Goal: Communication & Community: Answer question/provide support

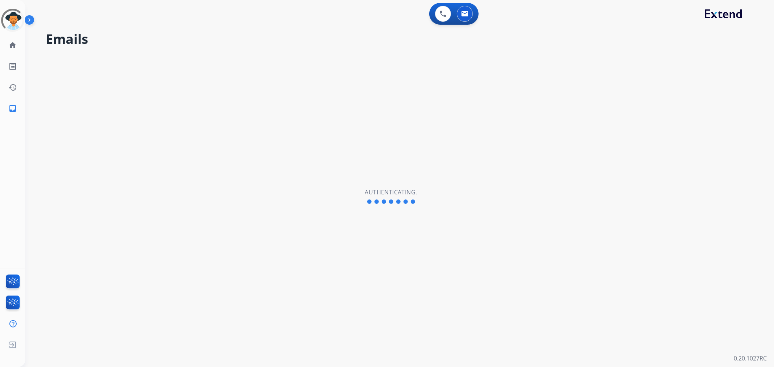
drag, startPoint x: 313, startPoint y: 70, endPoint x: 238, endPoint y: 37, distance: 82.0
click at [313, 70] on div "Emails Authenticating." at bounding box center [390, 196] width 731 height 341
click at [13, 22] on img at bounding box center [13, 20] width 20 height 20
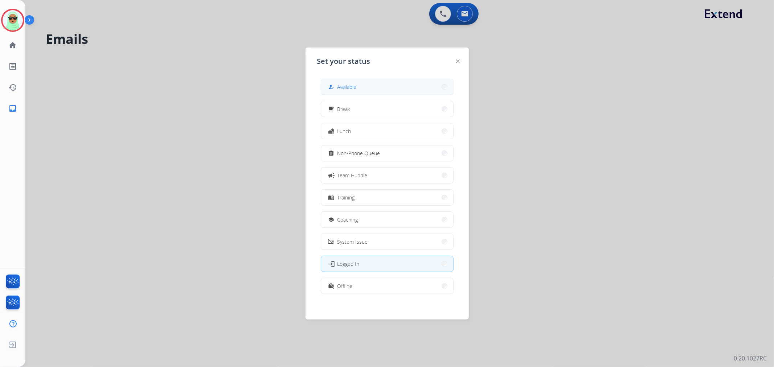
click at [416, 89] on button "how_to_reg Available" at bounding box center [387, 87] width 132 height 16
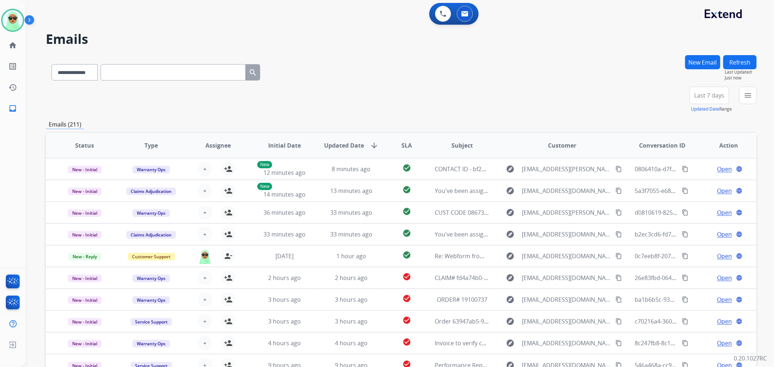
click at [470, 23] on div "0 Voice Interactions 0 Email Interactions" at bounding box center [453, 14] width 49 height 22
click at [461, 7] on button at bounding box center [465, 14] width 16 height 16
click at [745, 100] on button "menu Filters" at bounding box center [747, 95] width 17 height 17
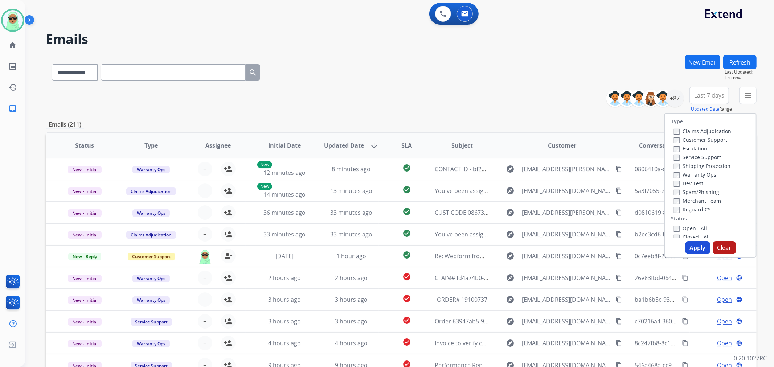
click at [701, 142] on label "Customer Support" at bounding box center [700, 139] width 53 height 7
click at [718, 164] on label "Shipping Protection" at bounding box center [702, 166] width 57 height 7
click at [698, 209] on label "Reguard CS" at bounding box center [692, 209] width 37 height 7
click at [698, 231] on label "Open - All" at bounding box center [690, 228] width 33 height 7
click at [699, 245] on button "Apply" at bounding box center [698, 247] width 25 height 13
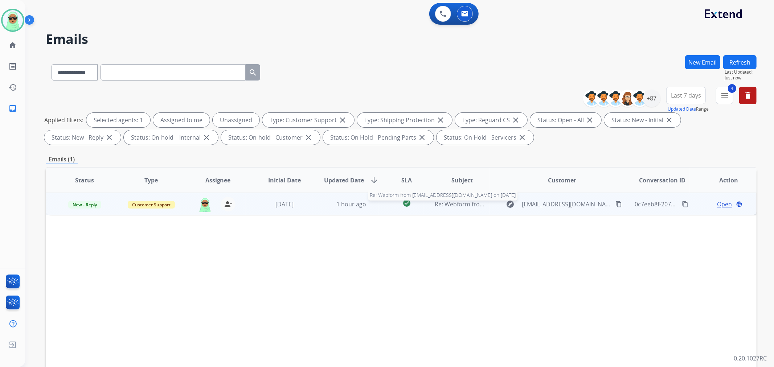
click at [478, 201] on span "Re: Webform from ekhowell@hotmail.co.uk on 09/23/2025" at bounding box center [522, 204] width 174 height 8
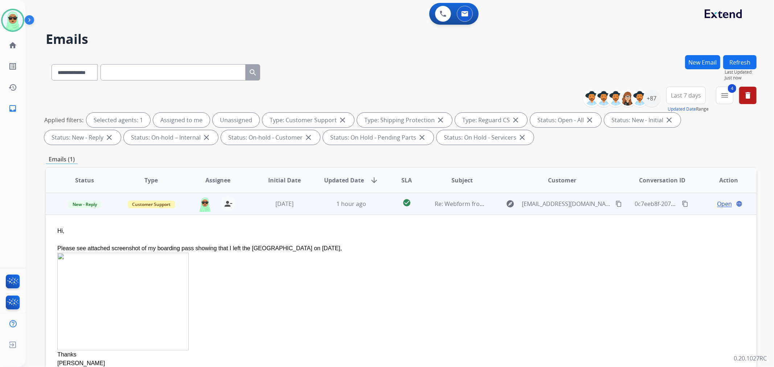
drag, startPoint x: 729, startPoint y: 203, endPoint x: 720, endPoint y: 206, distance: 9.2
click at [728, 203] on div "Open language" at bounding box center [729, 204] width 55 height 9
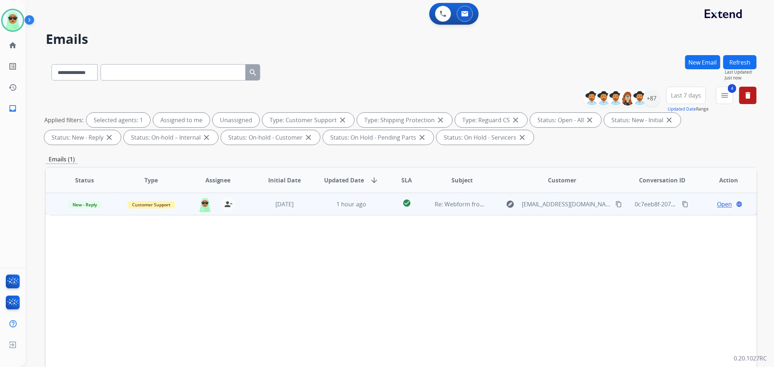
click at [720, 203] on span "Open" at bounding box center [724, 204] width 15 height 9
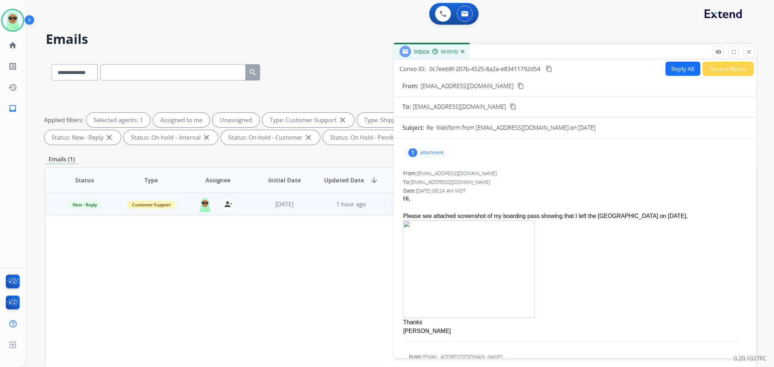
click at [412, 153] on div "1" at bounding box center [412, 152] width 9 height 9
click at [431, 171] on div at bounding box center [429, 172] width 36 height 25
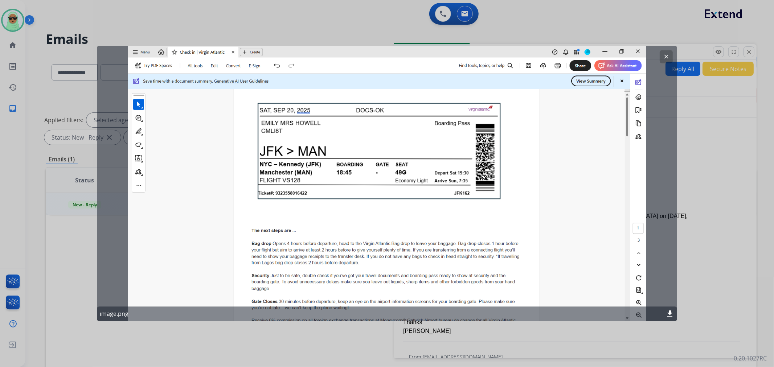
click at [657, 55] on div "clear image.png download" at bounding box center [387, 184] width 581 height 276
click at [667, 53] on button "clear" at bounding box center [666, 56] width 13 height 13
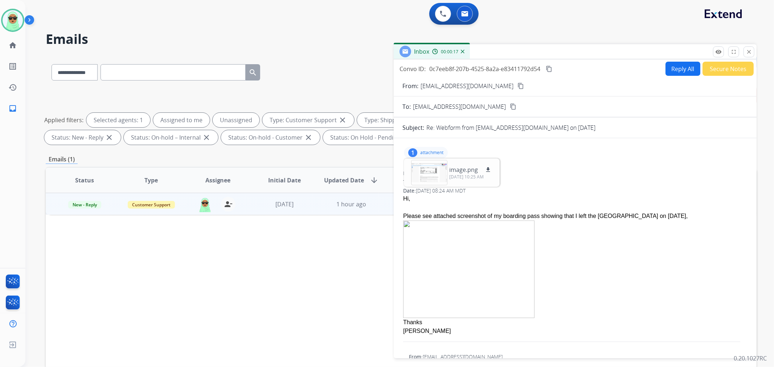
click at [518, 83] on mat-icon "content_copy" at bounding box center [521, 86] width 7 height 7
click at [146, 172] on th "Type" at bounding box center [146, 180] width 67 height 25
click at [93, 275] on div "Status Type Assignee Initial Date Updated Date arrow_downward SLA Subject Custo…" at bounding box center [401, 288] width 711 height 243
click at [415, 166] on div at bounding box center [429, 172] width 36 height 25
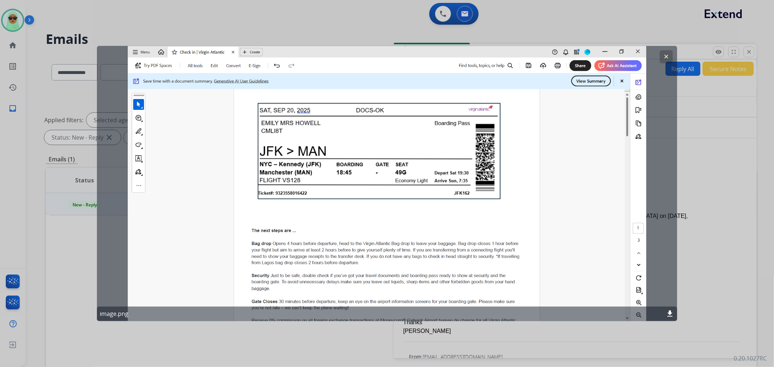
click at [673, 56] on button "clear" at bounding box center [666, 56] width 13 height 13
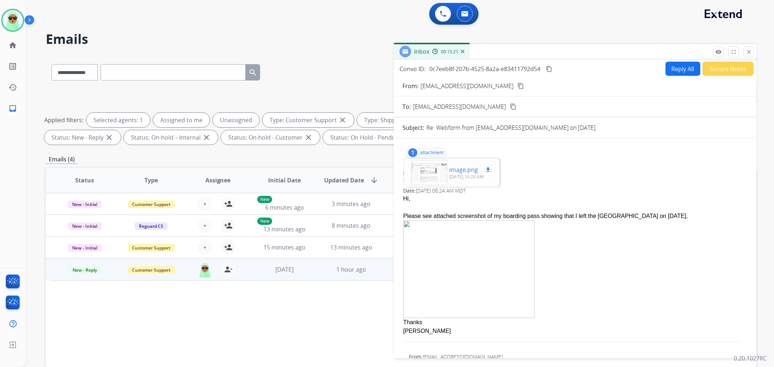
click at [427, 172] on div at bounding box center [429, 172] width 36 height 25
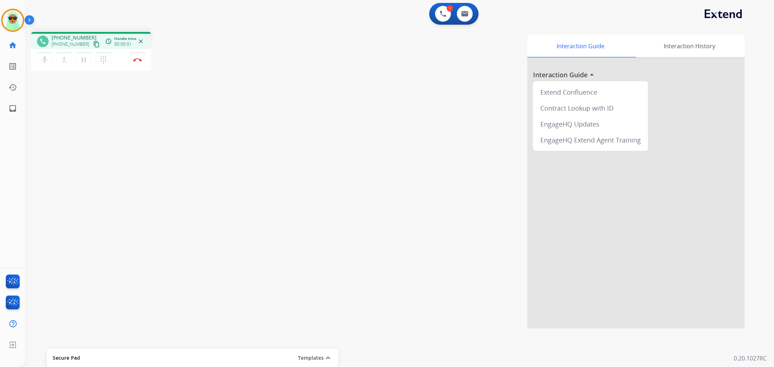
click at [92, 47] on button "content_copy" at bounding box center [96, 44] width 9 height 9
click at [449, 11] on div "1" at bounding box center [450, 8] width 7 height 7
click at [446, 12] on img at bounding box center [443, 14] width 7 height 7
click at [445, 12] on img at bounding box center [443, 14] width 7 height 7
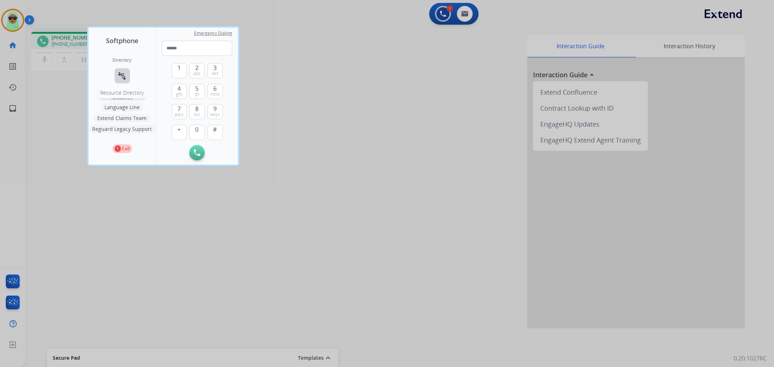
click at [122, 78] on mat-icon "connect_without_contact" at bounding box center [122, 76] width 9 height 9
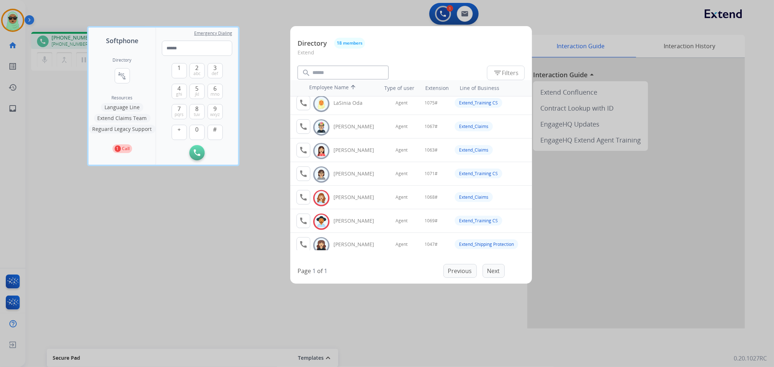
scroll to position [277, 0]
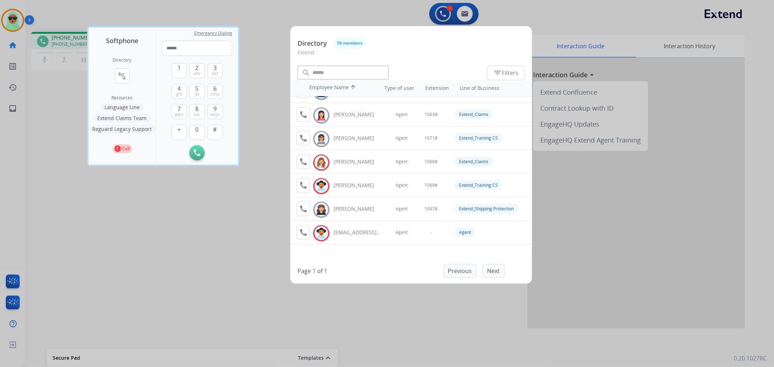
click at [119, 117] on button "Extend Claims Team" at bounding box center [122, 118] width 57 height 9
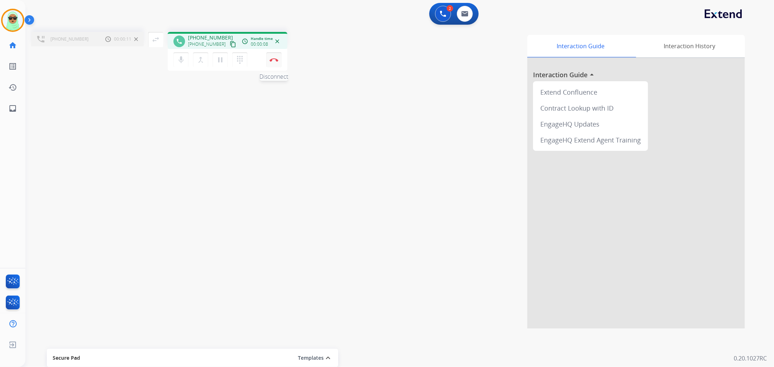
click at [275, 63] on button "Disconnect" at bounding box center [273, 59] width 15 height 15
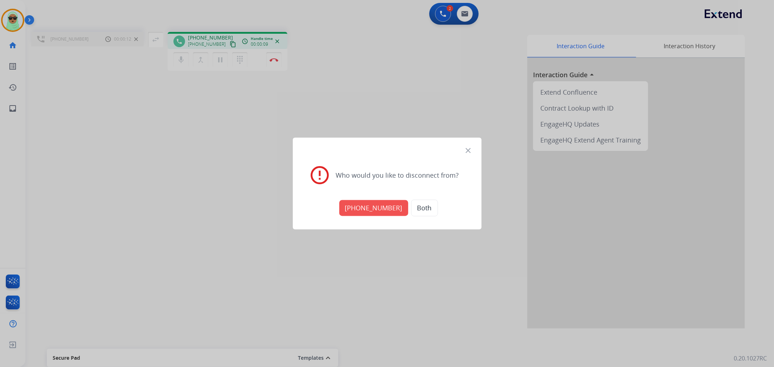
click at [362, 204] on button "+17134291060" at bounding box center [373, 208] width 69 height 16
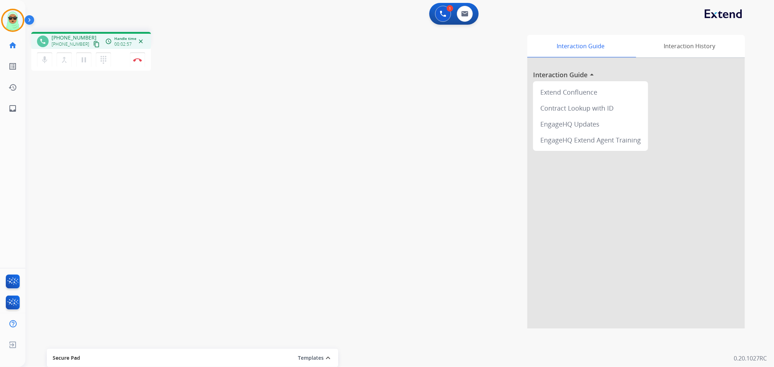
click at [270, 115] on div "Interaction Guide Interaction History Interaction Guide arrow_drop_up Extend Co…" at bounding box center [497, 182] width 498 height 294
click at [264, 117] on div "Interaction Guide Interaction History Interaction Guide arrow_drop_up Extend Co…" at bounding box center [497, 182] width 498 height 294
drag, startPoint x: 394, startPoint y: 147, endPoint x: 676, endPoint y: 355, distance: 350.5
click at [395, 147] on div "Interaction Guide Interaction History Interaction Guide arrow_drop_up Extend Co…" at bounding box center [497, 182] width 498 height 294
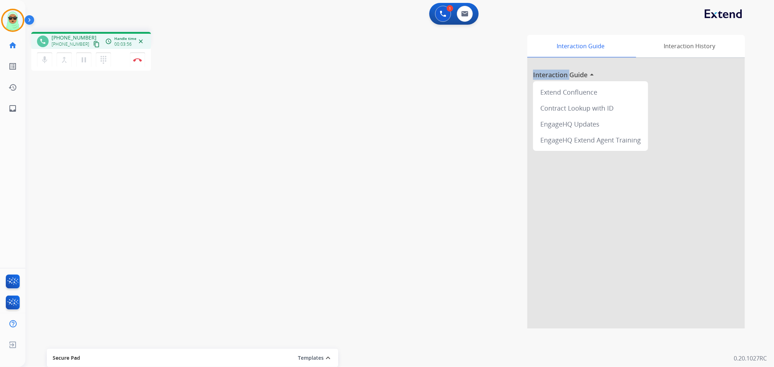
click at [293, 188] on div "Interaction Guide Interaction History Interaction Guide arrow_drop_up Extend Co…" at bounding box center [497, 182] width 498 height 294
click at [142, 65] on button "Disconnect" at bounding box center [137, 59] width 15 height 15
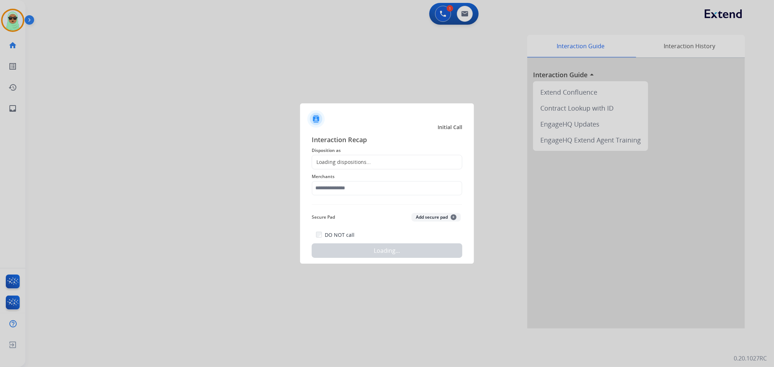
drag, startPoint x: 391, startPoint y: 180, endPoint x: 376, endPoint y: 206, distance: 30.1
click at [391, 180] on div "Merchants" at bounding box center [387, 184] width 151 height 29
click at [374, 182] on input "text" at bounding box center [387, 188] width 151 height 15
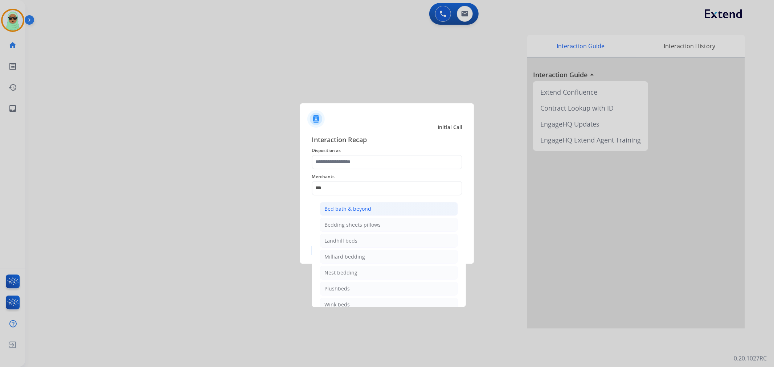
click at [378, 204] on li "Bed bath & beyond" at bounding box center [389, 209] width 138 height 14
type input "**********"
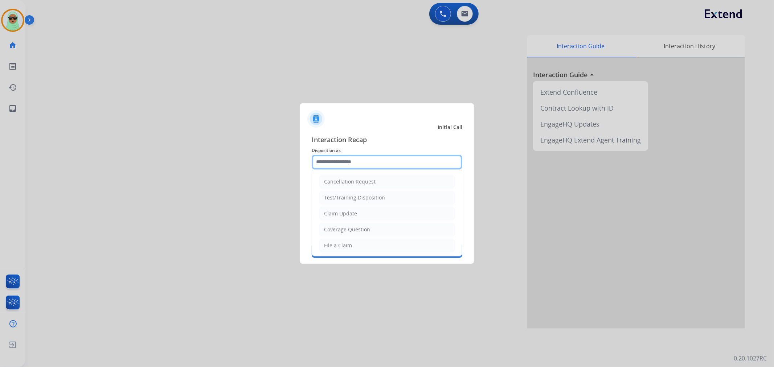
click at [371, 156] on input "text" at bounding box center [387, 162] width 151 height 15
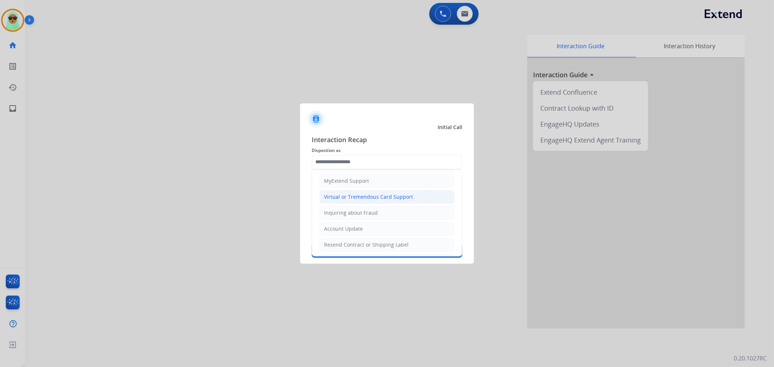
click at [375, 203] on li "Virtual or Tremendous Card Support" at bounding box center [386, 197] width 135 height 14
type input "**********"
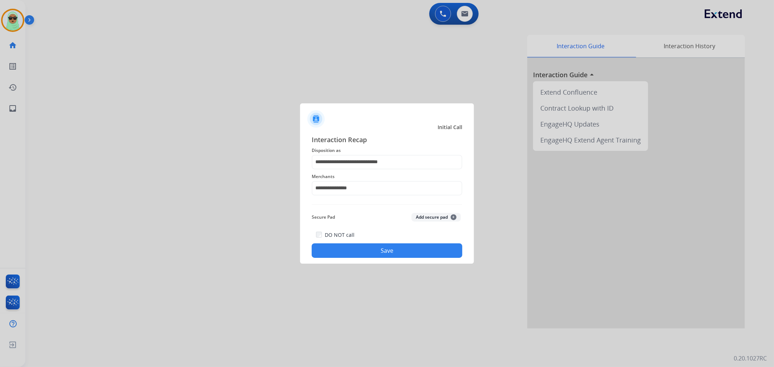
click at [404, 257] on button "Save" at bounding box center [387, 251] width 151 height 15
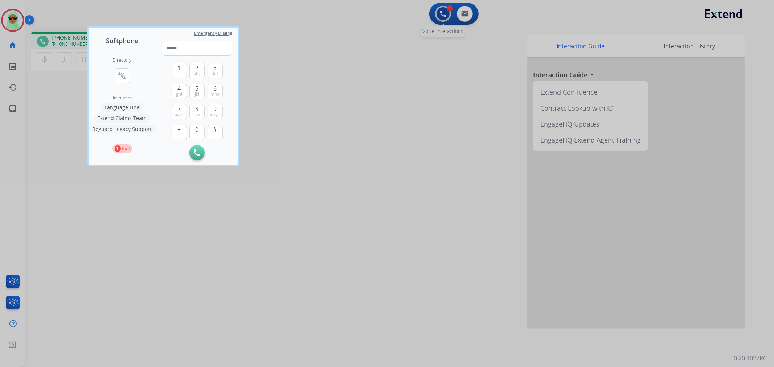
click at [442, 14] on div at bounding box center [387, 183] width 774 height 367
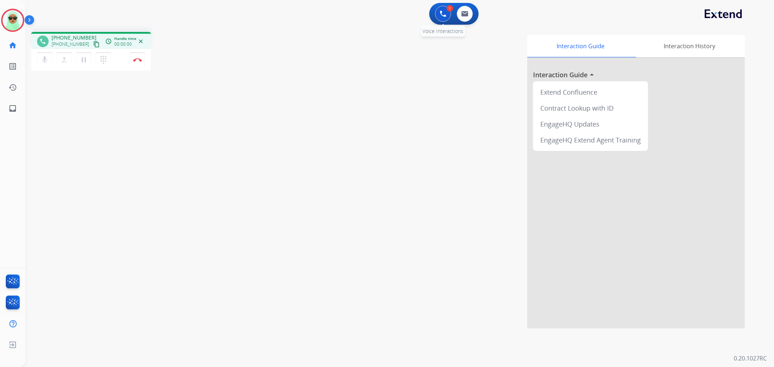
click at [442, 14] on img at bounding box center [443, 14] width 7 height 7
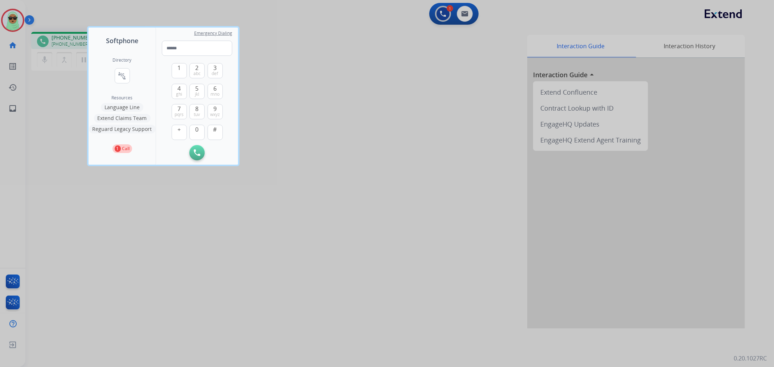
click at [134, 106] on button "Language Line" at bounding box center [122, 107] width 42 height 9
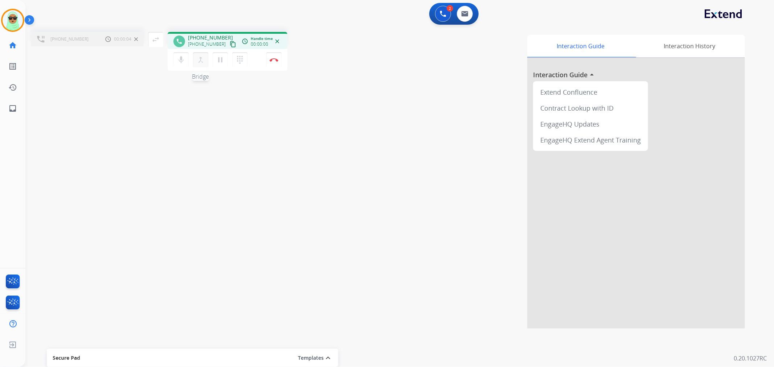
click at [195, 54] on button "merge_type Bridge" at bounding box center [200, 59] width 15 height 15
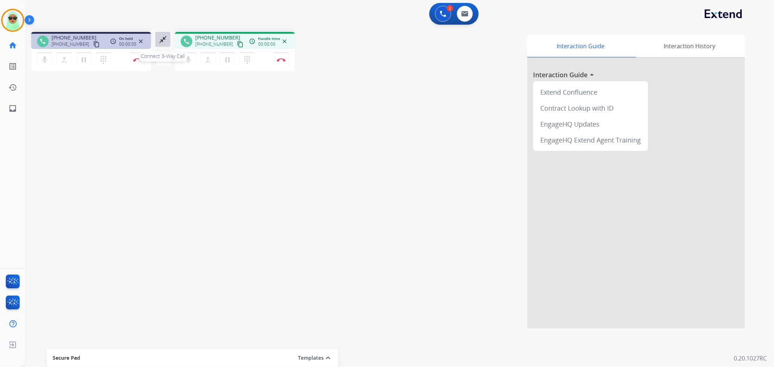
click at [163, 39] on mat-icon "close_fullscreen" at bounding box center [163, 39] width 9 height 9
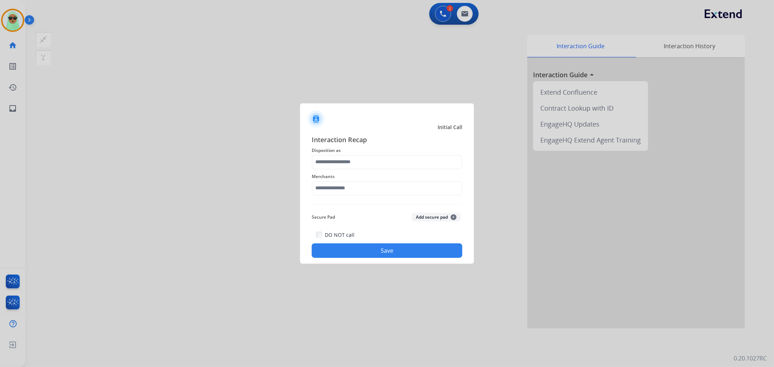
click at [423, 198] on div "Interaction Recap Disposition as Merchants Secure Pad Add secure pad + DO NOT c…" at bounding box center [387, 197] width 151 height 124
click at [425, 187] on input "text" at bounding box center [387, 188] width 151 height 15
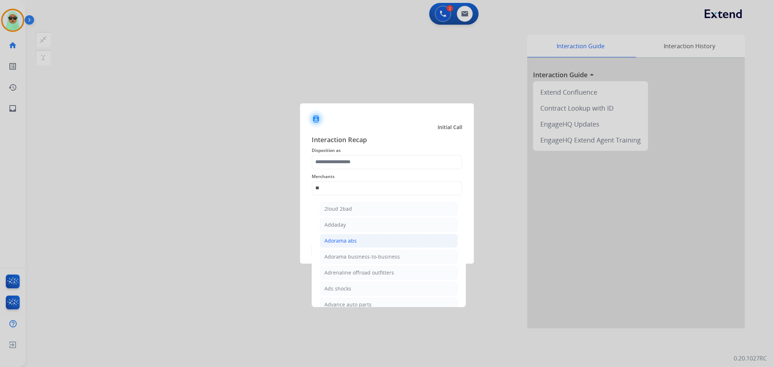
click at [386, 238] on li "Adorama abs" at bounding box center [389, 241] width 138 height 14
type input "**********"
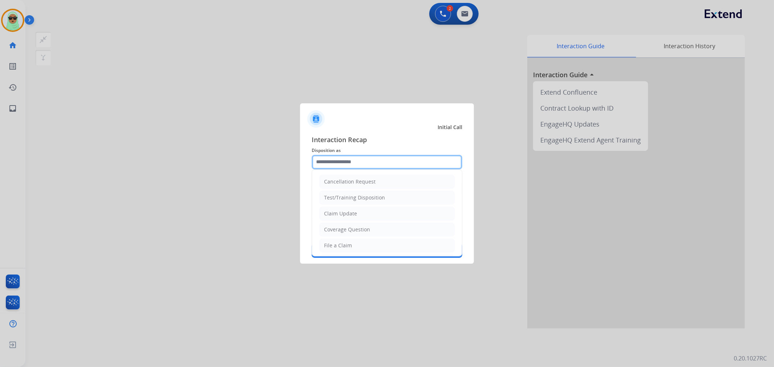
click at [391, 168] on input "text" at bounding box center [387, 162] width 151 height 15
click at [365, 244] on li "File a Claim" at bounding box center [386, 246] width 135 height 14
type input "**********"
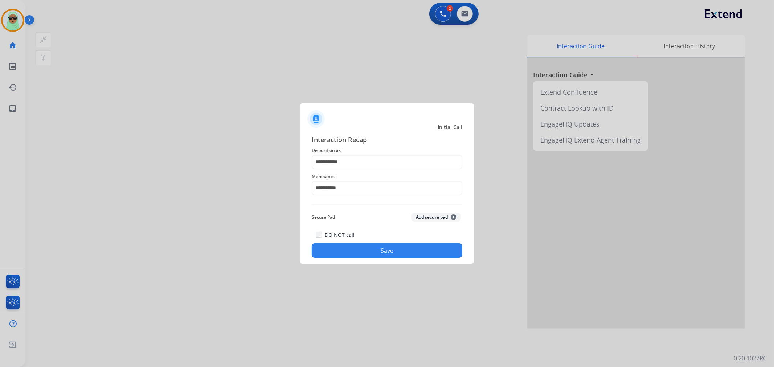
click at [379, 254] on button "Save" at bounding box center [387, 251] width 151 height 15
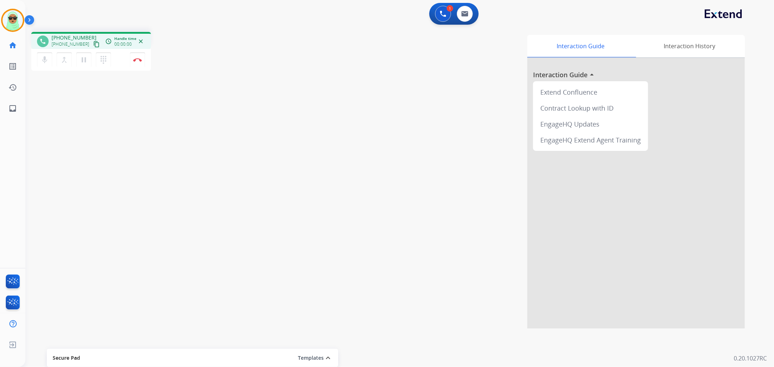
drag, startPoint x: 127, startPoint y: 120, endPoint x: 131, endPoint y: 118, distance: 4.5
click at [129, 119] on div "phone +17176689175 +17176689175 content_copy access_time Call metrics Queue 00:…" at bounding box center [390, 177] width 731 height 303
click at [92, 45] on button "content_copy" at bounding box center [96, 44] width 9 height 9
click at [141, 108] on div "phone +17176689175 +17176689175 content_copy access_time Call metrics Queue 00:…" at bounding box center [390, 177] width 731 height 303
click at [134, 61] on img at bounding box center [137, 60] width 9 height 4
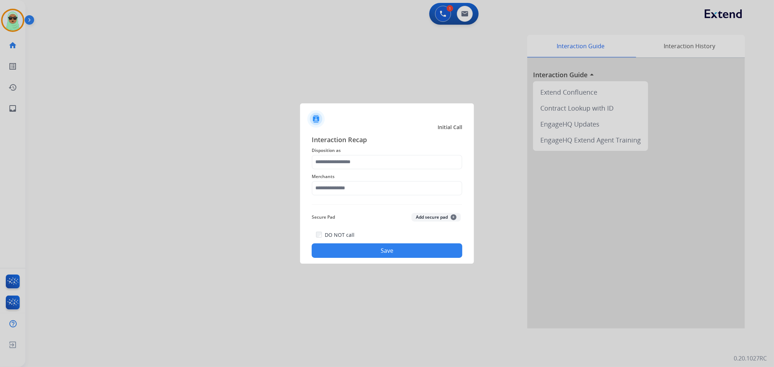
click at [378, 172] on span "Merchants" at bounding box center [387, 176] width 151 height 9
click at [354, 187] on input "text" at bounding box center [387, 188] width 151 height 15
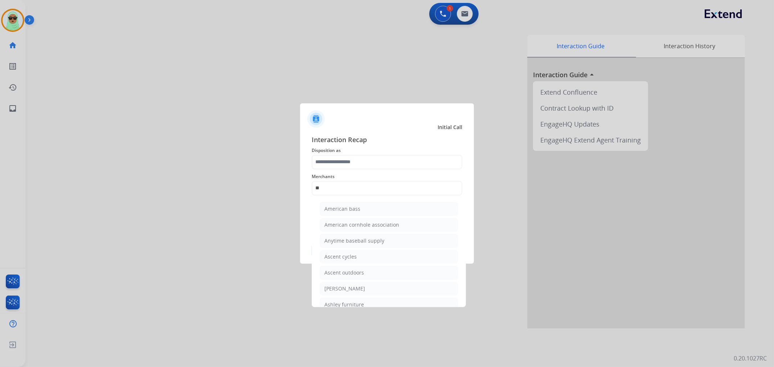
click at [369, 298] on ul "American bass American cornhole association Anytime baseball supply Ascent cycl…" at bounding box center [389, 283] width 143 height 168
click at [369, 301] on li "Ashley furniture" at bounding box center [389, 305] width 138 height 14
type input "**********"
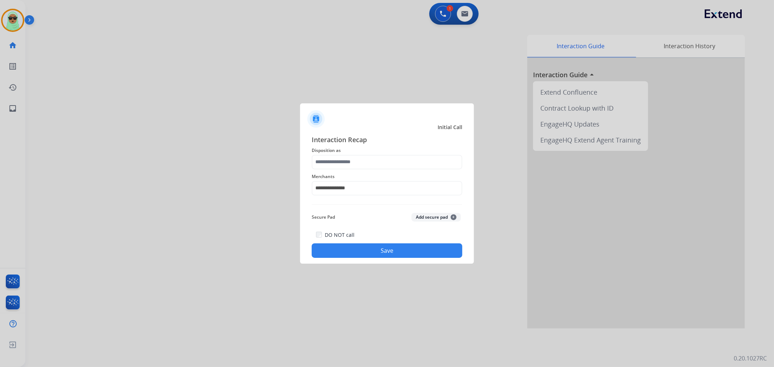
click at [347, 154] on span "Disposition as" at bounding box center [387, 150] width 151 height 9
click at [343, 158] on input "text" at bounding box center [387, 162] width 151 height 15
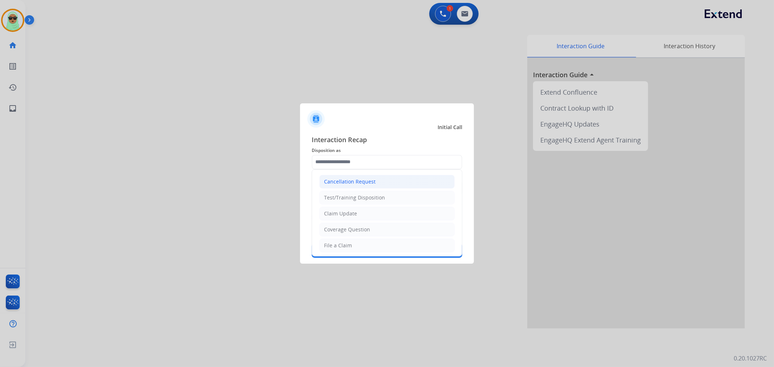
click at [385, 180] on li "Cancellation Request" at bounding box center [386, 182] width 135 height 14
type input "**********"
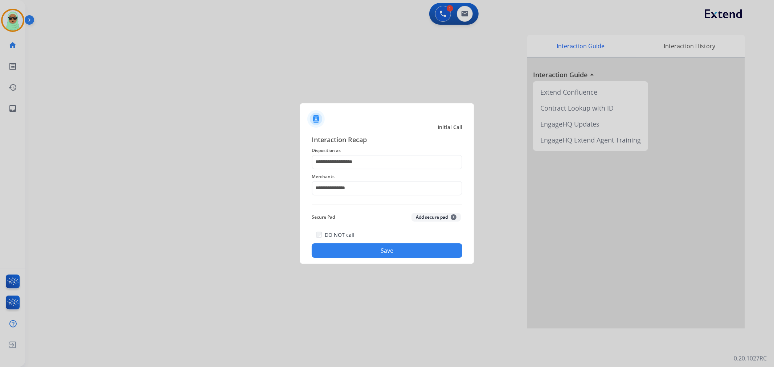
click at [407, 252] on button "Save" at bounding box center [387, 251] width 151 height 15
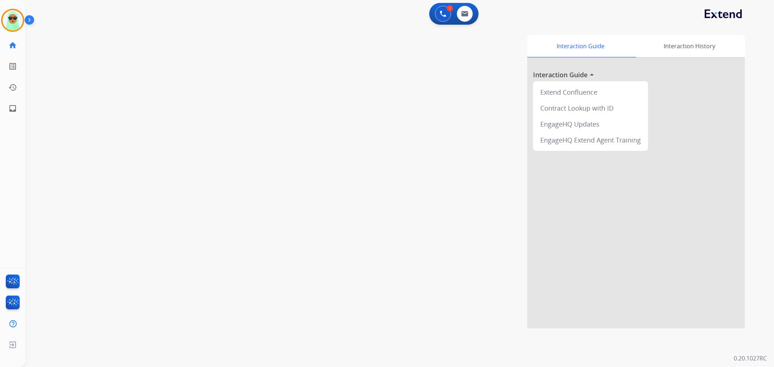
click at [396, 217] on div "Interaction Guide Interaction History Interaction Guide arrow_drop_up Extend Co…" at bounding box center [497, 182] width 498 height 294
click at [774, 167] on div "0 Voice Interactions 0 Email Interactions swap_horiz Break voice bridge close_f…" at bounding box center [399, 183] width 749 height 367
drag, startPoint x: 91, startPoint y: 163, endPoint x: 66, endPoint y: 125, distance: 45.5
click at [91, 163] on div "swap_horiz Break voice bridge close_fullscreen Connect 3-Way Call merge_type Se…" at bounding box center [390, 177] width 731 height 303
click at [13, 25] on img at bounding box center [13, 20] width 20 height 20
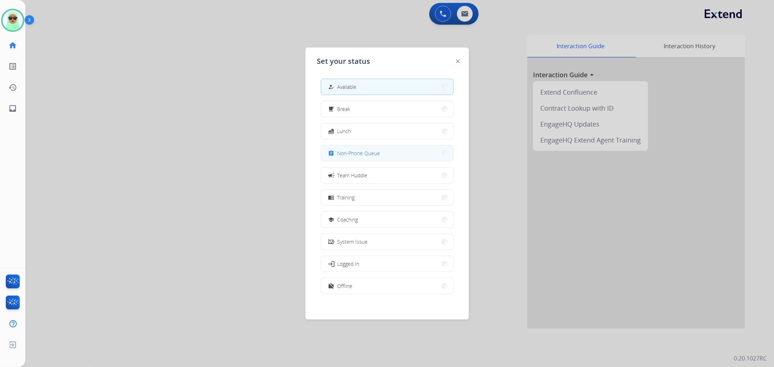
click at [341, 152] on span "Non-Phone Queue" at bounding box center [359, 154] width 43 height 8
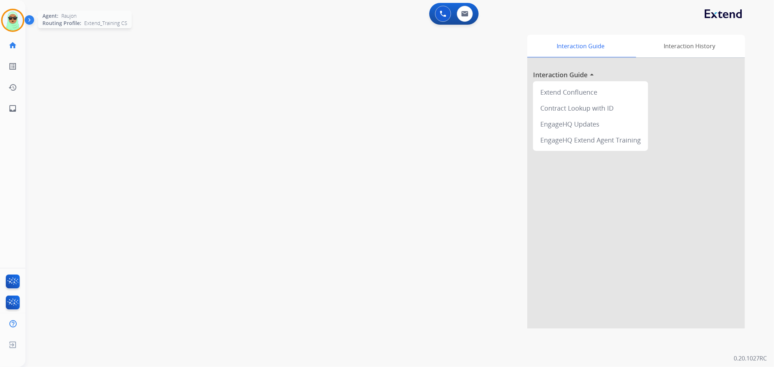
click at [16, 26] on img at bounding box center [13, 20] width 20 height 20
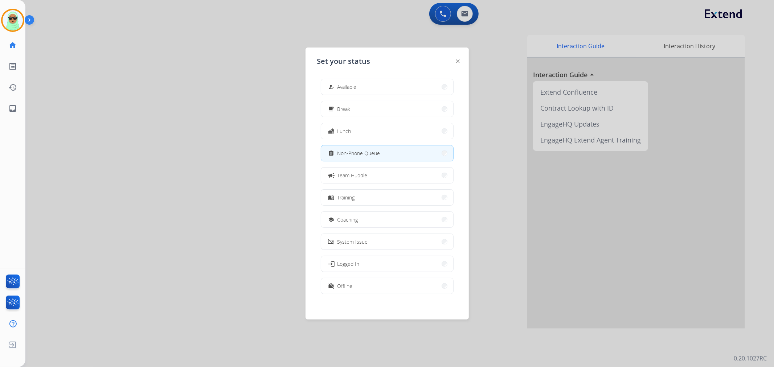
click at [402, 89] on button "how_to_reg Available" at bounding box center [387, 87] width 132 height 16
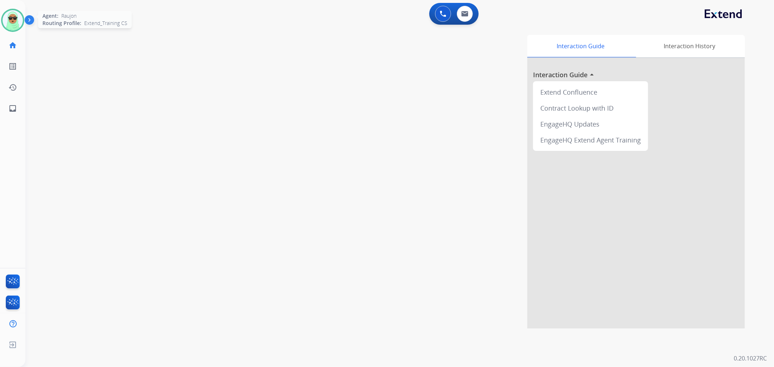
click at [22, 27] on div "Agent: Raujon Routing Profile: Extend_Training CS" at bounding box center [12, 20] width 23 height 23
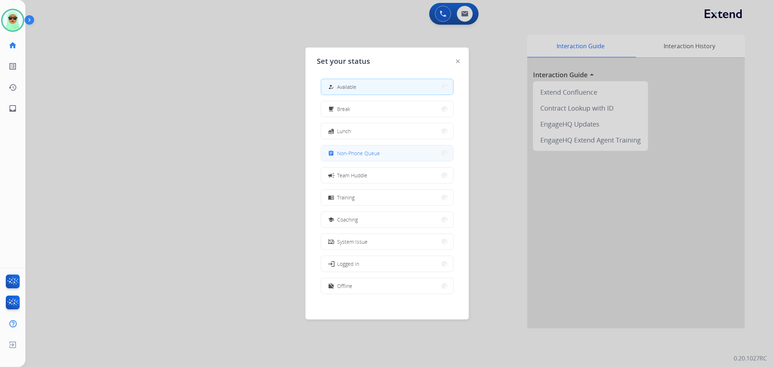
click at [388, 158] on button "assignment Non-Phone Queue" at bounding box center [387, 154] width 132 height 16
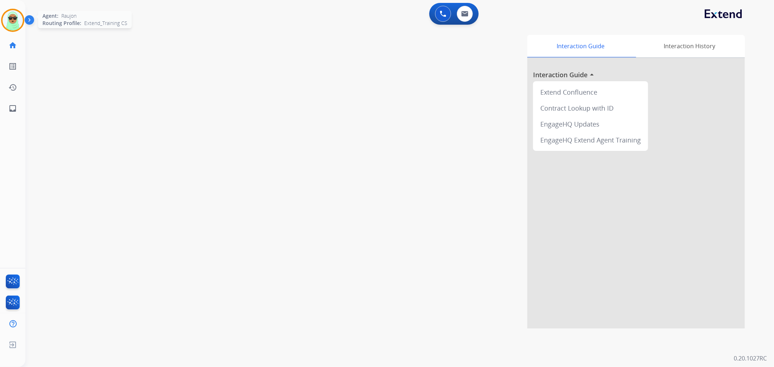
click at [21, 22] on img at bounding box center [13, 20] width 20 height 20
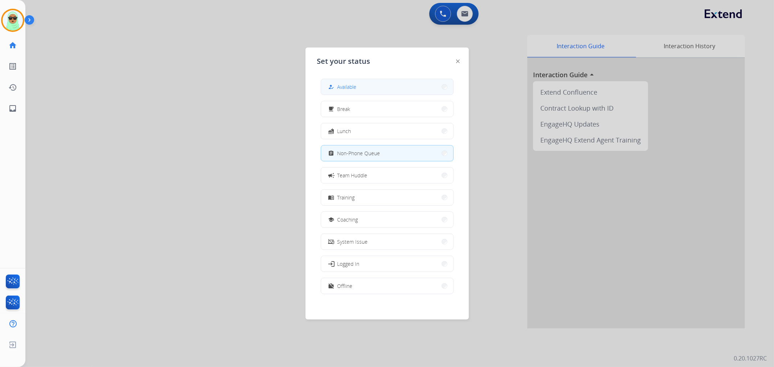
click at [426, 93] on button "how_to_reg Available" at bounding box center [387, 87] width 132 height 16
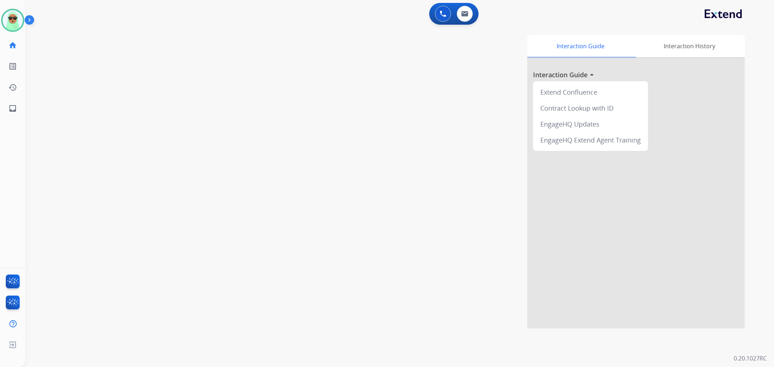
click at [86, 57] on div "swap_horiz Break voice bridge close_fullscreen Connect 3-Way Call merge_type Se…" at bounding box center [390, 177] width 731 height 303
click at [463, 10] on button at bounding box center [465, 14] width 16 height 16
select select "**********"
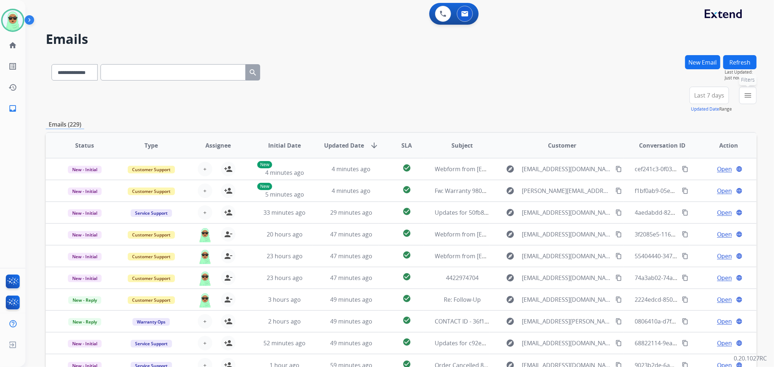
click at [748, 94] on mat-icon "menu" at bounding box center [748, 95] width 9 height 9
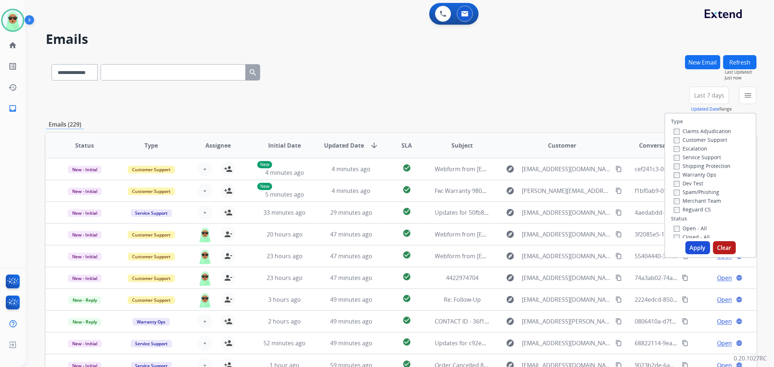
click at [699, 139] on label "Customer Support" at bounding box center [700, 139] width 53 height 7
click at [693, 164] on label "Shipping Protection" at bounding box center [702, 166] width 57 height 7
click at [684, 209] on label "Reguard CS" at bounding box center [692, 209] width 37 height 7
click at [682, 231] on label "Open - All" at bounding box center [690, 228] width 33 height 7
click at [686, 242] on button "Apply" at bounding box center [698, 247] width 25 height 13
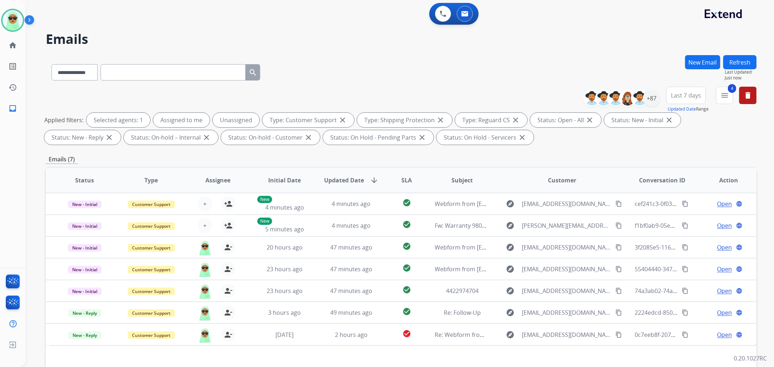
click at [347, 92] on div "**********" at bounding box center [401, 117] width 711 height 61
click at [651, 99] on div "+87" at bounding box center [651, 98] width 17 height 17
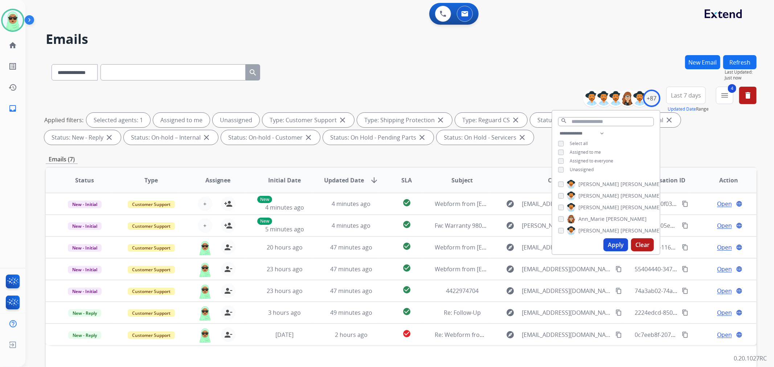
click at [575, 169] on span "Unassigned" at bounding box center [582, 170] width 24 height 6
click at [613, 246] on button "Apply" at bounding box center [616, 244] width 25 height 13
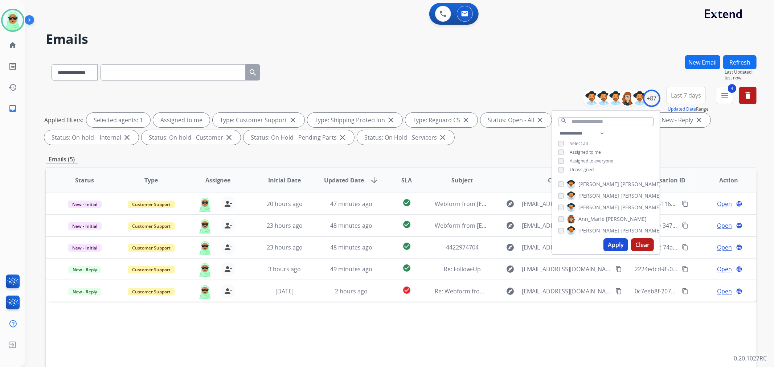
click at [493, 332] on div "Status Type Assignee Initial Date Updated Date arrow_downward SLA Subject Custo…" at bounding box center [401, 288] width 711 height 243
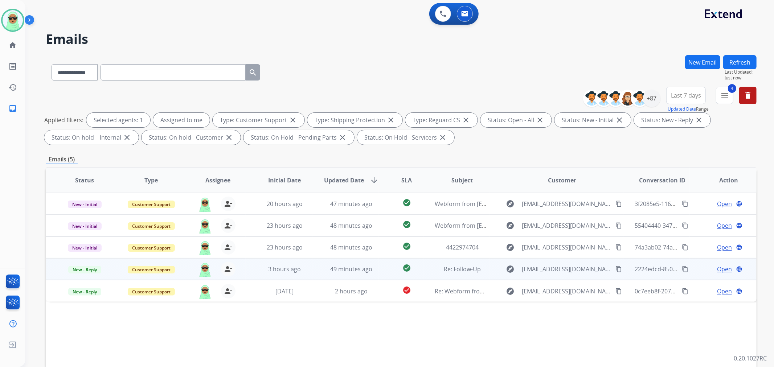
click at [717, 270] on span "Open" at bounding box center [724, 269] width 15 height 9
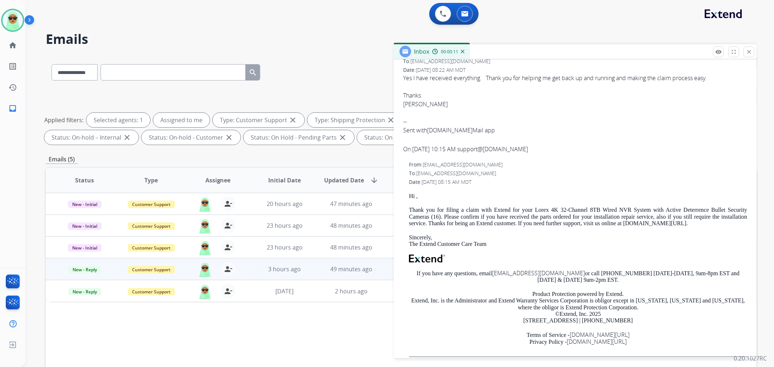
scroll to position [129, 0]
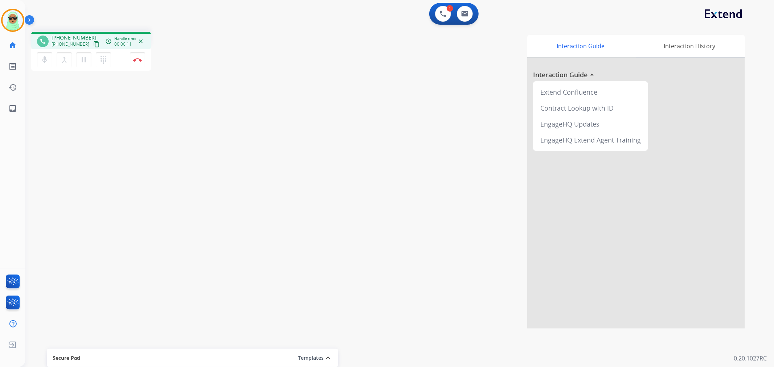
click at [93, 42] on mat-icon "content_copy" at bounding box center [96, 44] width 7 height 7
click at [409, 271] on div "Interaction Guide Interaction History Interaction Guide arrow_drop_up Extend Co…" at bounding box center [497, 182] width 498 height 294
click at [130, 53] on div "mic Mute merge_type Bridge pause Hold dialpad Dialpad Disconnect" at bounding box center [91, 60] width 120 height 22
click at [134, 61] on img at bounding box center [137, 60] width 9 height 4
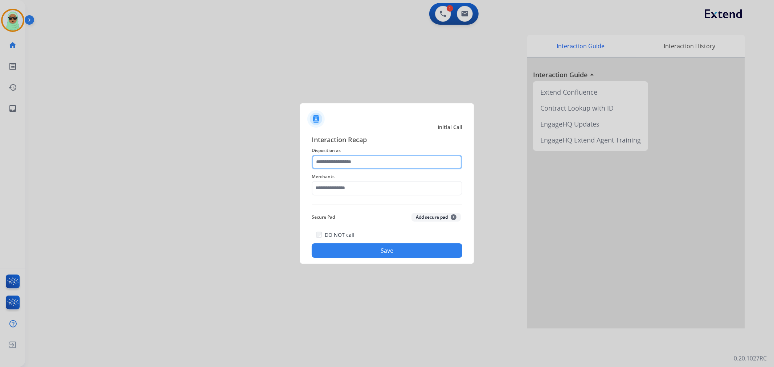
click at [387, 165] on input "text" at bounding box center [387, 162] width 151 height 15
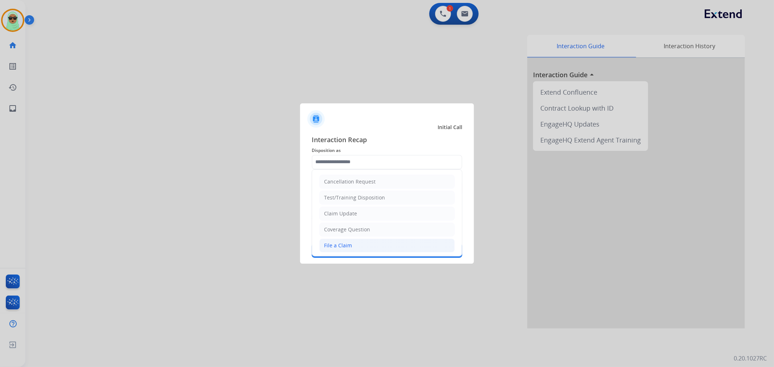
click at [344, 252] on li "File a Claim" at bounding box center [386, 246] width 135 height 14
type input "**********"
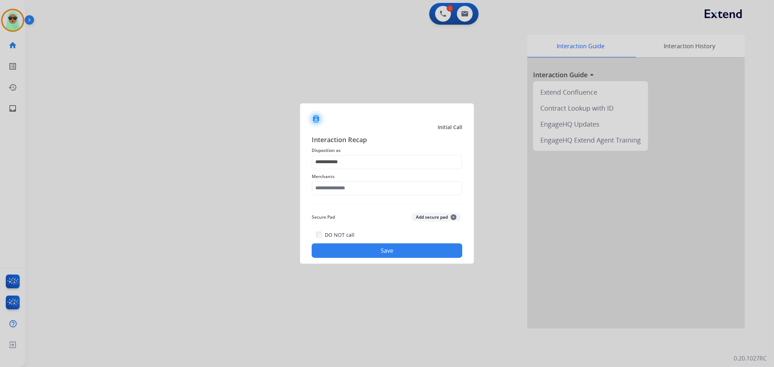
click at [369, 198] on div "**********" at bounding box center [387, 197] width 151 height 124
click at [374, 191] on input "text" at bounding box center [387, 188] width 151 height 15
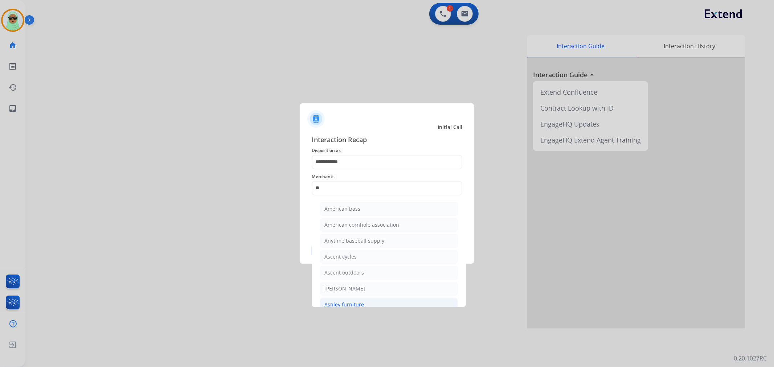
click at [363, 298] on li "Ashley furniture" at bounding box center [389, 305] width 138 height 14
type input "**********"
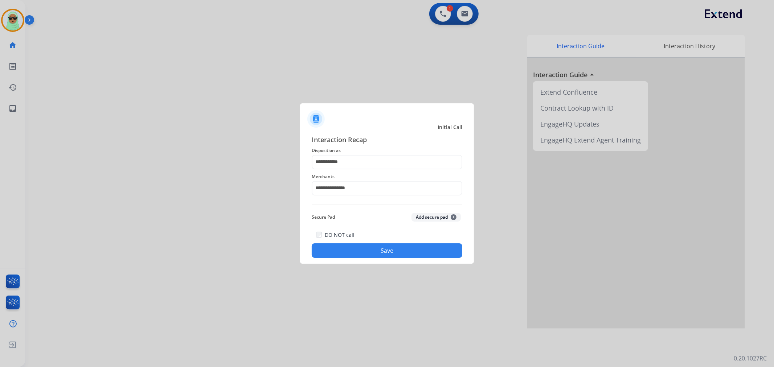
click at [395, 251] on button "Save" at bounding box center [387, 251] width 151 height 15
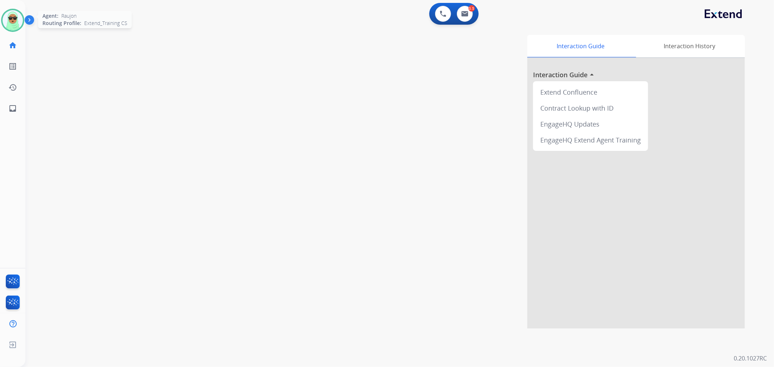
click at [7, 24] on img at bounding box center [13, 20] width 20 height 20
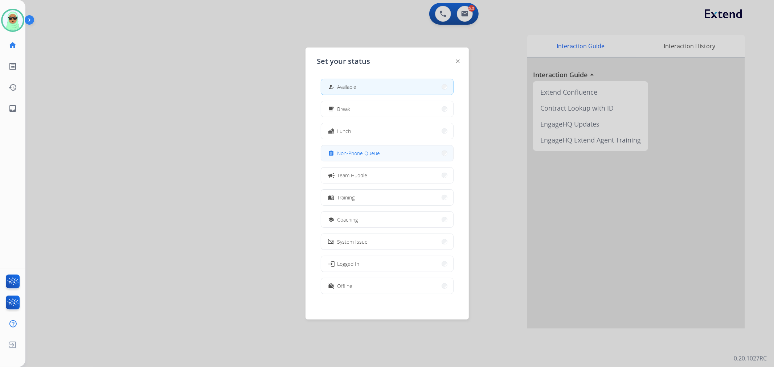
click at [366, 159] on button "assignment Non-Phone Queue" at bounding box center [387, 154] width 132 height 16
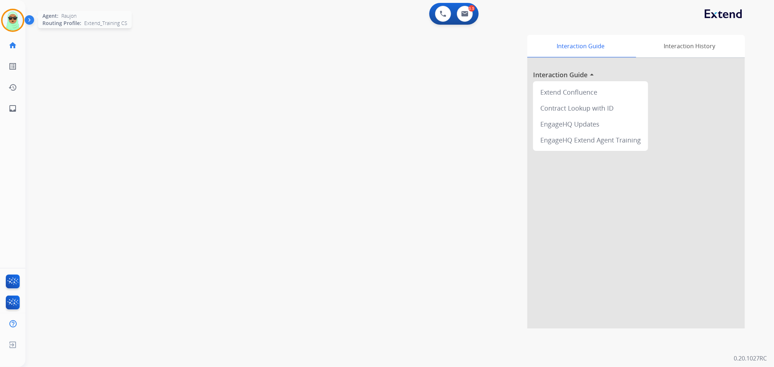
click at [5, 12] on div at bounding box center [12, 20] width 23 height 23
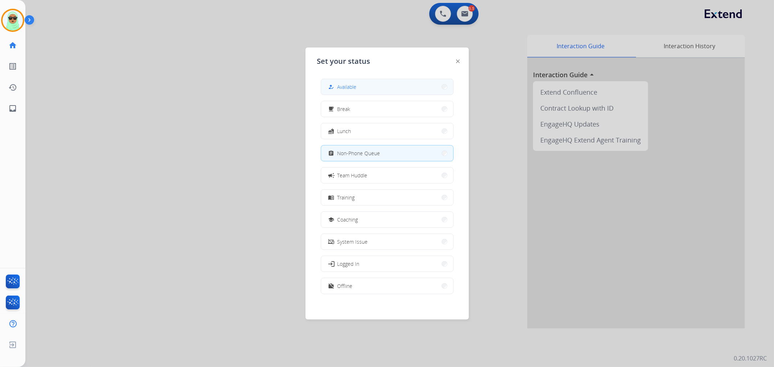
click at [371, 95] on div "how_to_reg Available" at bounding box center [387, 87] width 133 height 16
click at [404, 89] on button "how_to_reg Available" at bounding box center [387, 87] width 132 height 16
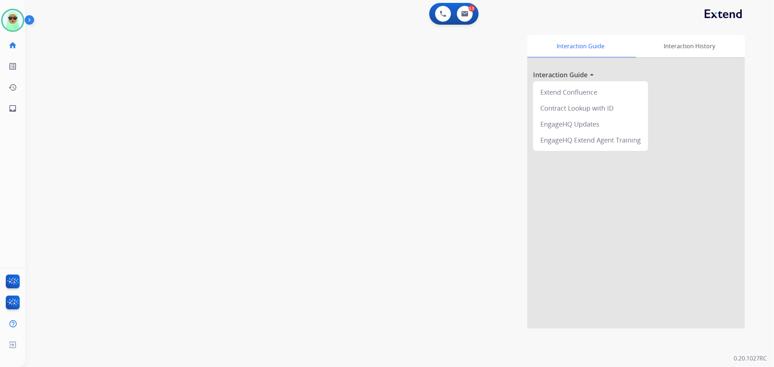
click at [77, 47] on div "swap_horiz Break voice bridge close_fullscreen Connect 3-Way Call merge_type Se…" at bounding box center [390, 177] width 731 height 303
click at [464, 11] on img at bounding box center [464, 14] width 7 height 6
select select "**********"
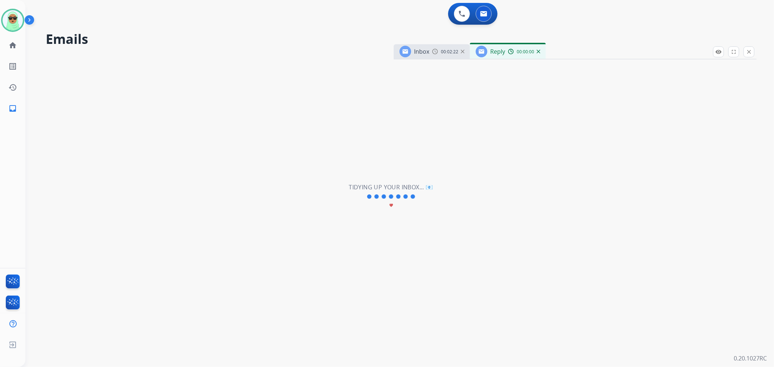
select select "**********"
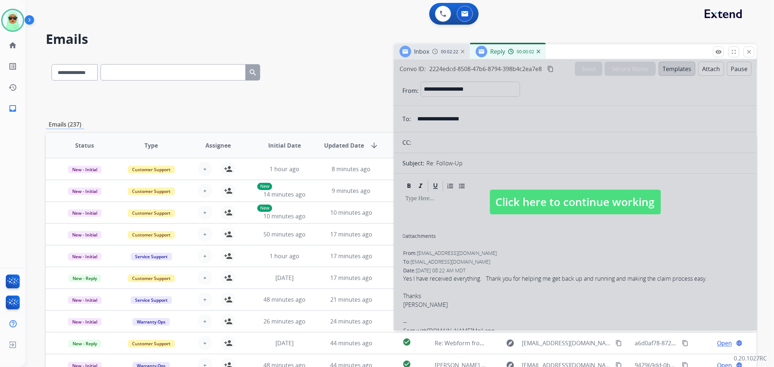
click at [616, 194] on span "Click here to continue working" at bounding box center [575, 202] width 171 height 25
select select
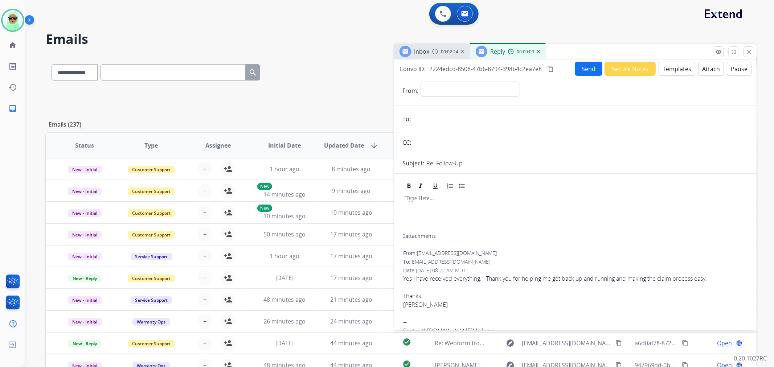
click at [540, 50] on div "Reply 00:00:09" at bounding box center [508, 51] width 76 height 15
click at [537, 51] on img at bounding box center [539, 52] width 4 height 4
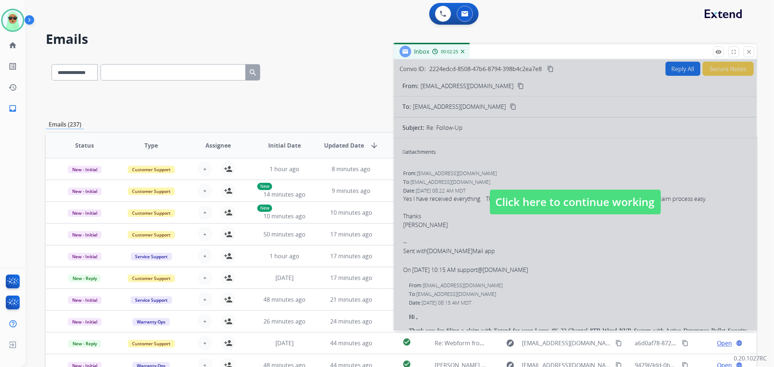
click at [477, 107] on div at bounding box center [575, 195] width 363 height 271
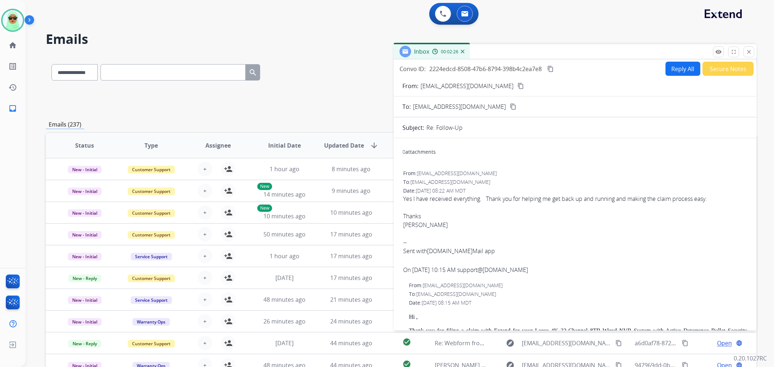
click at [518, 86] on mat-icon "content_copy" at bounding box center [521, 86] width 7 height 7
click at [717, 52] on mat-icon "remove_red_eye" at bounding box center [718, 52] width 7 height 7
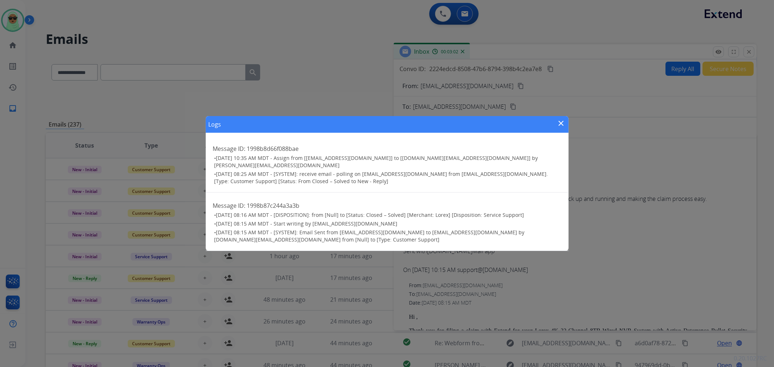
click at [562, 126] on mat-icon "close" at bounding box center [561, 123] width 9 height 9
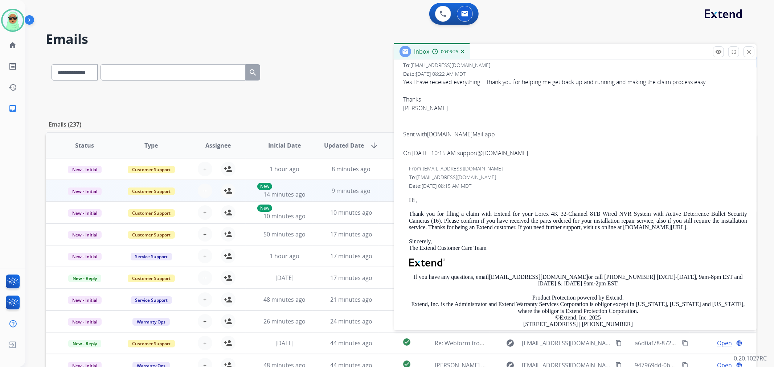
scroll to position [157, 0]
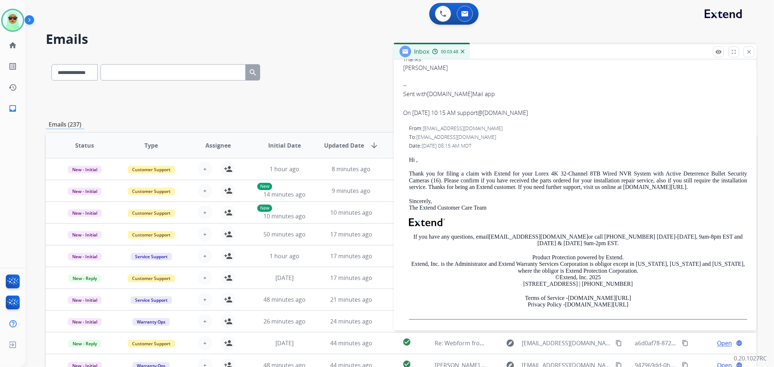
click at [658, 28] on div "**********" at bounding box center [390, 209] width 731 height 367
click at [746, 52] on button "close Close" at bounding box center [749, 51] width 11 height 11
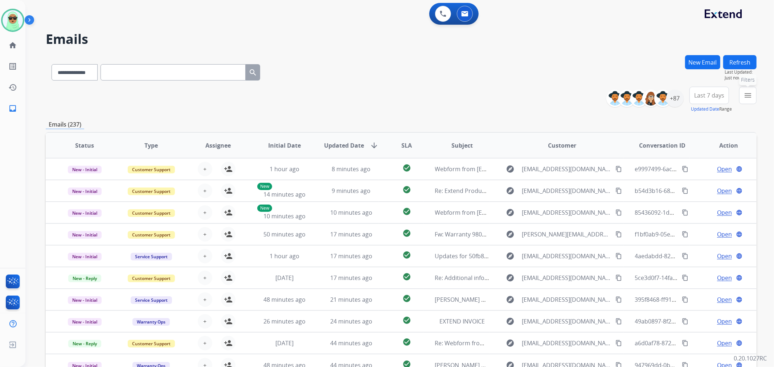
click at [741, 90] on button "menu Filters" at bounding box center [747, 95] width 17 height 17
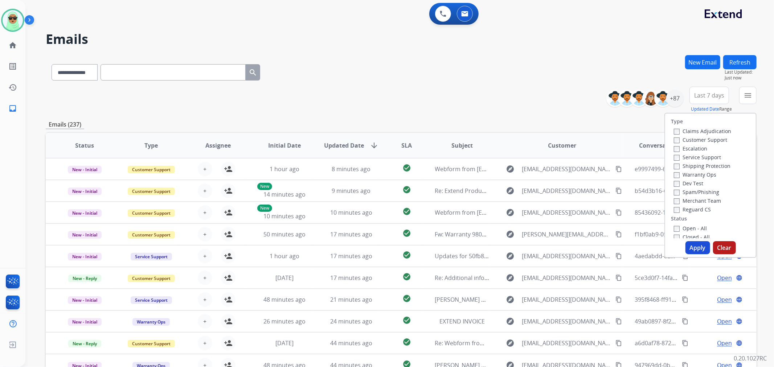
click at [705, 142] on label "Customer Support" at bounding box center [700, 139] width 53 height 7
click at [730, 168] on div "Type Claims Adjudication Customer Support Escalation Service Support Shipping P…" at bounding box center [710, 176] width 91 height 125
click at [717, 169] on div "Shipping Protection" at bounding box center [702, 166] width 57 height 9
click at [717, 167] on label "Shipping Protection" at bounding box center [702, 166] width 57 height 7
click at [695, 211] on label "Reguard CS" at bounding box center [692, 209] width 37 height 7
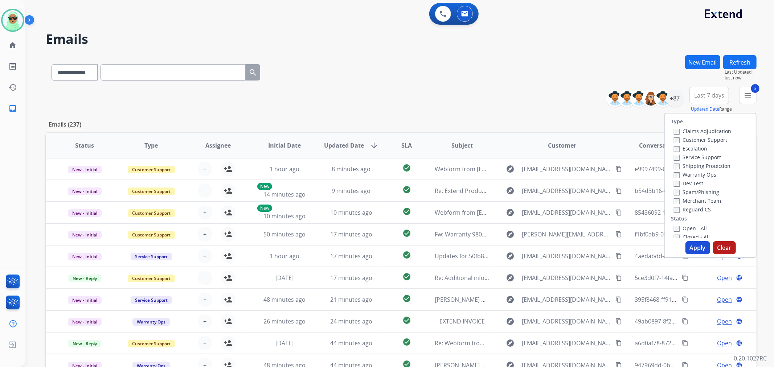
drag, startPoint x: 688, startPoint y: 224, endPoint x: 688, endPoint y: 231, distance: 6.9
click at [688, 226] on div "Open - All" at bounding box center [712, 228] width 76 height 9
click at [688, 231] on label "Open - All" at bounding box center [690, 228] width 33 height 7
click at [691, 240] on div "Type Claims Adjudication Customer Support Escalation Service Support Shipping P…" at bounding box center [711, 185] width 92 height 145
click at [691, 246] on button "Apply" at bounding box center [698, 247] width 25 height 13
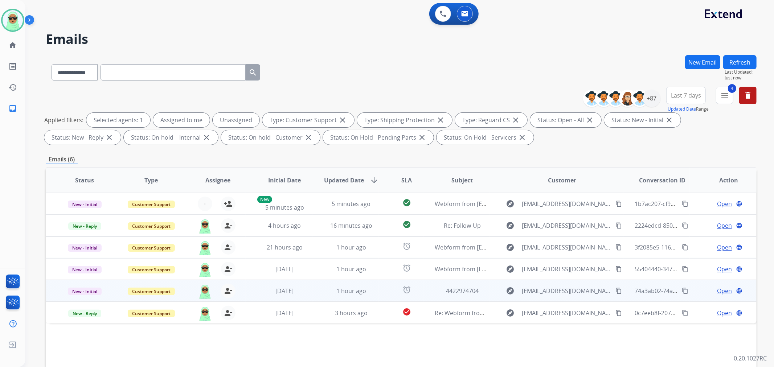
click at [616, 289] on mat-icon "content_copy" at bounding box center [619, 291] width 7 height 7
click at [720, 289] on span "Open" at bounding box center [724, 291] width 15 height 9
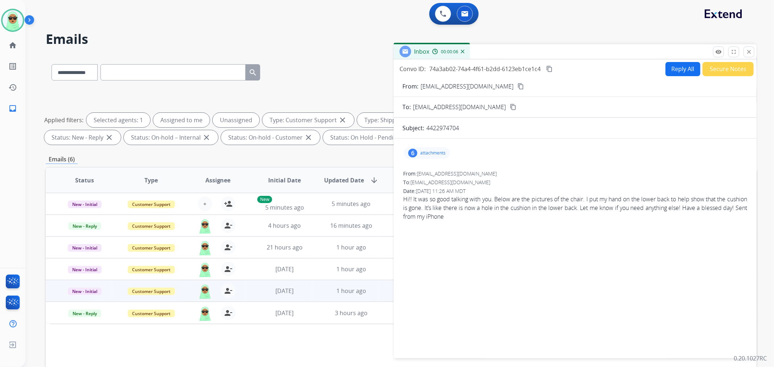
click at [426, 152] on p "attachments" at bounding box center [432, 153] width 25 height 6
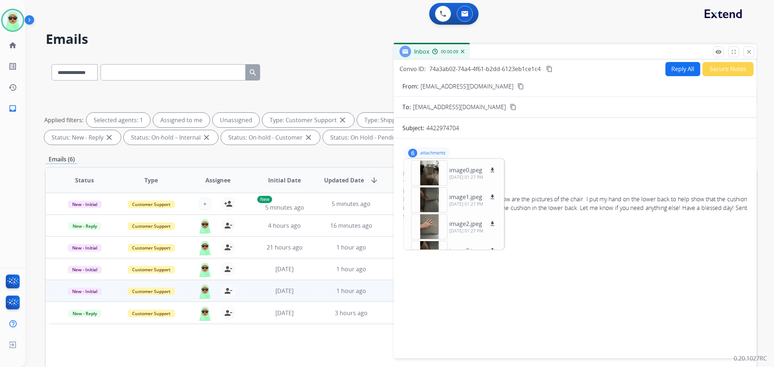
click at [445, 130] on p "4422974704" at bounding box center [443, 128] width 33 height 9
copy div "Subject:"
click at [550, 270] on div "6 attachments image0.jpeg download 09/26/2025, 01:27 PM image1.jpeg download 09…" at bounding box center [575, 246] width 363 height 205
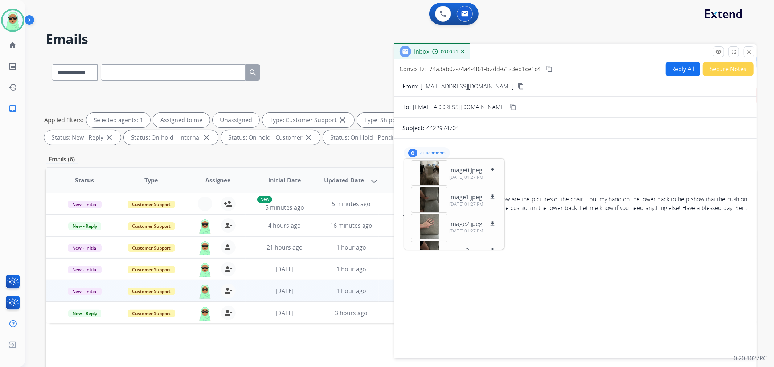
click at [434, 147] on div "6 attachments image0.jpeg download 09/26/2025, 01:27 PM image1.jpeg download 09…" at bounding box center [427, 153] width 46 height 12
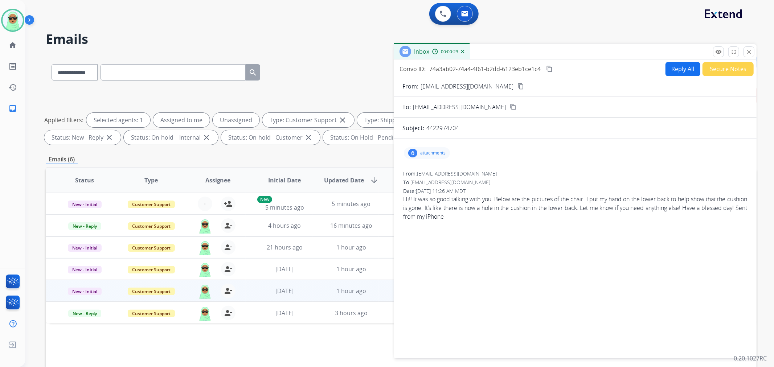
click at [676, 68] on button "Reply All" at bounding box center [683, 69] width 35 height 14
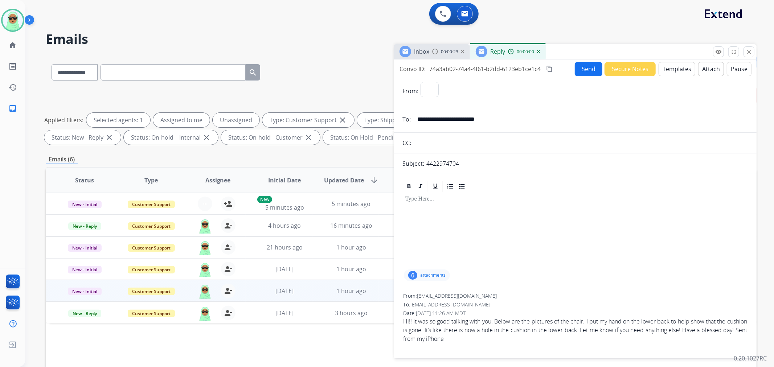
select select "**********"
click at [668, 70] on button "Templates" at bounding box center [677, 69] width 37 height 14
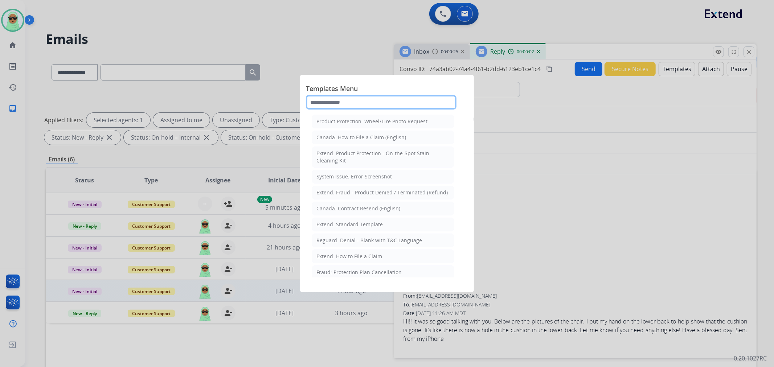
click at [373, 103] on input "text" at bounding box center [381, 102] width 151 height 15
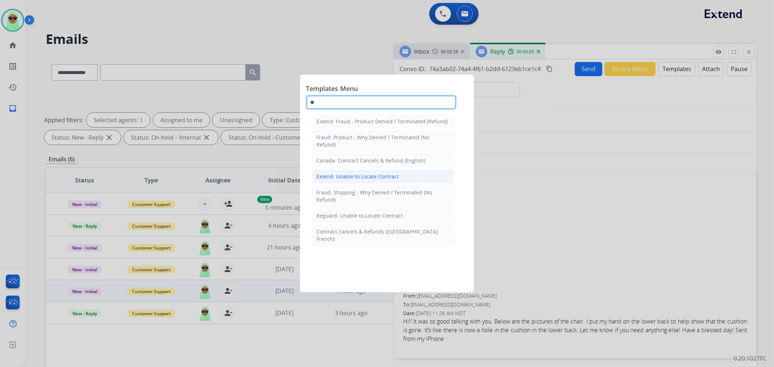
type input "**"
click at [378, 178] on div "Extend: Unable to Locate Contract" at bounding box center [358, 176] width 82 height 7
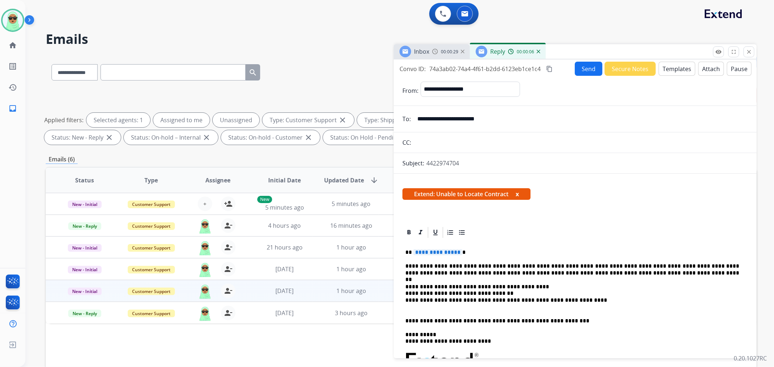
click at [431, 258] on div "**********" at bounding box center [576, 361] width 346 height 244
click at [437, 257] on div "**********" at bounding box center [576, 361] width 346 height 244
click at [437, 254] on span "**********" at bounding box center [437, 252] width 49 height 6
click at [583, 74] on button "Send" at bounding box center [589, 69] width 28 height 14
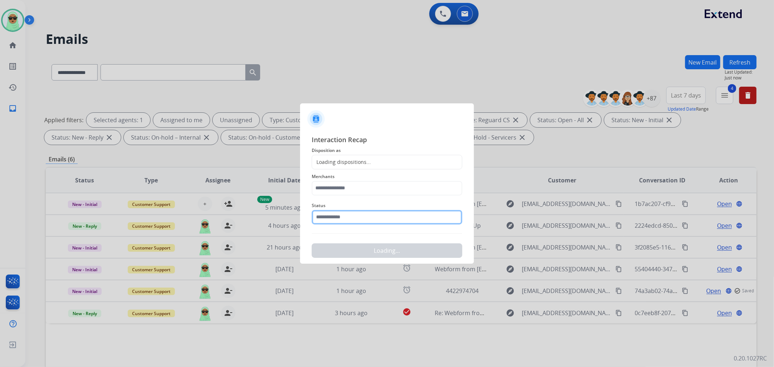
click at [381, 215] on input "text" at bounding box center [387, 217] width 151 height 15
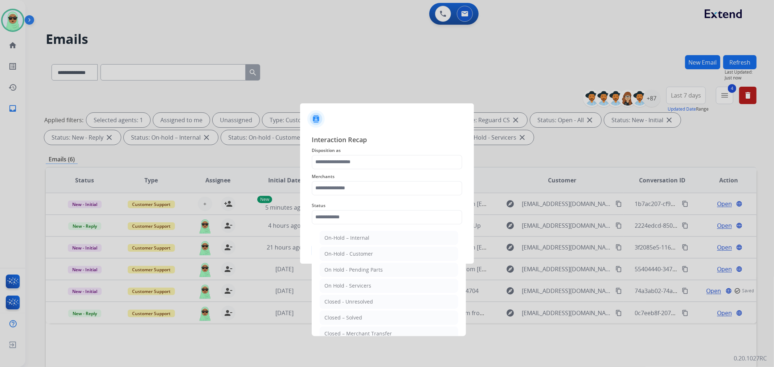
drag, startPoint x: 381, startPoint y: 317, endPoint x: 378, endPoint y: 213, distance: 104.2
click at [382, 314] on li "Closed – Solved" at bounding box center [389, 318] width 138 height 14
type input "**********"
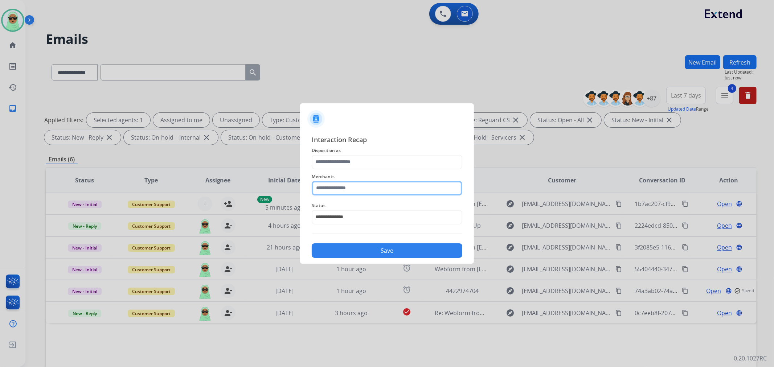
click at [373, 192] on input "text" at bounding box center [387, 188] width 151 height 15
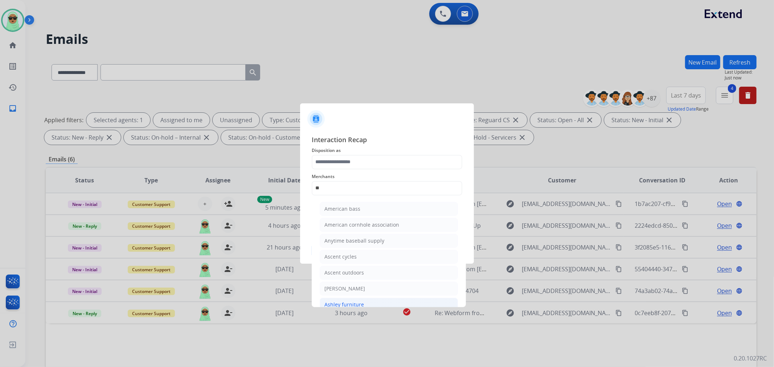
click at [384, 303] on li "Ashley furniture" at bounding box center [389, 305] width 138 height 14
type input "**********"
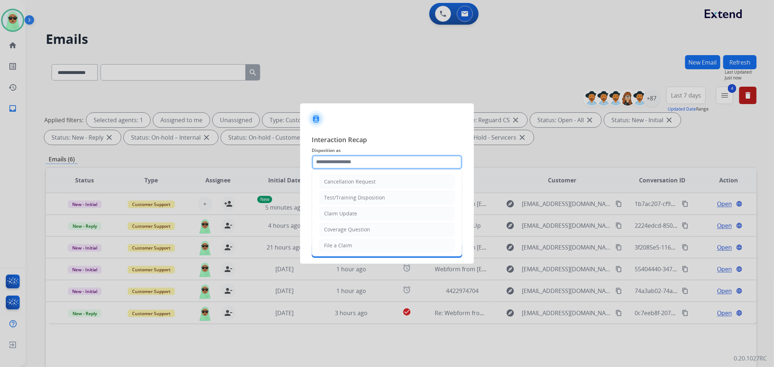
click at [375, 165] on input "text" at bounding box center [387, 162] width 151 height 15
click at [367, 213] on li "Claim Update" at bounding box center [386, 214] width 135 height 14
type input "**********"
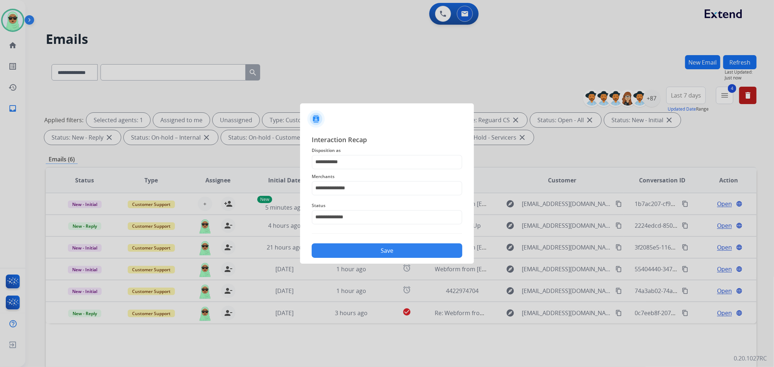
click at [380, 244] on button "Save" at bounding box center [387, 251] width 151 height 15
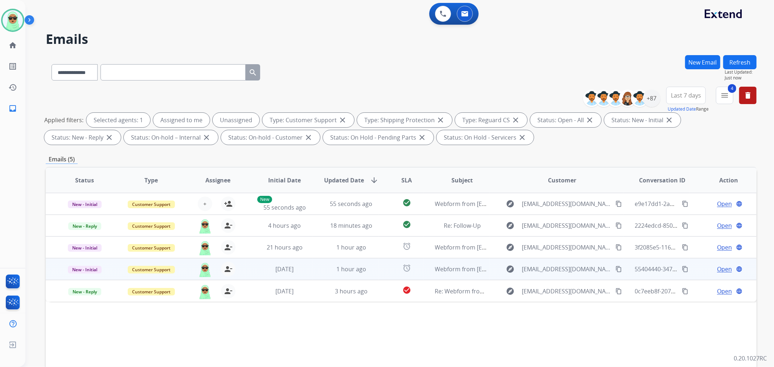
click at [606, 265] on div "explore evecatania@gmail.com content_copy" at bounding box center [562, 270] width 121 height 12
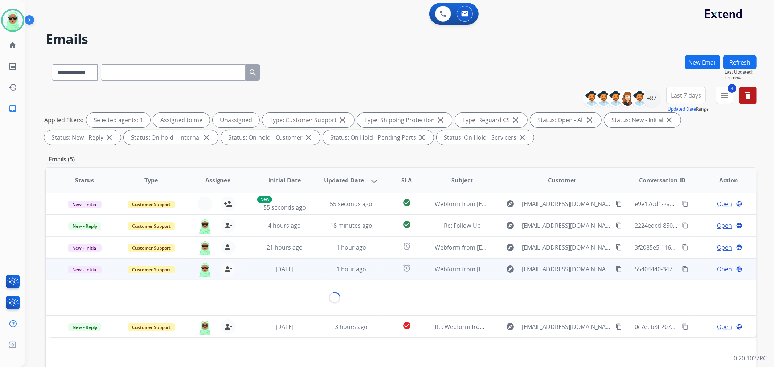
click at [616, 270] on mat-icon "content_copy" at bounding box center [619, 269] width 7 height 7
click at [717, 267] on span "Open" at bounding box center [724, 269] width 15 height 9
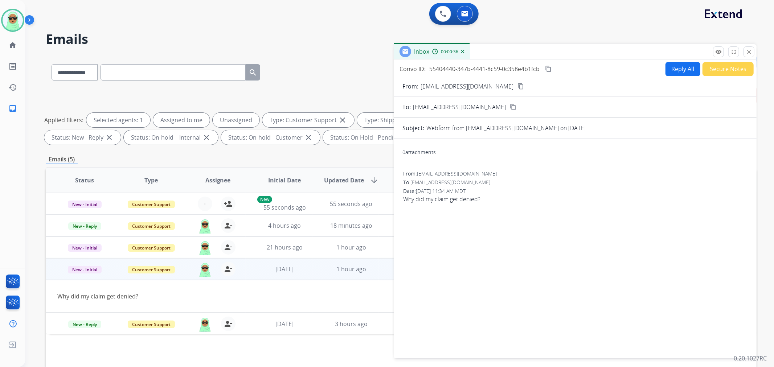
click at [676, 78] on form "From: evecatania@gmail.com content_copy To: support@extend.com content_copy Sub…" at bounding box center [575, 216] width 363 height 280
click at [679, 69] on button "Reply All" at bounding box center [683, 69] width 35 height 14
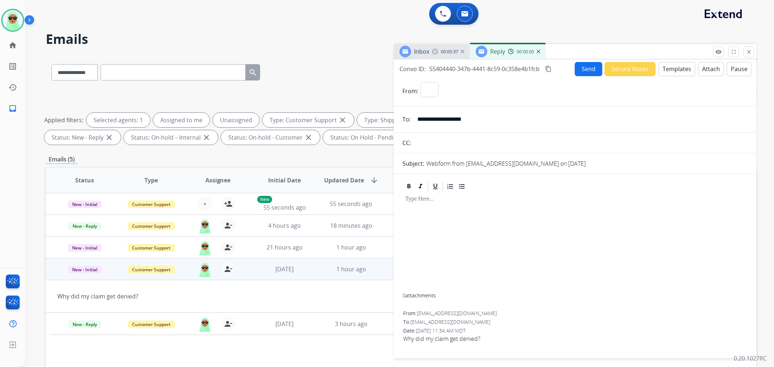
select select "**********"
click at [677, 62] on button "Templates" at bounding box center [677, 69] width 37 height 14
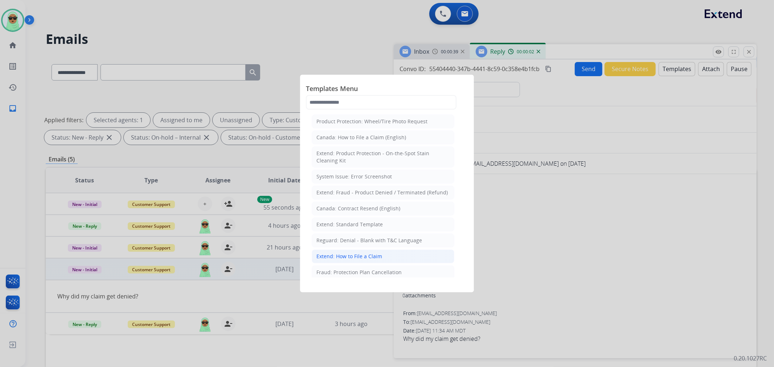
click at [391, 259] on li "Extend: How to File a Claim" at bounding box center [383, 257] width 143 height 14
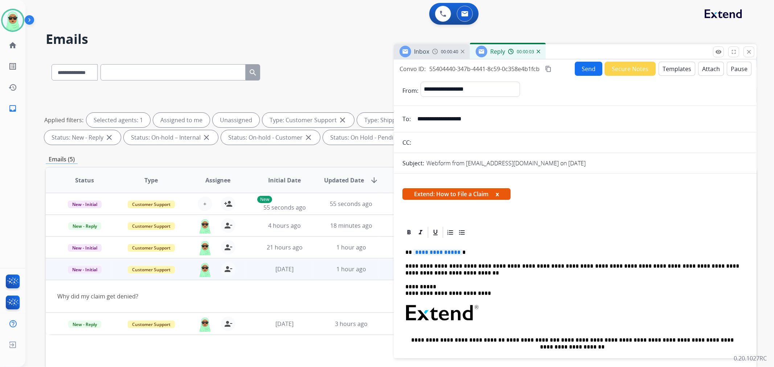
click at [668, 67] on button "Templates" at bounding box center [677, 69] width 37 height 14
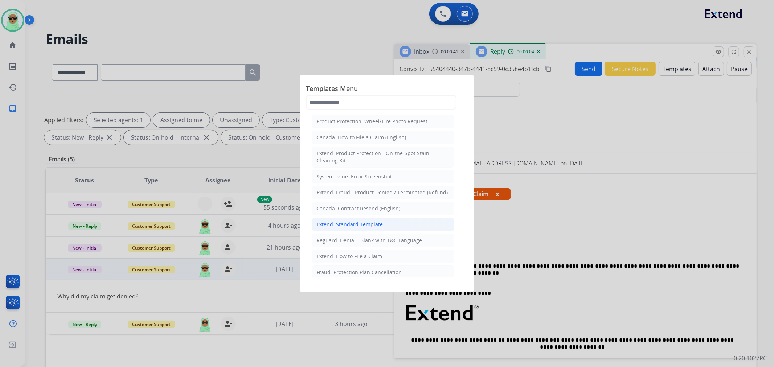
click at [410, 225] on li "Extend: Standard Template" at bounding box center [383, 225] width 143 height 14
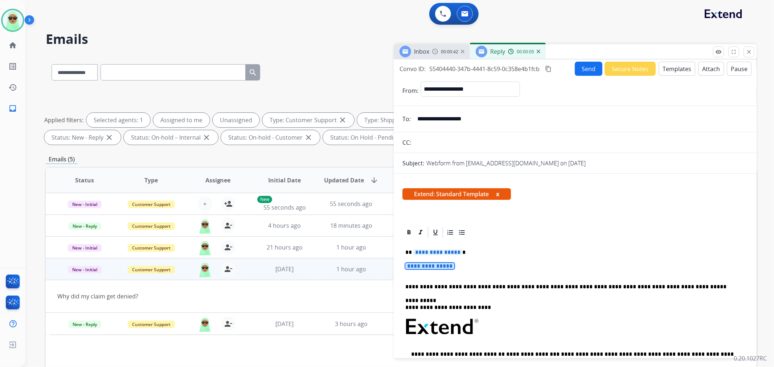
click at [435, 264] on span "**********" at bounding box center [429, 266] width 49 height 6
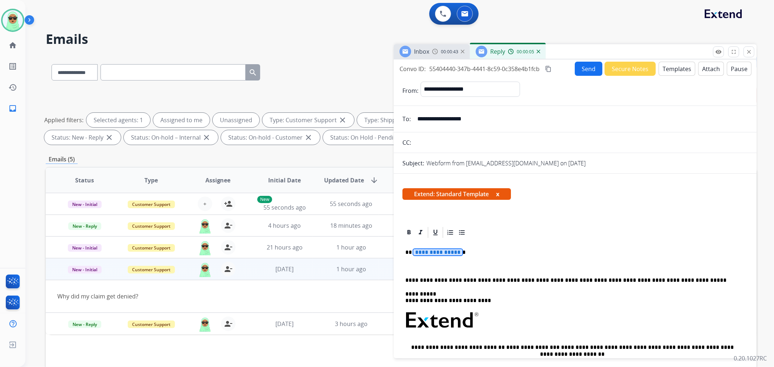
click at [435, 252] on span "**********" at bounding box center [437, 252] width 49 height 6
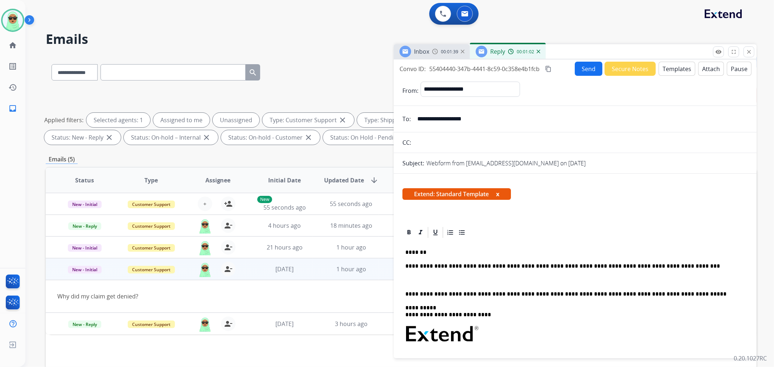
click at [659, 268] on p "**********" at bounding box center [572, 266] width 334 height 7
copy p "**********"
click at [587, 280] on p at bounding box center [572, 280] width 334 height 7
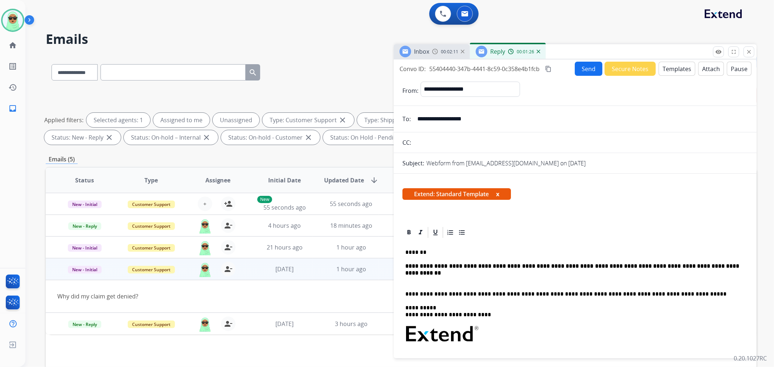
click at [604, 272] on div "**********" at bounding box center [576, 349] width 346 height 221
click at [607, 264] on strong "**********" at bounding box center [572, 270] width 335 height 12
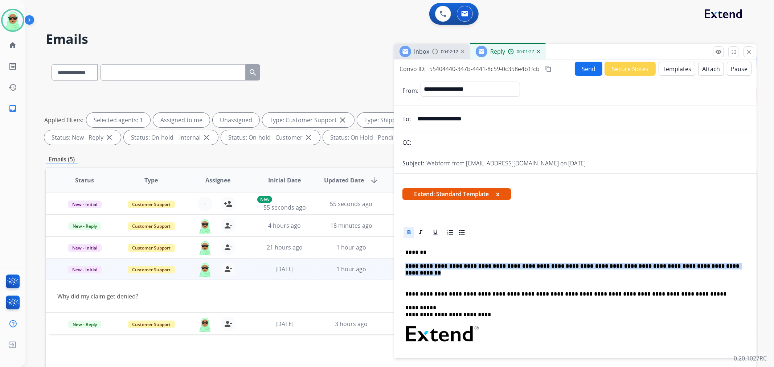
click at [607, 264] on strong "**********" at bounding box center [572, 270] width 335 height 12
click at [404, 232] on div at bounding box center [409, 232] width 11 height 11
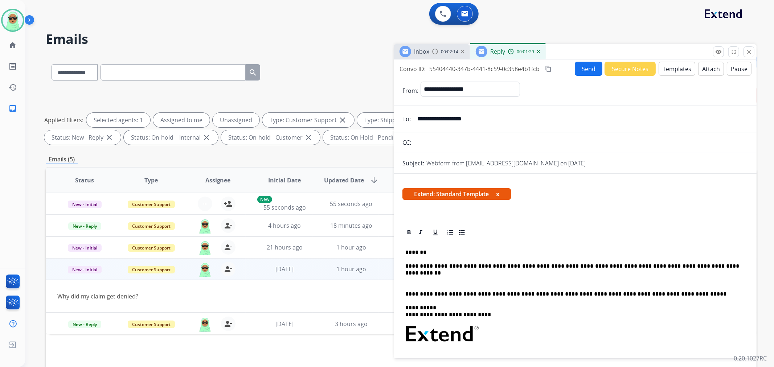
drag, startPoint x: 698, startPoint y: 269, endPoint x: 705, endPoint y: 265, distance: 8.0
click at [698, 268] on p "**********" at bounding box center [572, 266] width 334 height 7
click at [706, 265] on p "**********" at bounding box center [572, 266] width 334 height 7
click at [702, 268] on p "**********" at bounding box center [572, 266] width 334 height 7
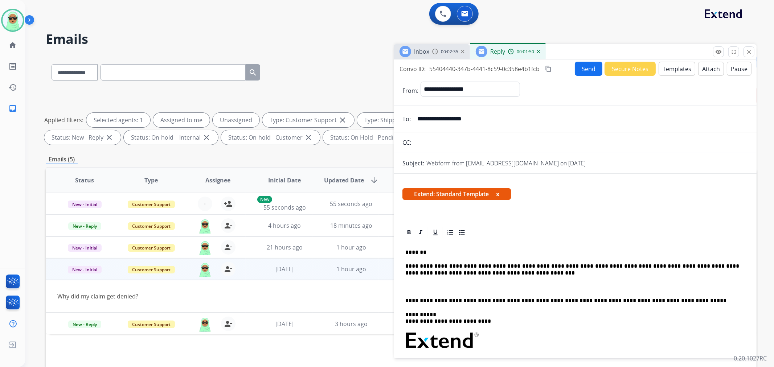
click at [582, 73] on button "Send" at bounding box center [589, 69] width 28 height 14
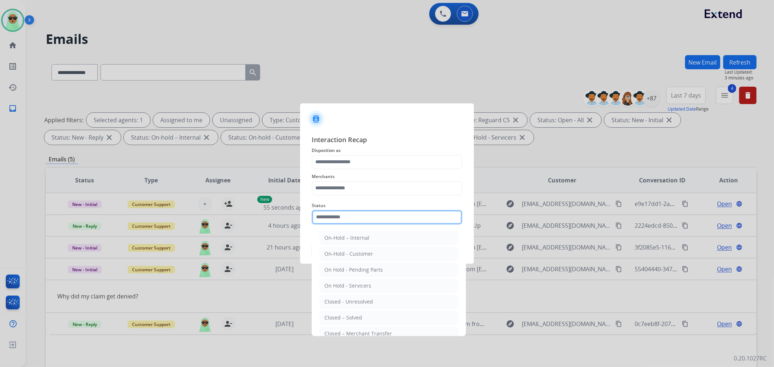
click at [362, 218] on input "text" at bounding box center [387, 217] width 151 height 15
click at [382, 318] on li "Closed – Solved" at bounding box center [389, 318] width 138 height 14
type input "**********"
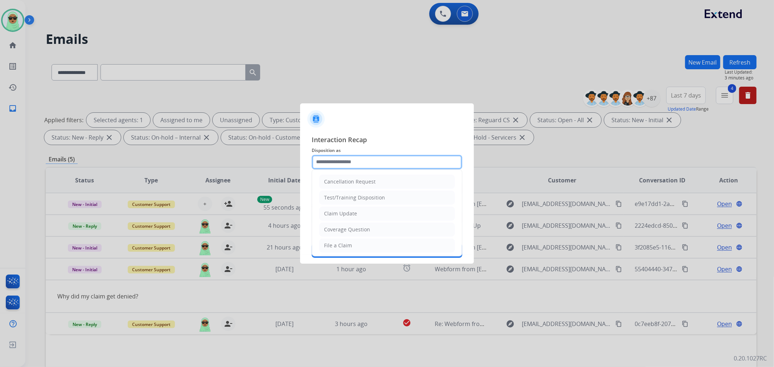
click at [358, 164] on input "text" at bounding box center [387, 162] width 151 height 15
click at [364, 216] on li "Claim Update" at bounding box center [386, 214] width 135 height 14
type input "**********"
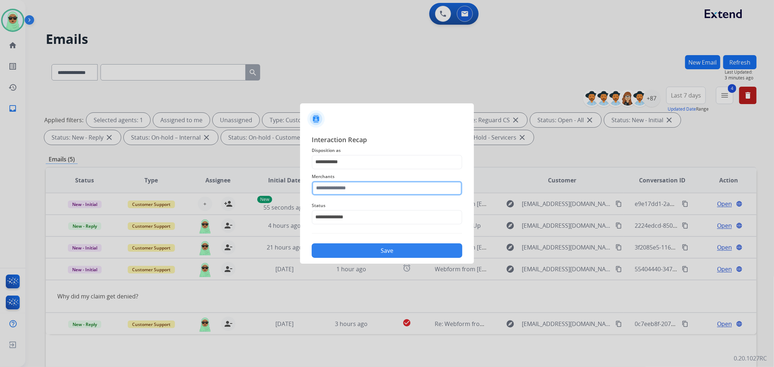
click at [366, 193] on input "text" at bounding box center [387, 188] width 151 height 15
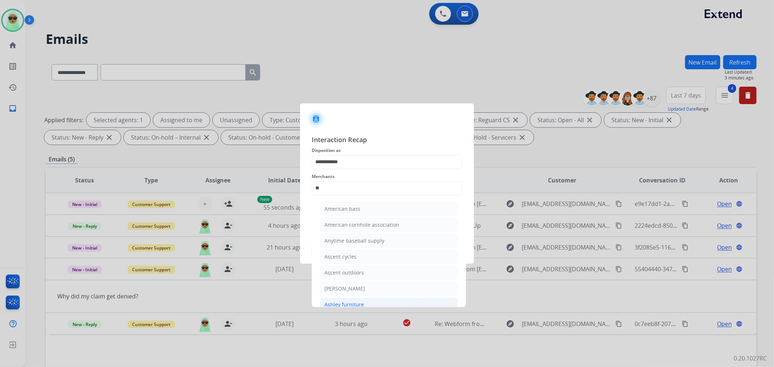
click at [374, 302] on li "Ashley furniture" at bounding box center [389, 305] width 138 height 14
type input "**********"
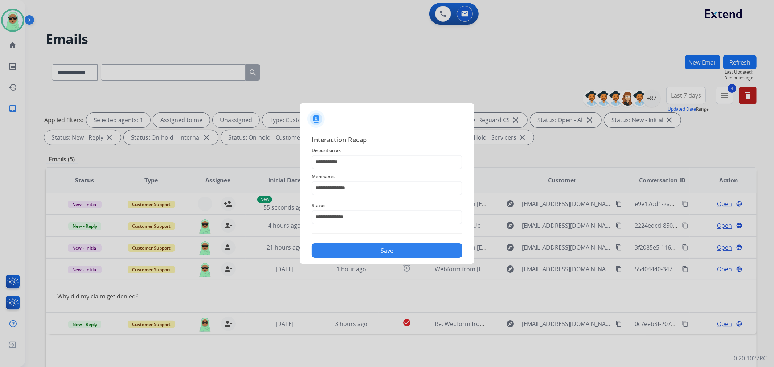
click at [391, 250] on button "Save" at bounding box center [387, 251] width 151 height 15
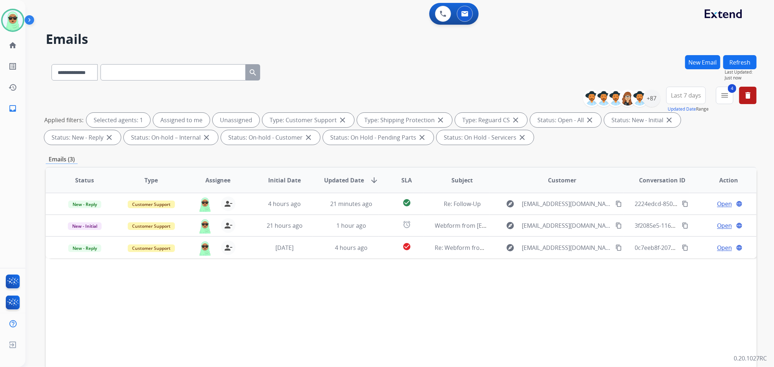
click at [559, 273] on div "Status Type Assignee Initial Date Updated Date arrow_downward SLA Subject Custo…" at bounding box center [401, 288] width 711 height 243
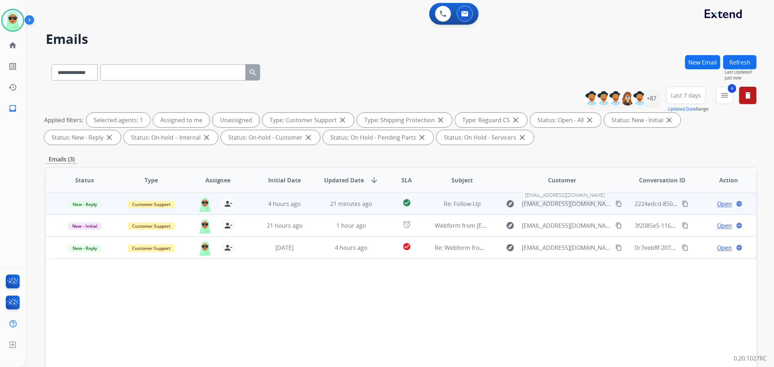
click at [592, 204] on span "joebrandt@email.com" at bounding box center [566, 204] width 89 height 9
type input "**********"
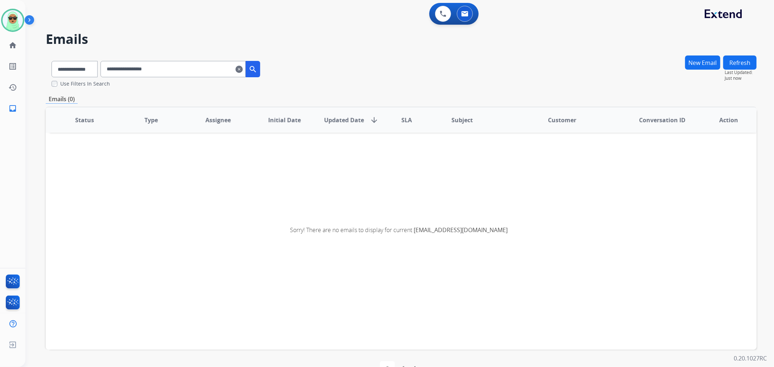
click at [243, 69] on mat-icon "clear" at bounding box center [239, 69] width 7 height 9
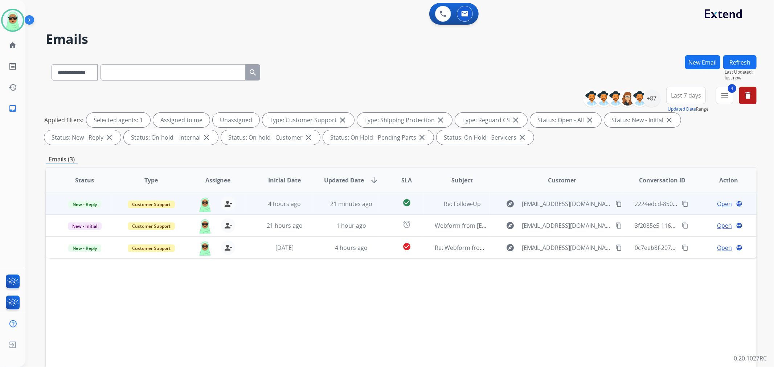
click at [616, 204] on mat-icon "content_copy" at bounding box center [619, 204] width 7 height 7
click at [717, 204] on span "Open" at bounding box center [724, 204] width 15 height 9
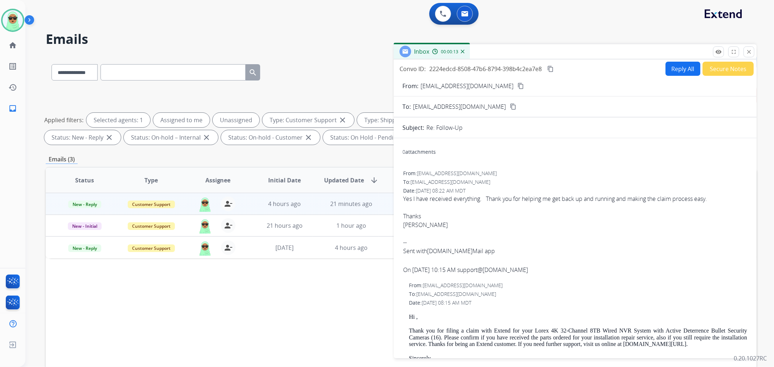
drag, startPoint x: 705, startPoint y: 75, endPoint x: 713, endPoint y: 71, distance: 8.9
click at [706, 74] on div "Convo ID: 2224edcd-8508-47b6-8794-398b4c2ea7e8 content_copy Reply All Secure No…" at bounding box center [575, 208] width 363 height 296
click at [714, 69] on button "Secure Notes" at bounding box center [728, 69] width 51 height 14
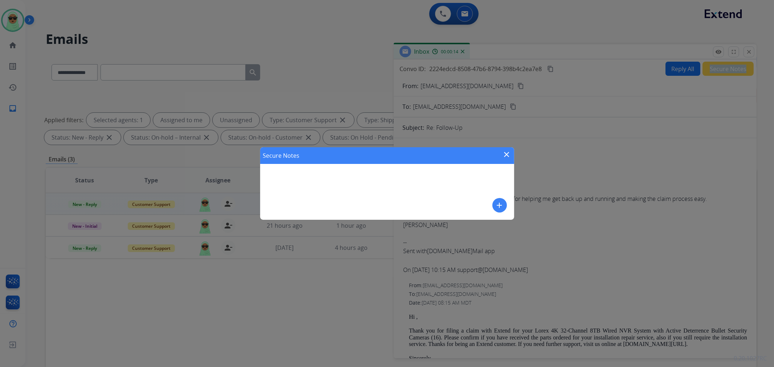
click at [505, 207] on button "add" at bounding box center [500, 205] width 15 height 15
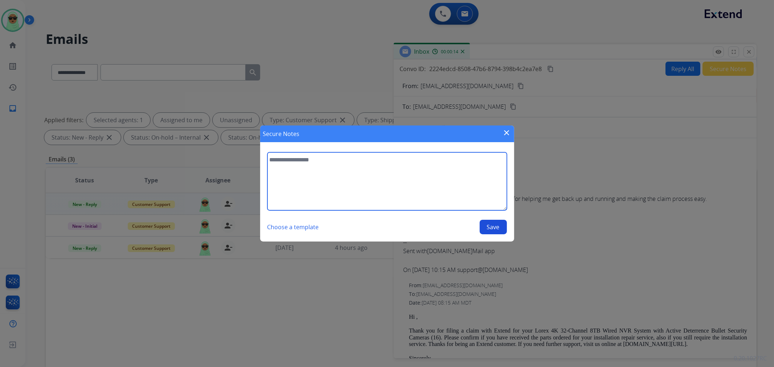
click at [437, 204] on textarea at bounding box center [388, 181] width 240 height 58
type textarea "**********"
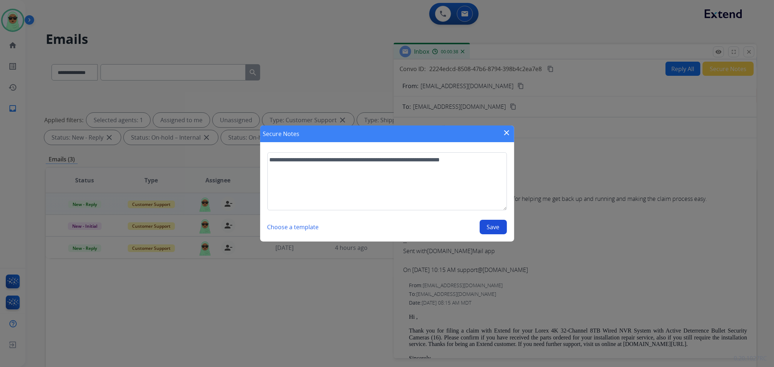
click at [506, 229] on button "Save" at bounding box center [493, 227] width 27 height 15
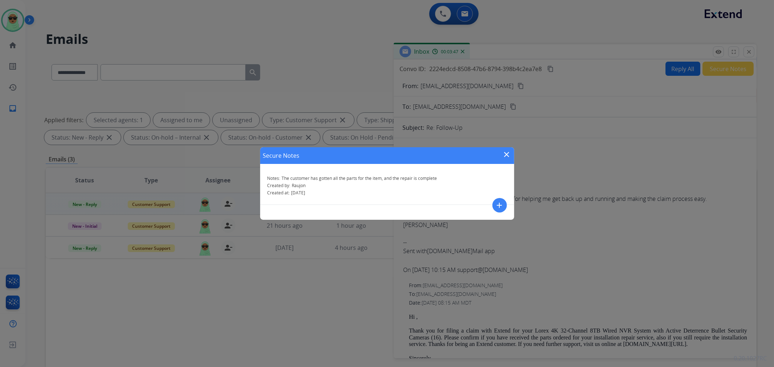
click at [503, 157] on mat-icon "close" at bounding box center [507, 154] width 9 height 9
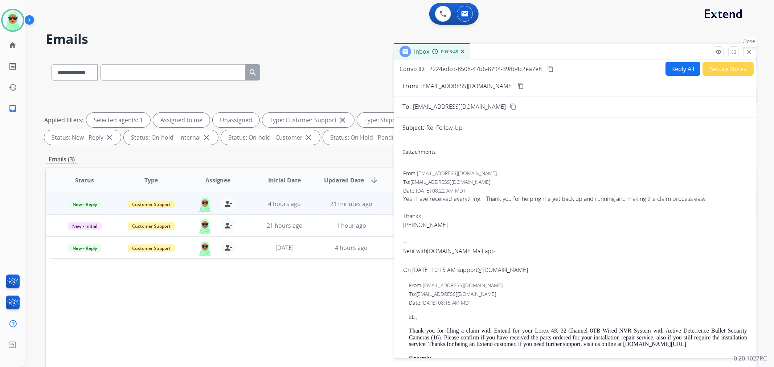
click at [750, 51] on mat-icon "close" at bounding box center [749, 52] width 7 height 7
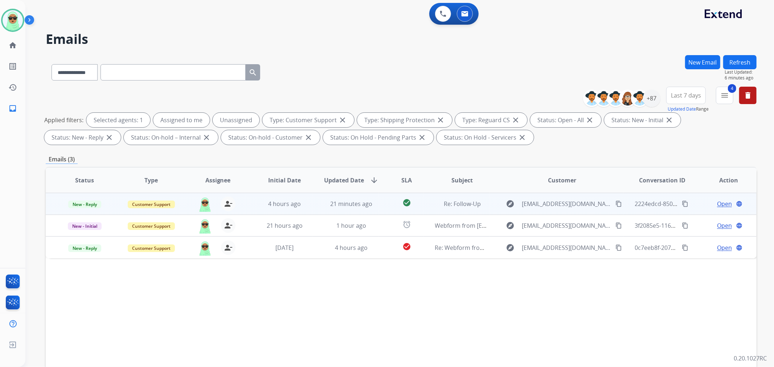
click at [96, 209] on td "New - Reply" at bounding box center [79, 204] width 67 height 22
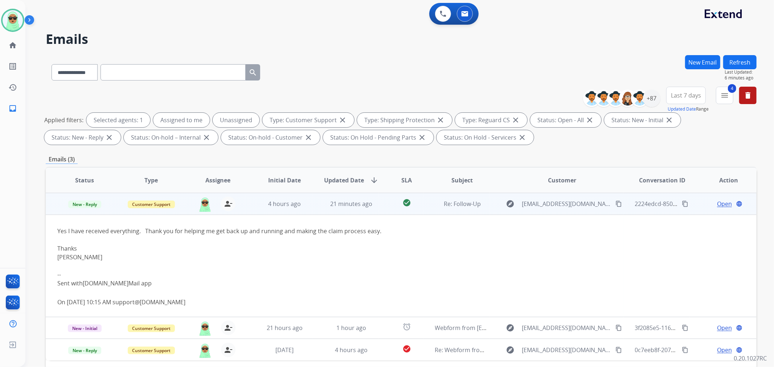
click at [87, 206] on span "New - Reply" at bounding box center [84, 205] width 33 height 8
click at [144, 269] on p "Closed – Solved" at bounding box center [126, 272] width 42 height 10
click at [738, 62] on button "Refresh" at bounding box center [739, 62] width 33 height 14
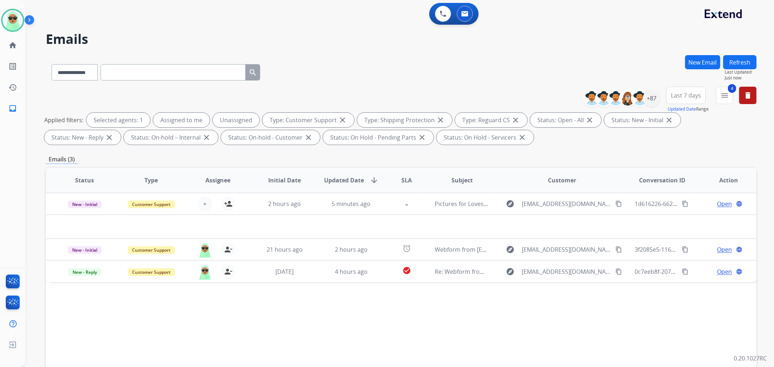
click at [521, 326] on div "Status Type Assignee Initial Date Updated Date arrow_downward SLA Subject Custo…" at bounding box center [401, 288] width 711 height 243
click at [649, 92] on div "+87" at bounding box center [651, 98] width 17 height 17
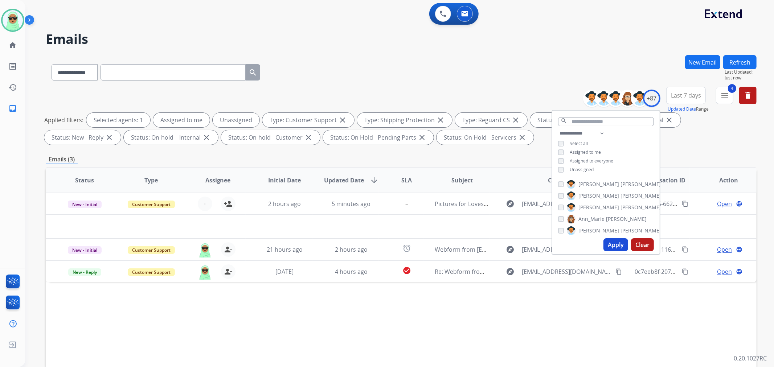
click at [566, 164] on div "**********" at bounding box center [606, 152] width 107 height 46
click at [566, 167] on div "Unassigned" at bounding box center [576, 170] width 36 height 6
click at [573, 168] on span "Unassigned" at bounding box center [582, 170] width 24 height 6
click at [613, 240] on button "Apply" at bounding box center [616, 244] width 25 height 13
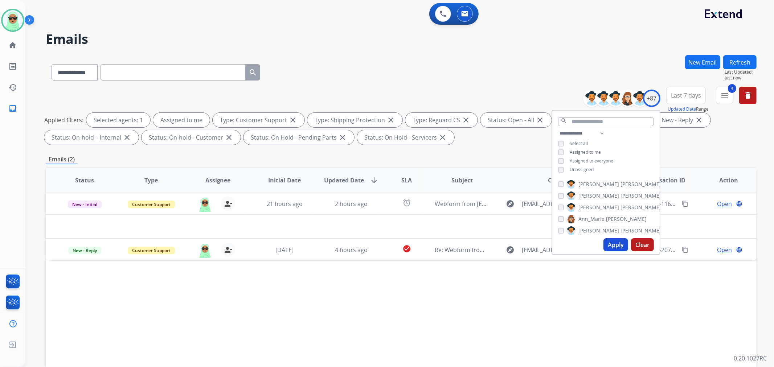
drag, startPoint x: 436, startPoint y: 313, endPoint x: 439, endPoint y: 297, distance: 16.1
click at [437, 313] on div "Status Type Assignee Initial Date Updated Date arrow_downward SLA Subject Custo…" at bounding box center [401, 288] width 711 height 243
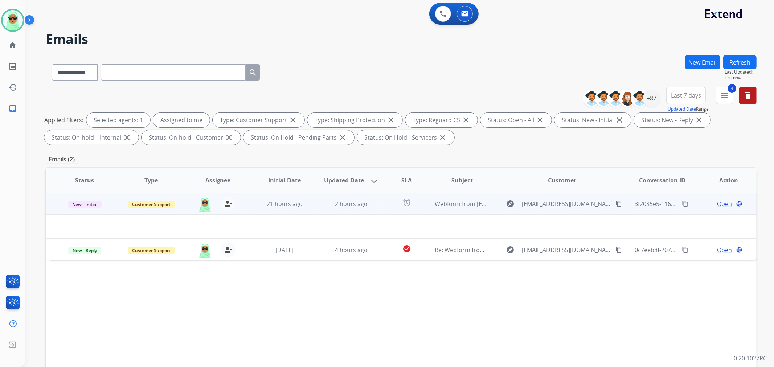
click at [616, 202] on mat-icon "content_copy" at bounding box center [619, 204] width 7 height 7
click at [717, 201] on span "Open" at bounding box center [724, 204] width 15 height 9
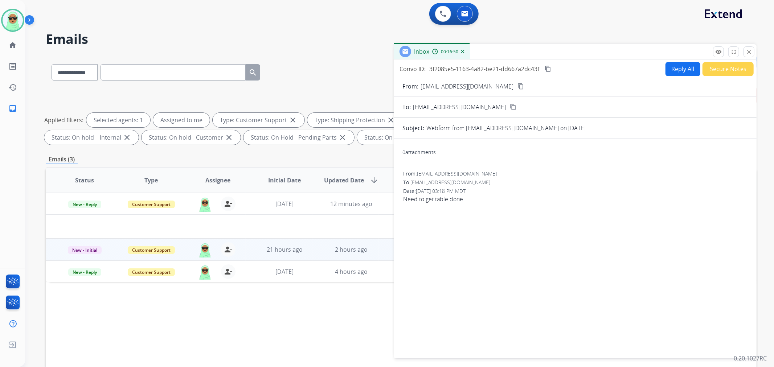
click at [677, 72] on button "Reply All" at bounding box center [683, 69] width 35 height 14
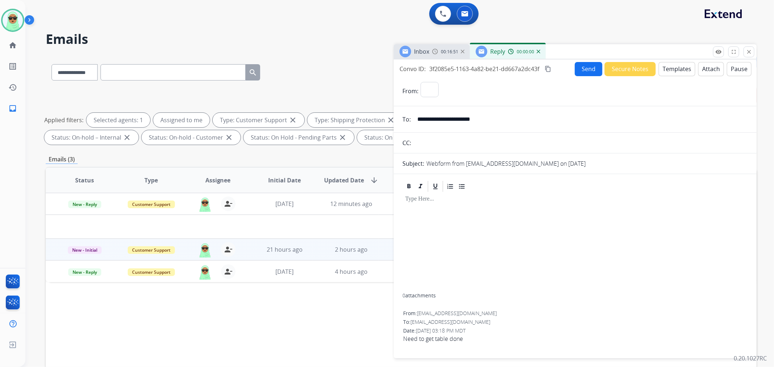
select select "**********"
click at [664, 64] on button "Templates" at bounding box center [677, 69] width 37 height 14
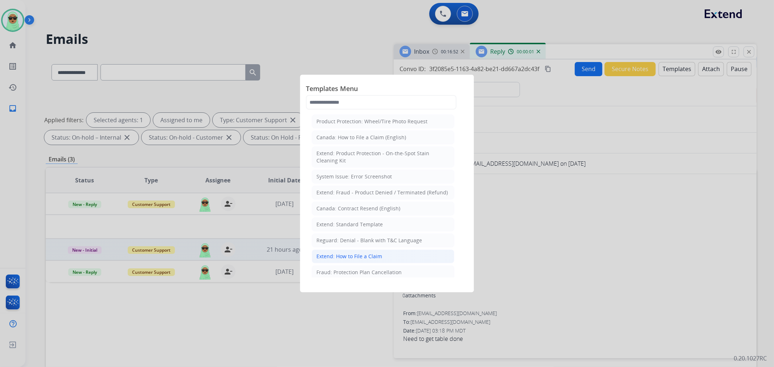
click at [386, 250] on li "Extend: How to File a Claim" at bounding box center [383, 257] width 143 height 14
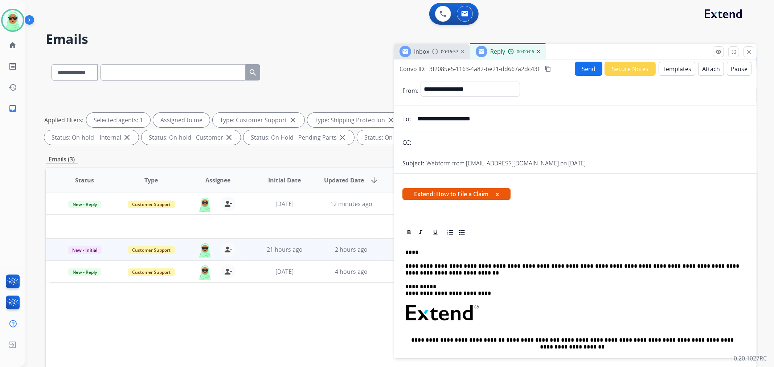
click at [585, 66] on button "Send" at bounding box center [589, 69] width 28 height 14
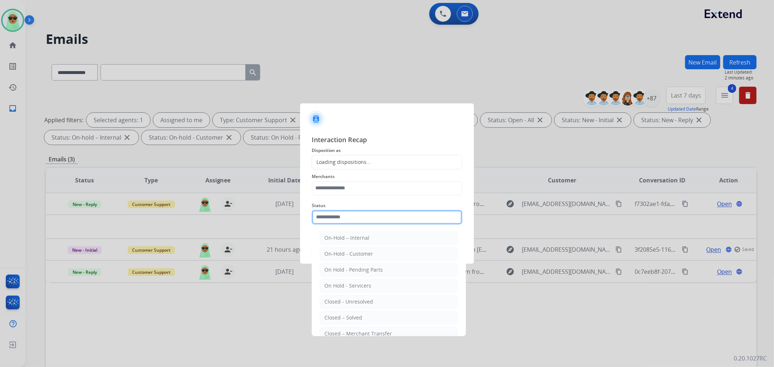
click at [375, 216] on input "text" at bounding box center [387, 217] width 151 height 15
click at [358, 322] on li "Closed – Solved" at bounding box center [389, 318] width 138 height 14
type input "**********"
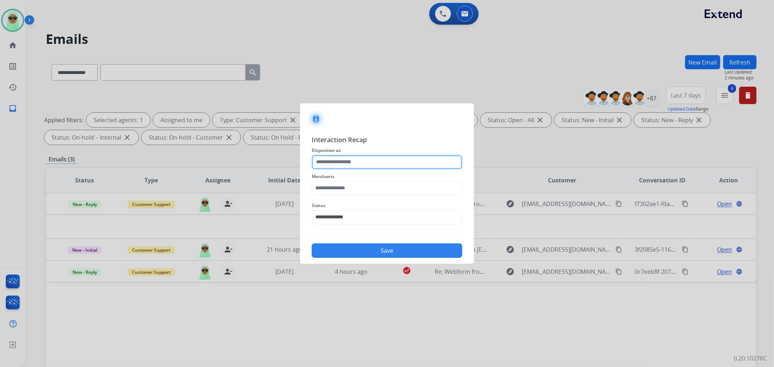
click at [351, 161] on input "text" at bounding box center [387, 162] width 151 height 15
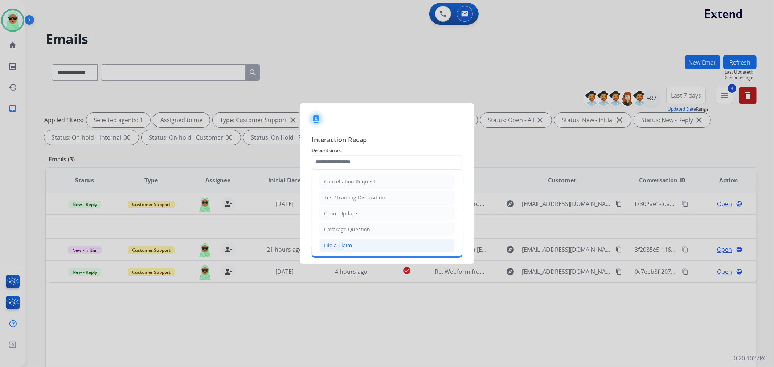
click at [348, 245] on div "File a Claim" at bounding box center [338, 245] width 28 height 7
type input "**********"
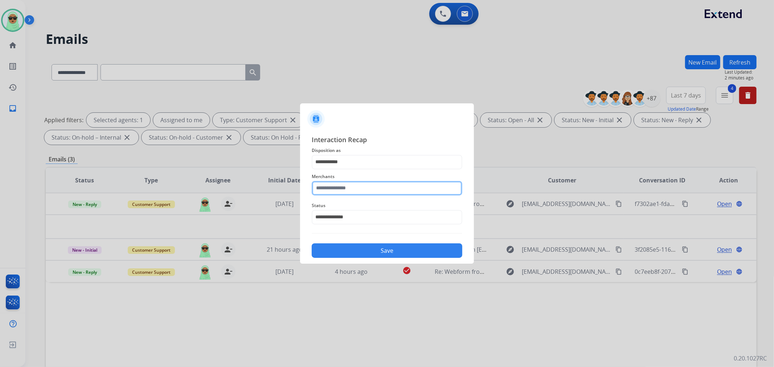
click at [357, 183] on input "text" at bounding box center [387, 188] width 151 height 15
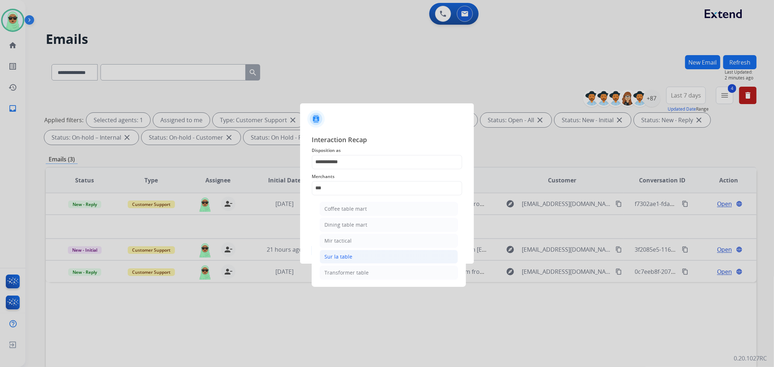
click at [349, 258] on div "Sur la table" at bounding box center [339, 256] width 28 height 7
type input "**********"
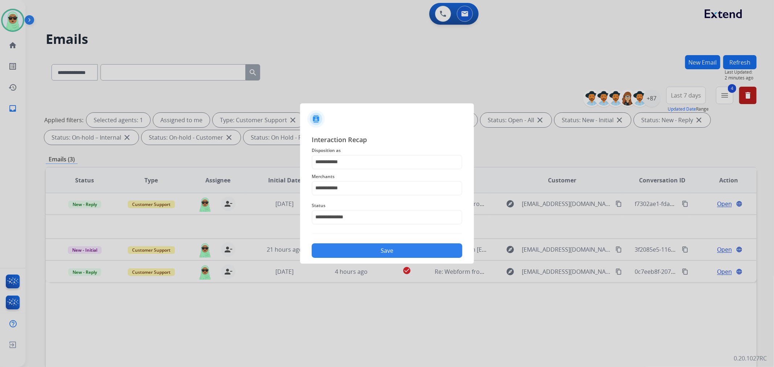
click at [354, 256] on button "Save" at bounding box center [387, 251] width 151 height 15
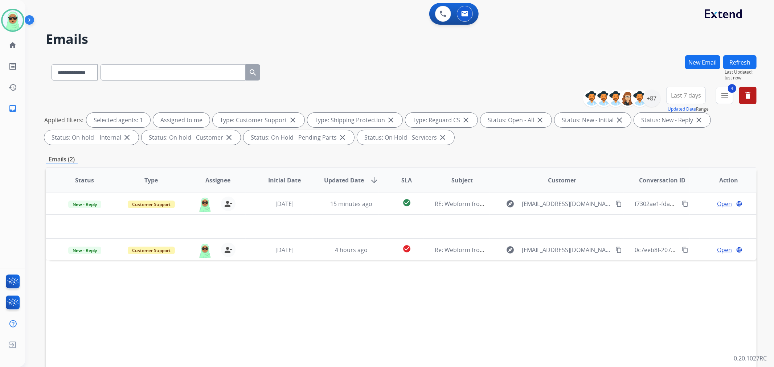
click at [734, 60] on button "Refresh" at bounding box center [739, 62] width 33 height 14
click at [378, 316] on div "Status Type Assignee Initial Date Updated Date arrow_downward SLA Subject Custo…" at bounding box center [401, 288] width 711 height 243
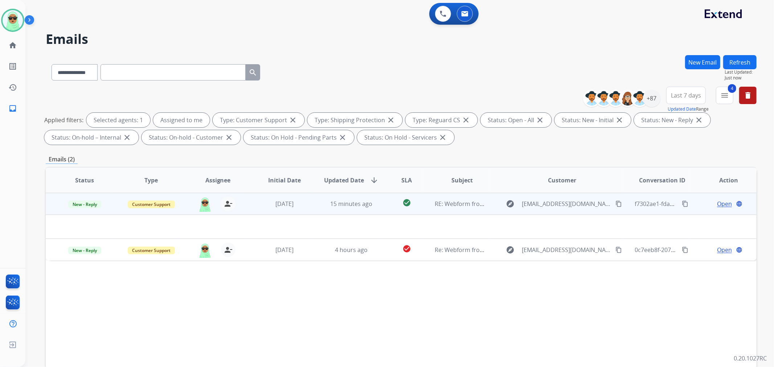
click at [717, 203] on span "Open" at bounding box center [724, 204] width 15 height 9
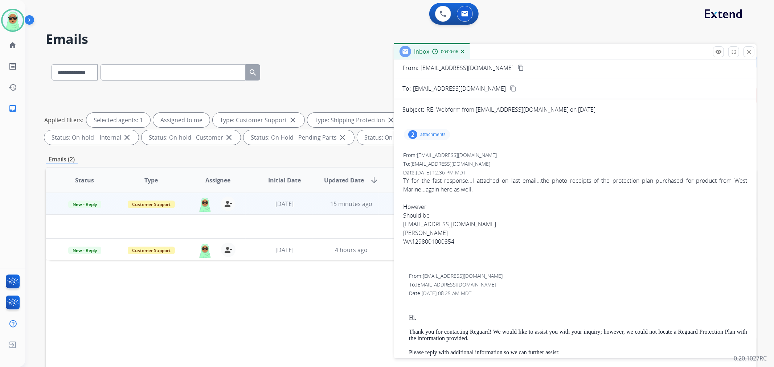
scroll to position [0, 0]
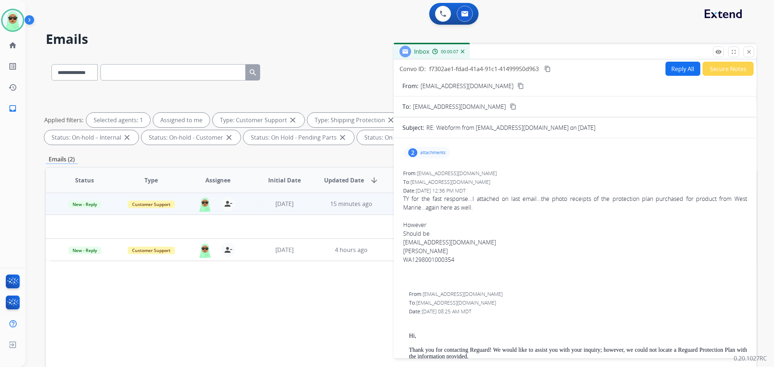
click at [428, 155] on p "attachments" at bounding box center [432, 153] width 25 height 6
click at [427, 172] on div at bounding box center [429, 172] width 36 height 25
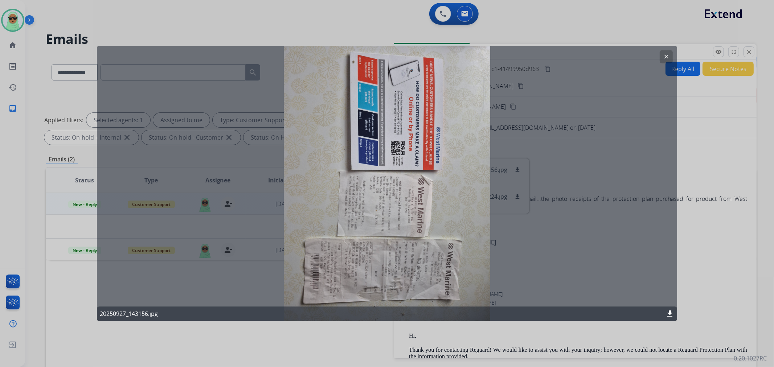
click at [666, 57] on mat-icon "clear" at bounding box center [666, 57] width 7 height 7
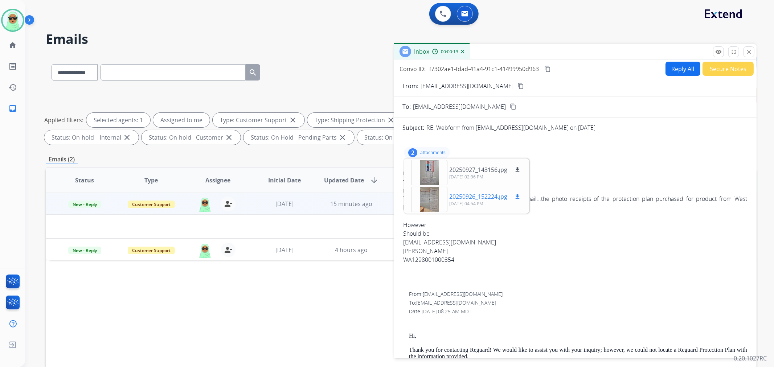
click at [427, 190] on div at bounding box center [429, 199] width 36 height 25
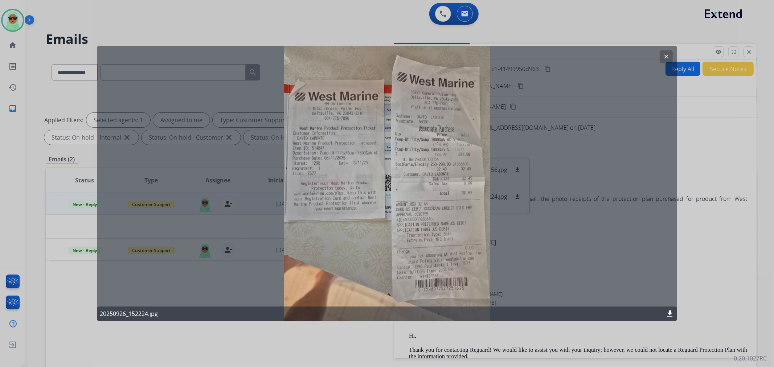
click at [672, 57] on button "clear" at bounding box center [666, 56] width 13 height 13
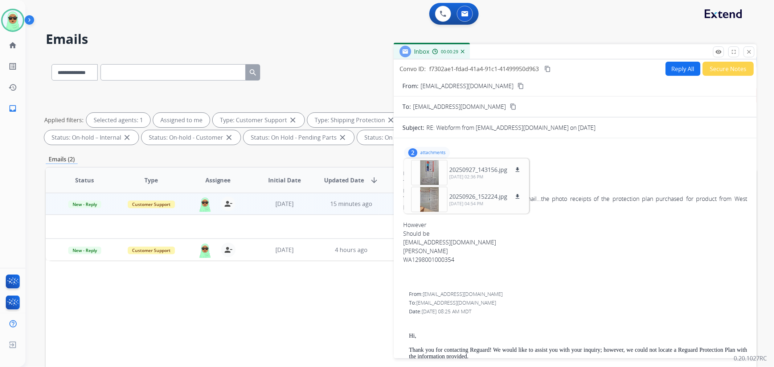
click at [518, 85] on mat-icon "content_copy" at bounding box center [521, 86] width 7 height 7
click at [419, 150] on div "2 attachments 20250927_143156.jpg download 09/27/2025, 02:36 PM 20250926_152224…" at bounding box center [427, 153] width 46 height 12
drag, startPoint x: 733, startPoint y: 198, endPoint x: 428, endPoint y: 212, distance: 305.2
click at [425, 211] on div "TY for the fast response...I attached on last email...the photo receipts of the…" at bounding box center [575, 203] width 344 height 17
drag, startPoint x: 729, startPoint y: 199, endPoint x: 425, endPoint y: 208, distance: 304.4
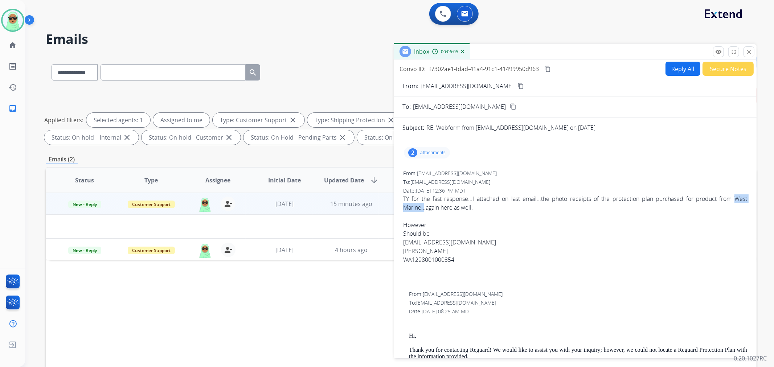
click at [425, 208] on div "TY for the fast response...I attached on last email...the photo receipts of the…" at bounding box center [575, 203] width 344 height 17
copy div "West Marine.."
click at [683, 72] on button "Reply All" at bounding box center [683, 69] width 35 height 14
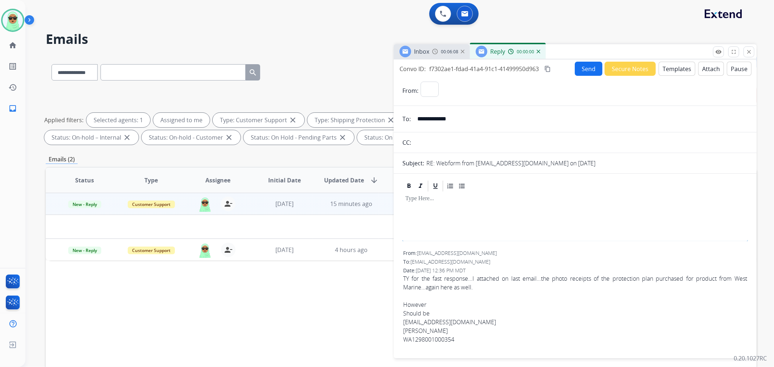
select select "**********"
click at [681, 70] on button "Templates" at bounding box center [677, 69] width 37 height 14
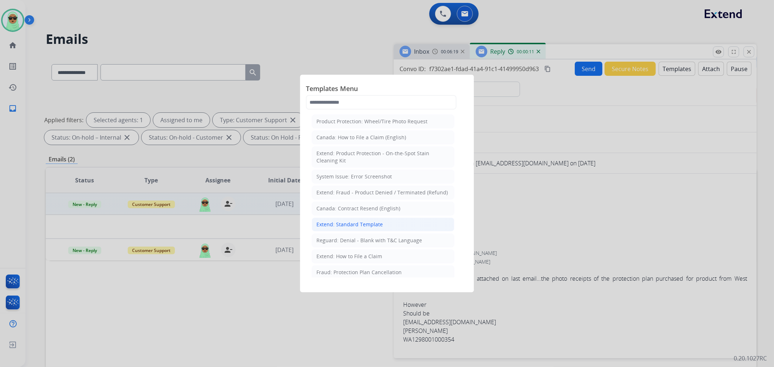
click at [388, 227] on li "Extend: Standard Template" at bounding box center [383, 225] width 143 height 14
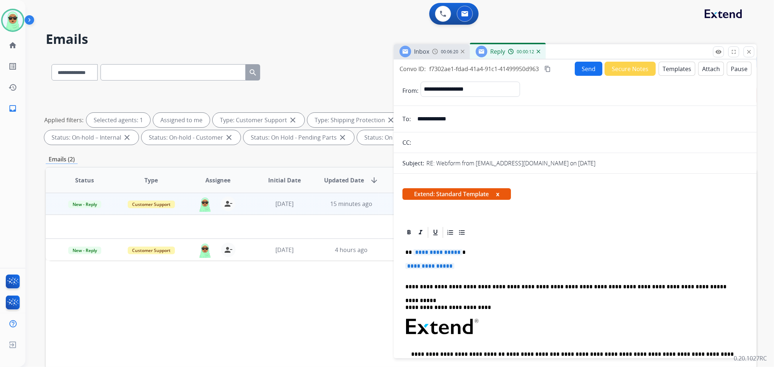
click at [412, 264] on span "**********" at bounding box center [429, 266] width 49 height 6
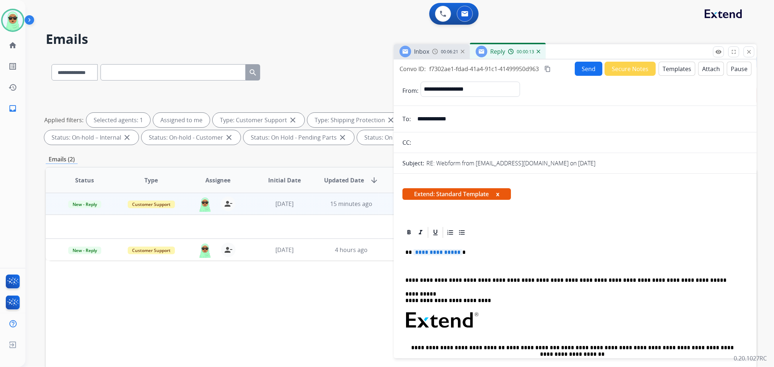
click at [429, 256] on div "**********" at bounding box center [576, 340] width 346 height 203
click at [431, 253] on span "**********" at bounding box center [437, 252] width 49 height 6
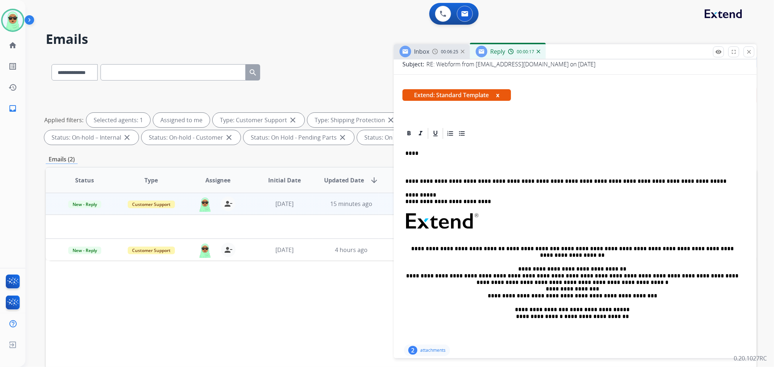
scroll to position [81, 0]
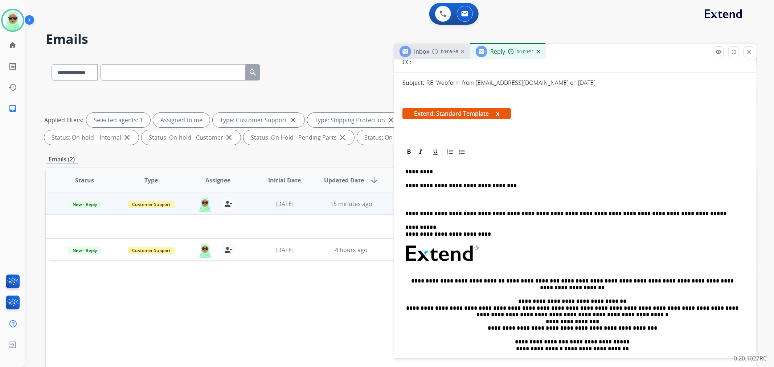
click at [468, 183] on p "**********" at bounding box center [572, 186] width 334 height 7
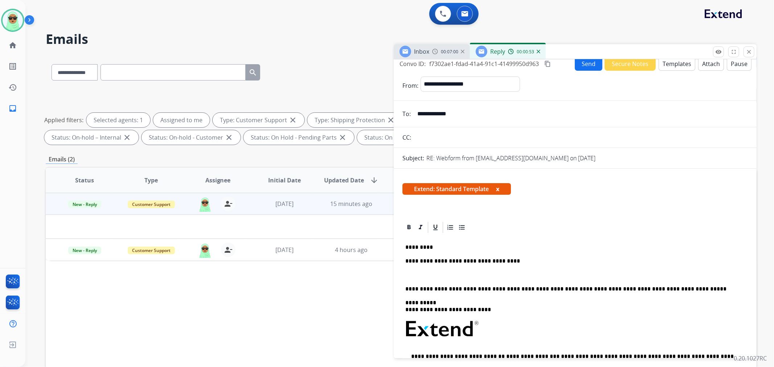
scroll to position [0, 0]
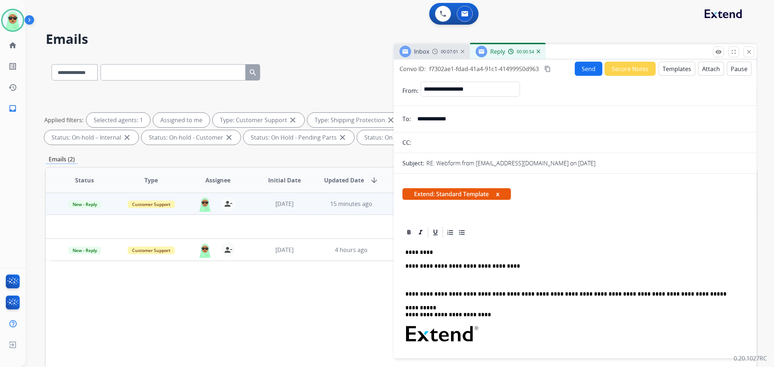
click at [585, 74] on button "Send" at bounding box center [589, 69] width 28 height 14
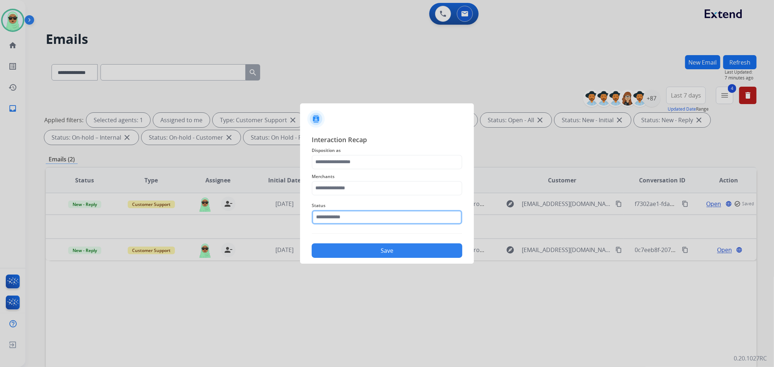
click at [375, 220] on input "text" at bounding box center [387, 217] width 151 height 15
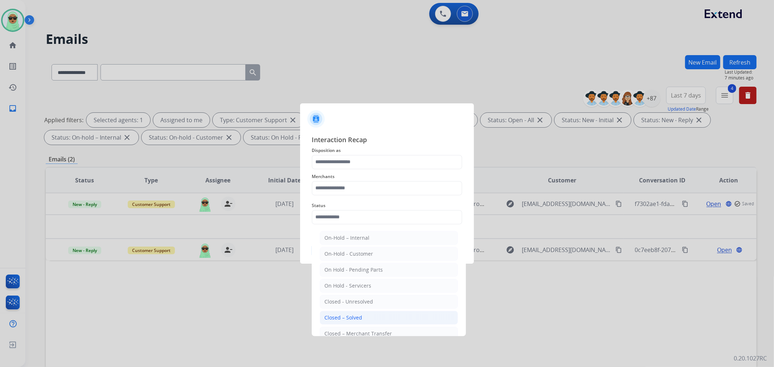
click at [360, 314] on li "Closed – Solved" at bounding box center [389, 318] width 138 height 14
type input "**********"
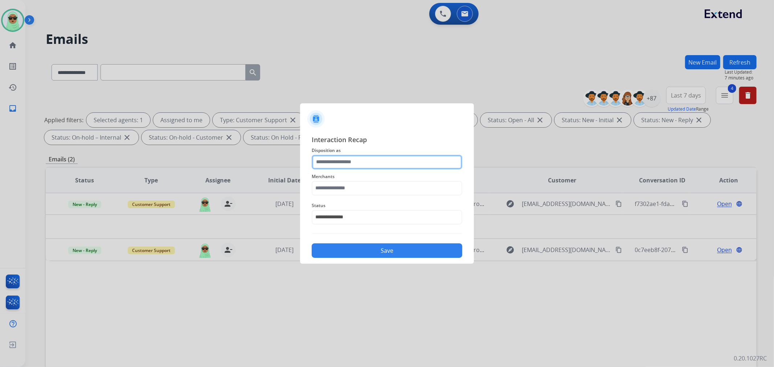
click at [376, 167] on input "text" at bounding box center [387, 162] width 151 height 15
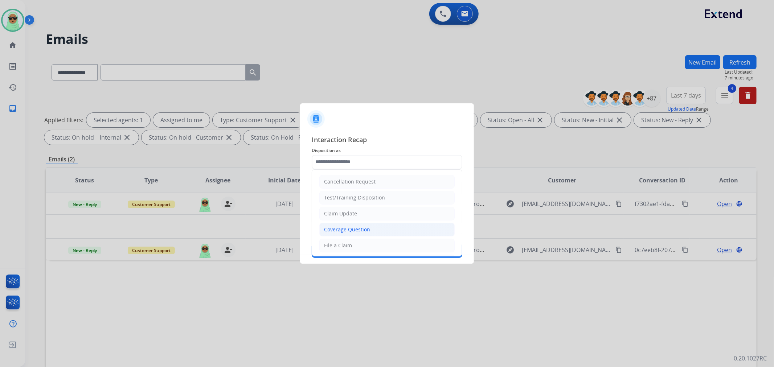
click at [360, 229] on div "Coverage Question" at bounding box center [347, 229] width 46 height 7
type input "**********"
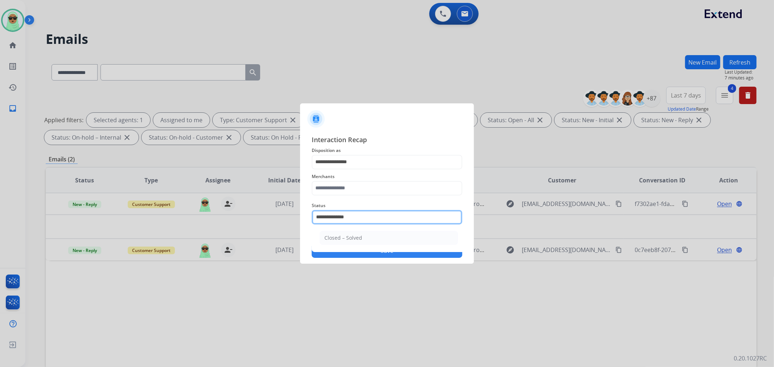
click at [359, 219] on input "**********" at bounding box center [387, 217] width 151 height 15
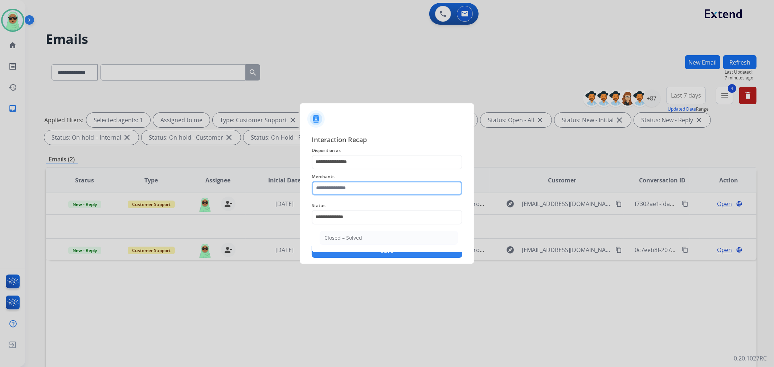
click at [368, 187] on input "text" at bounding box center [387, 188] width 151 height 15
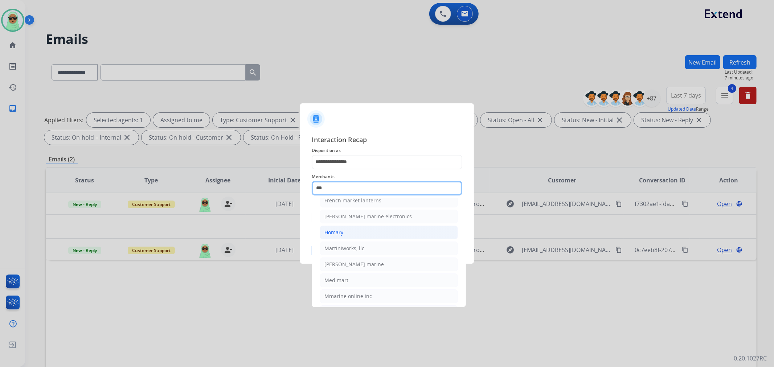
scroll to position [60, 0]
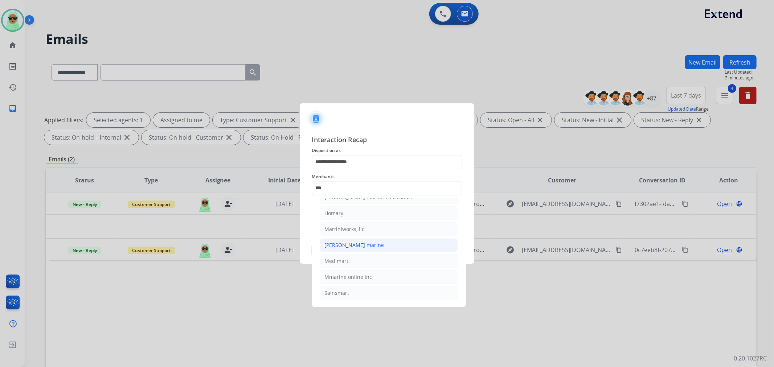
click at [374, 238] on li "Mealey marine" at bounding box center [389, 245] width 138 height 14
type input "**********"
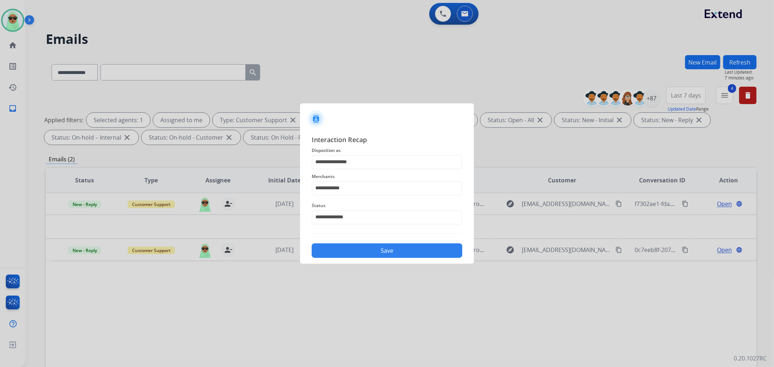
click at [386, 252] on button "Save" at bounding box center [387, 251] width 151 height 15
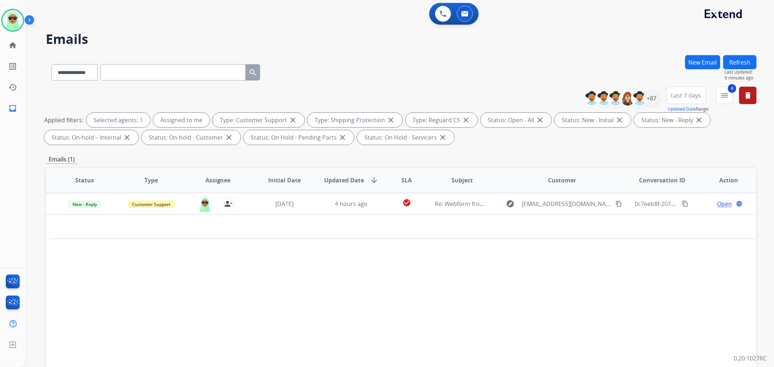
click at [125, 259] on div "Status Type Assignee Initial Date Updated Date arrow_downward SLA Subject Custo…" at bounding box center [401, 288] width 711 height 243
click at [650, 99] on div "+87" at bounding box center [651, 98] width 17 height 17
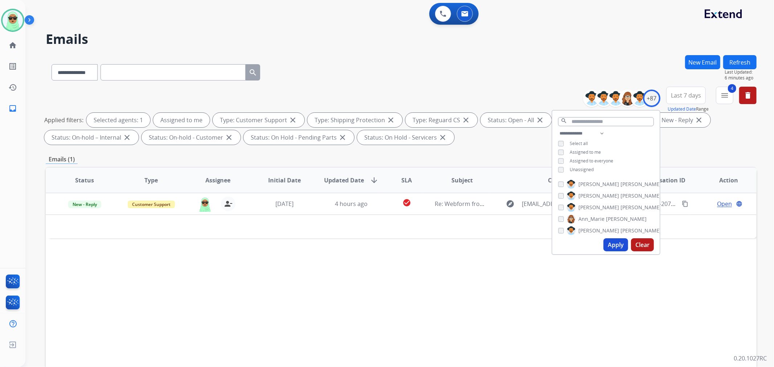
click at [572, 170] on span "Unassigned" at bounding box center [582, 170] width 24 height 6
click at [575, 154] on div "**********" at bounding box center [606, 152] width 107 height 46
click at [578, 149] on span "Assigned to me" at bounding box center [585, 152] width 31 height 6
click at [624, 242] on button "Apply" at bounding box center [616, 244] width 25 height 13
click at [324, 280] on div "Status Type Assignee Initial Date Updated Date arrow_downward SLA Subject Custo…" at bounding box center [401, 288] width 711 height 243
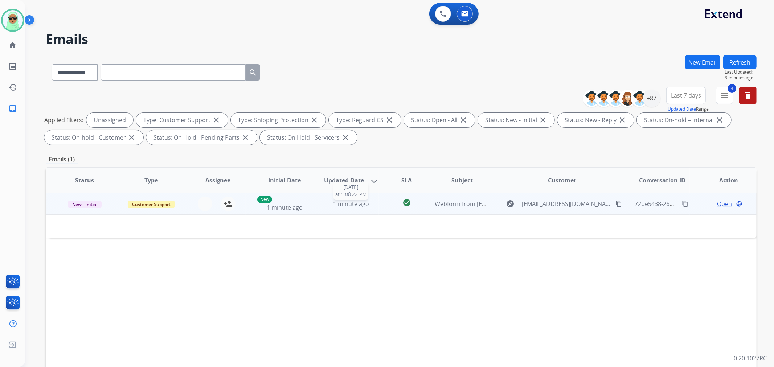
click at [367, 202] on span "1 minute ago" at bounding box center [351, 204] width 36 height 8
click at [365, 202] on span "1 minute ago" at bounding box center [351, 204] width 36 height 8
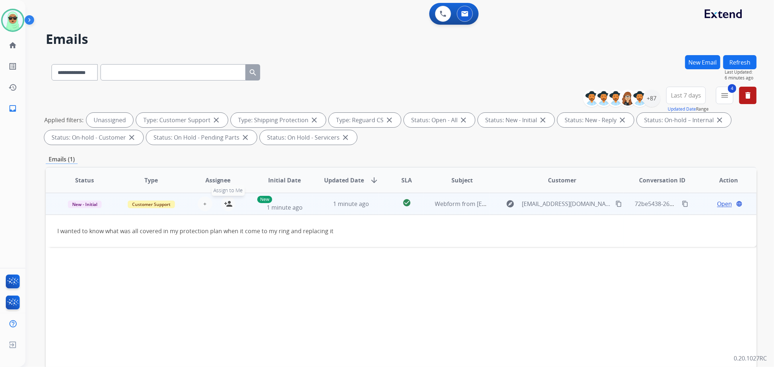
click at [224, 205] on mat-icon "person_add" at bounding box center [228, 204] width 9 height 9
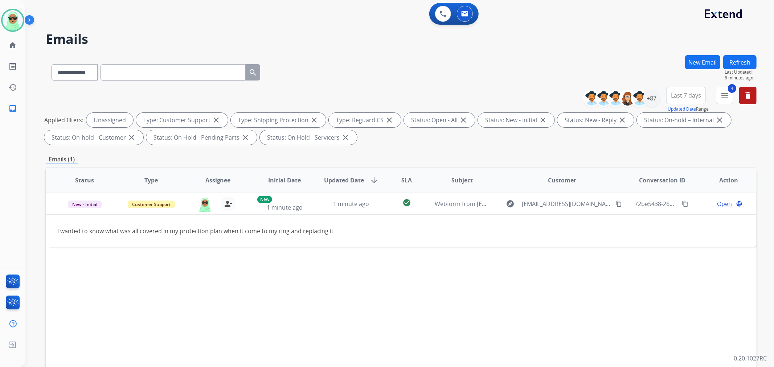
click at [750, 60] on button "Refresh" at bounding box center [739, 62] width 33 height 14
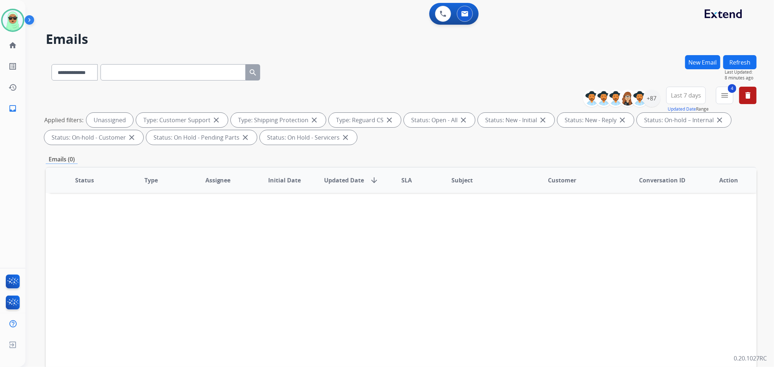
click at [736, 62] on button "Refresh" at bounding box center [739, 62] width 33 height 14
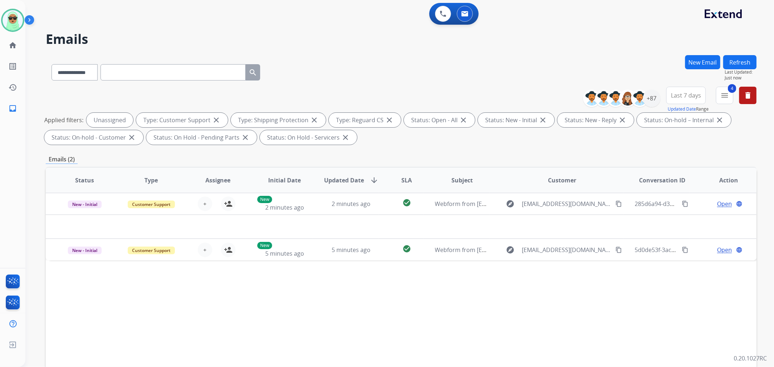
click at [145, 274] on div "Status Type Assignee Initial Date Updated Date arrow_downward SLA Subject Custo…" at bounding box center [401, 288] width 711 height 243
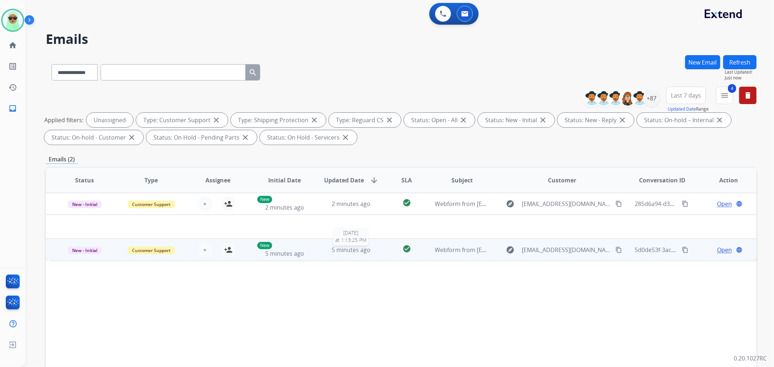
click at [324, 249] on div "5 minutes ago" at bounding box center [351, 250] width 55 height 9
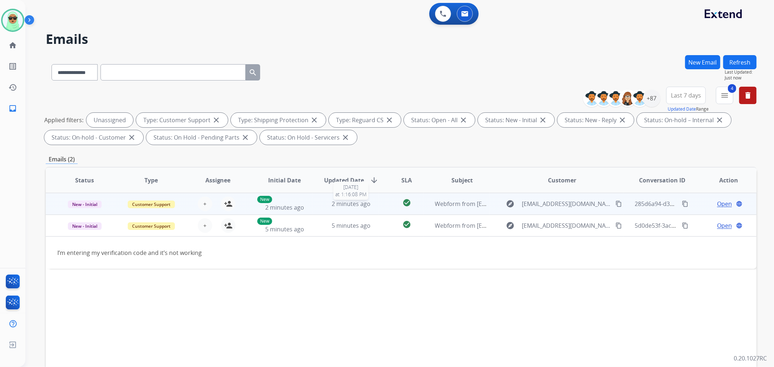
click at [324, 200] on div "2 minutes ago" at bounding box center [351, 204] width 55 height 9
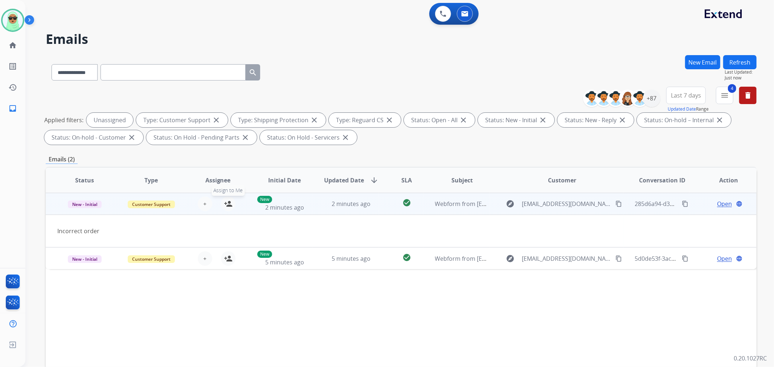
click at [231, 204] on mat-icon "person_add" at bounding box center [228, 204] width 9 height 9
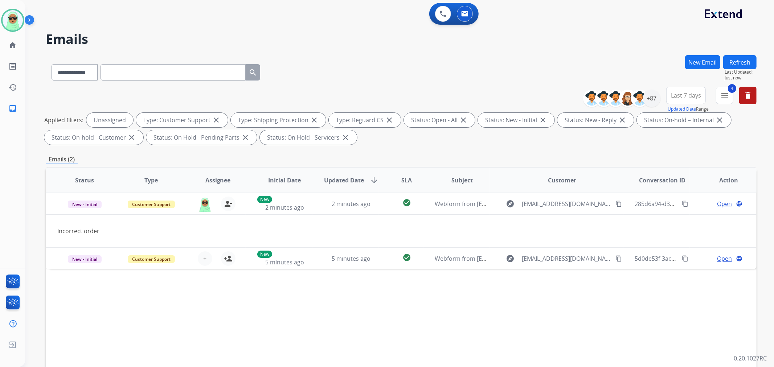
click at [745, 56] on button "Refresh" at bounding box center [739, 62] width 33 height 14
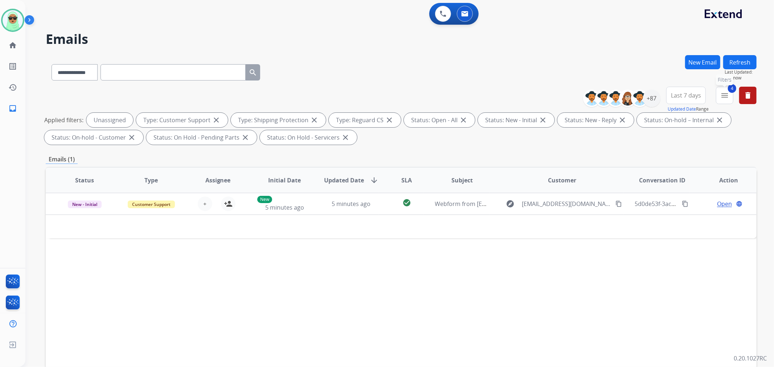
click at [723, 96] on mat-icon "menu" at bounding box center [725, 95] width 9 height 9
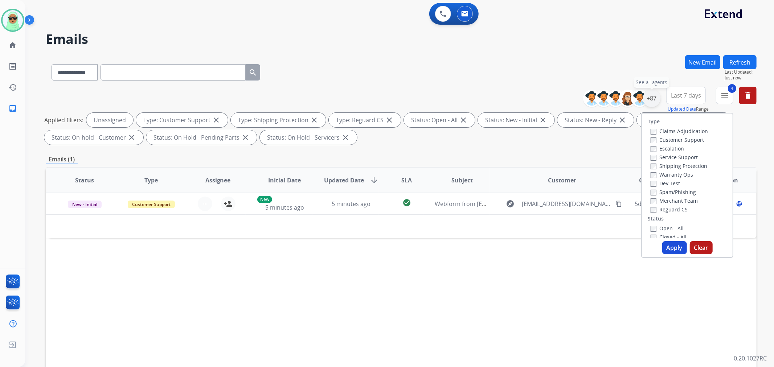
click at [655, 103] on div "+87" at bounding box center [651, 98] width 17 height 17
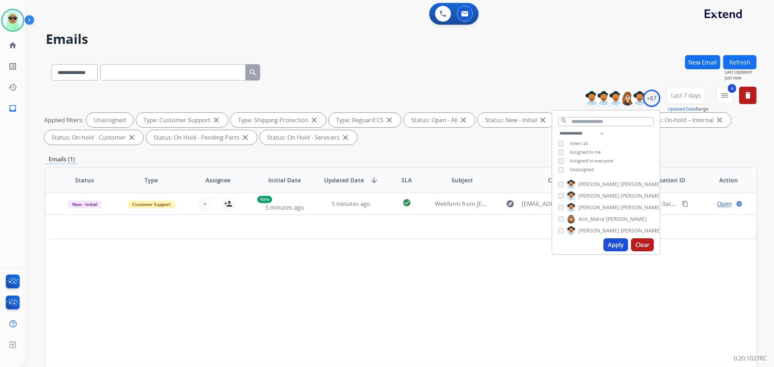
click at [587, 151] on span "Assigned to me" at bounding box center [585, 152] width 31 height 6
click at [616, 246] on button "Apply" at bounding box center [616, 244] width 25 height 13
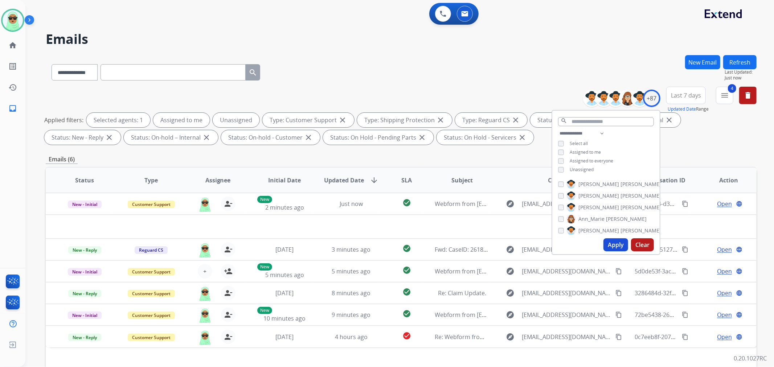
click at [570, 169] on span "Unassigned" at bounding box center [582, 170] width 24 height 6
click at [614, 246] on button "Apply" at bounding box center [616, 244] width 25 height 13
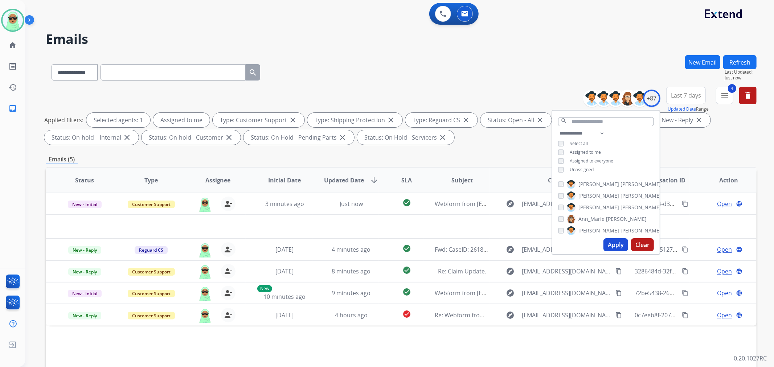
click at [493, 87] on div "**********" at bounding box center [401, 117] width 711 height 61
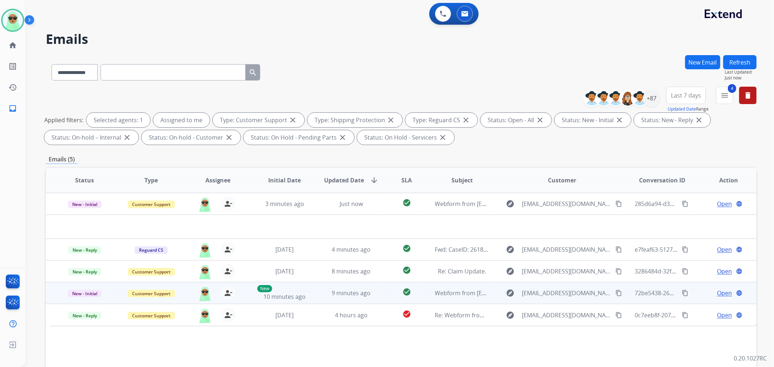
click at [717, 293] on span "Open" at bounding box center [724, 293] width 15 height 9
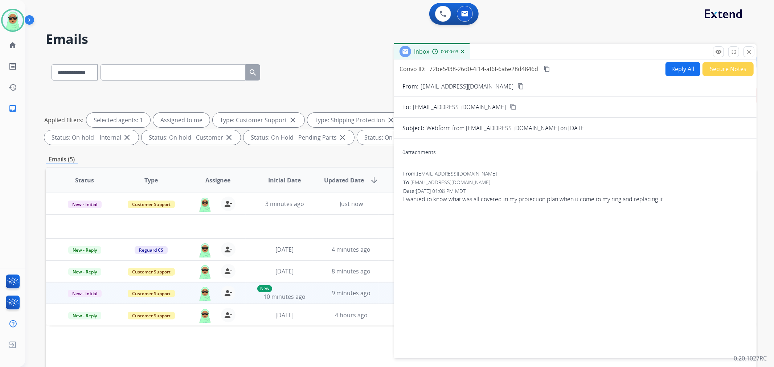
click at [518, 86] on mat-icon "content_copy" at bounding box center [521, 86] width 7 height 7
click at [685, 67] on button "Reply All" at bounding box center [683, 69] width 35 height 14
select select "**********"
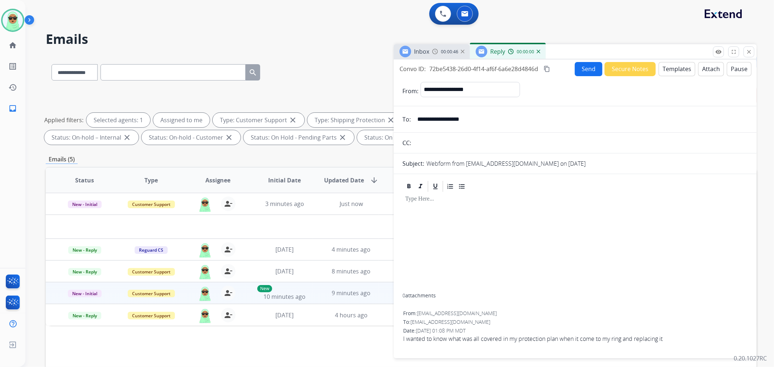
click at [680, 70] on button "Templates" at bounding box center [677, 69] width 37 height 14
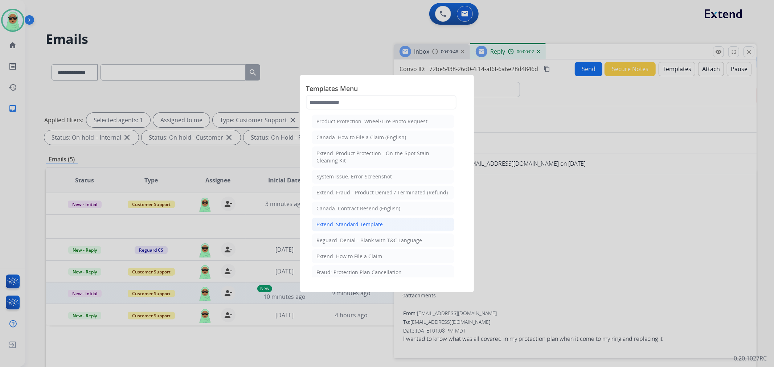
click at [376, 224] on div "Extend: Standard Template" at bounding box center [350, 224] width 66 height 7
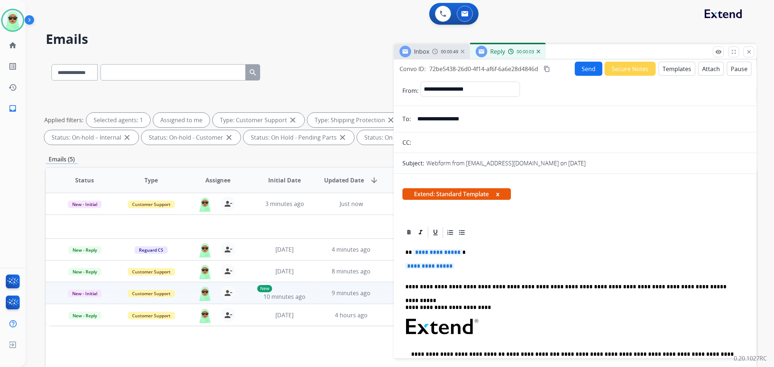
drag, startPoint x: 437, startPoint y: 268, endPoint x: 440, endPoint y: 264, distance: 4.9
click at [437, 267] on span "**********" at bounding box center [429, 266] width 49 height 6
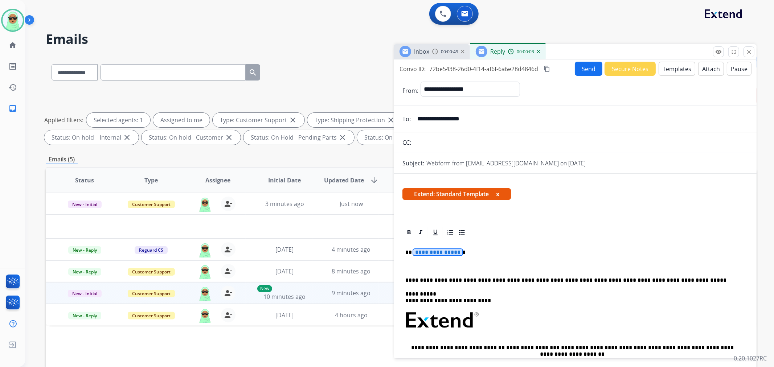
click at [442, 255] on span "**********" at bounding box center [437, 252] width 49 height 6
drag, startPoint x: 420, startPoint y: 254, endPoint x: 414, endPoint y: 255, distance: 6.6
click at [420, 254] on p "****" at bounding box center [572, 252] width 334 height 7
click at [410, 252] on p "****" at bounding box center [572, 252] width 334 height 7
click at [464, 252] on p "**********" at bounding box center [572, 252] width 334 height 7
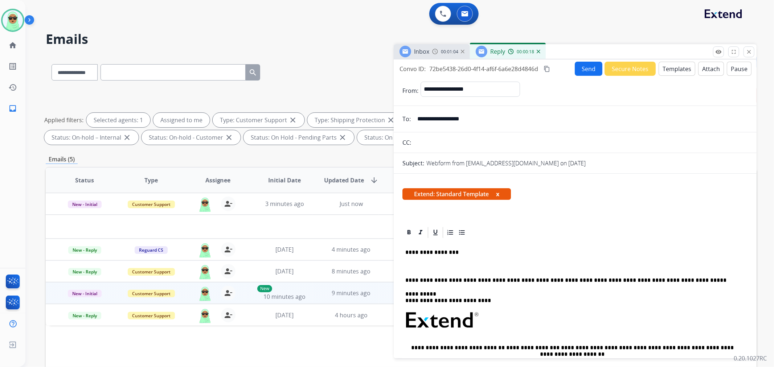
click at [460, 262] on div "**********" at bounding box center [576, 343] width 346 height 208
click at [478, 265] on p "**********" at bounding box center [572, 266] width 334 height 7
click at [486, 264] on p "**********" at bounding box center [572, 266] width 334 height 7
click at [525, 258] on div "**********" at bounding box center [576, 343] width 346 height 208
click at [583, 65] on button "Send" at bounding box center [589, 69] width 28 height 14
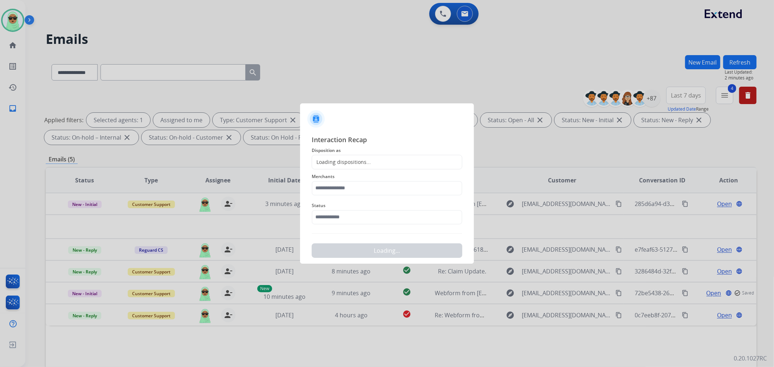
drag, startPoint x: 379, startPoint y: 232, endPoint x: 376, endPoint y: 228, distance: 5.0
click at [379, 232] on div "Interaction Recap Disposition as Loading dispositions... Merchants Status Loadi…" at bounding box center [387, 197] width 151 height 124
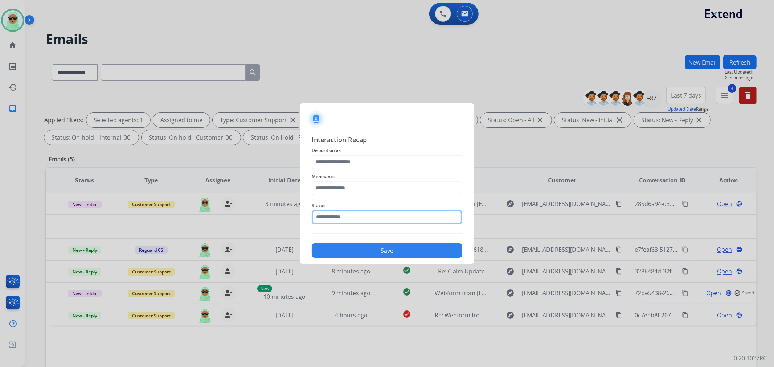
click at [374, 223] on input "text" at bounding box center [387, 217] width 151 height 15
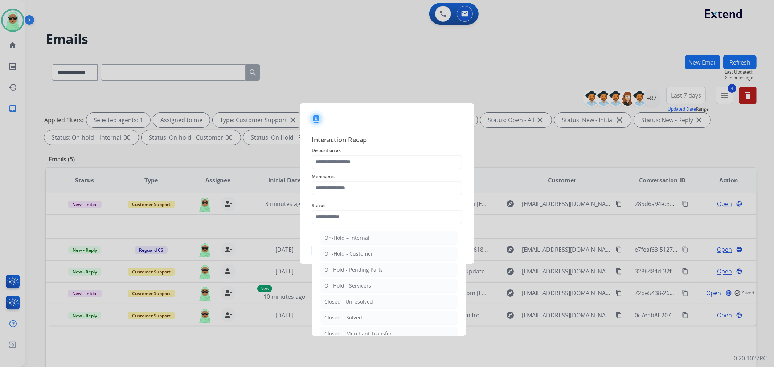
drag, startPoint x: 346, startPoint y: 320, endPoint x: 344, endPoint y: 241, distance: 78.8
click at [345, 317] on div "Closed – Solved" at bounding box center [344, 317] width 38 height 7
type input "**********"
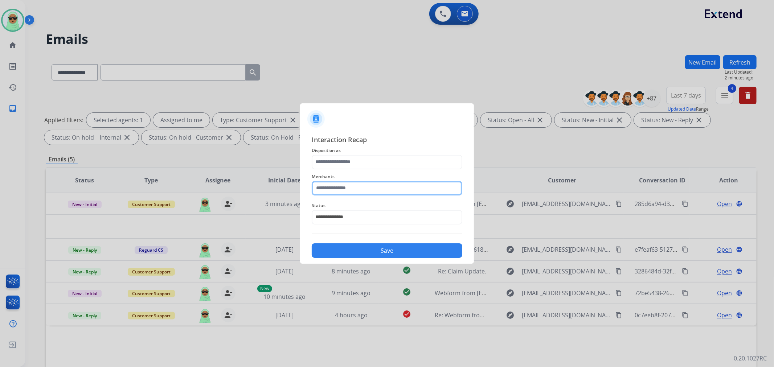
click at [359, 190] on input "text" at bounding box center [387, 188] width 151 height 15
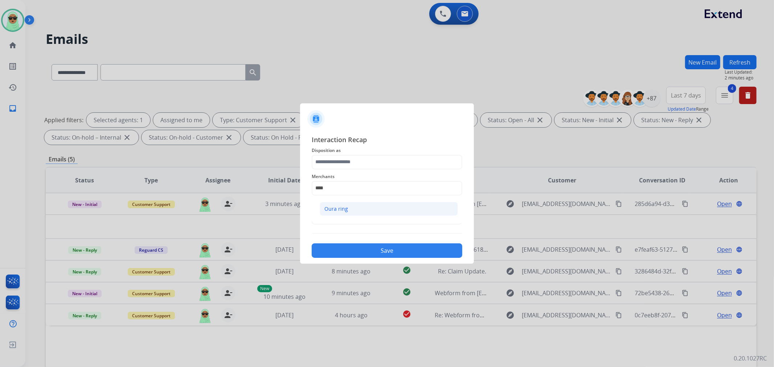
click at [346, 205] on li "Oura ring" at bounding box center [389, 209] width 138 height 14
type input "*********"
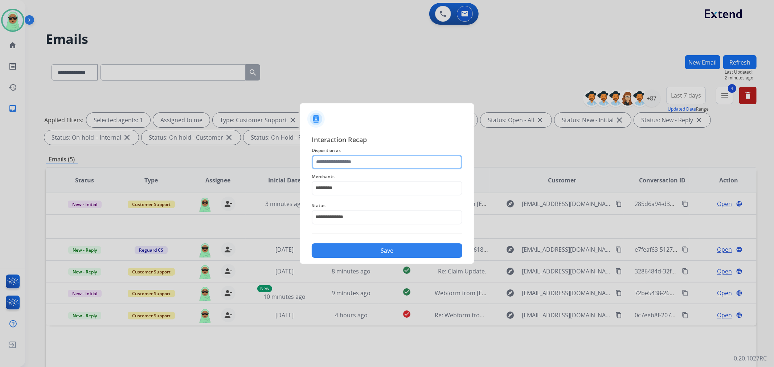
drag, startPoint x: 355, startPoint y: 168, endPoint x: 358, endPoint y: 164, distance: 4.6
click at [356, 166] on input "text" at bounding box center [387, 162] width 151 height 15
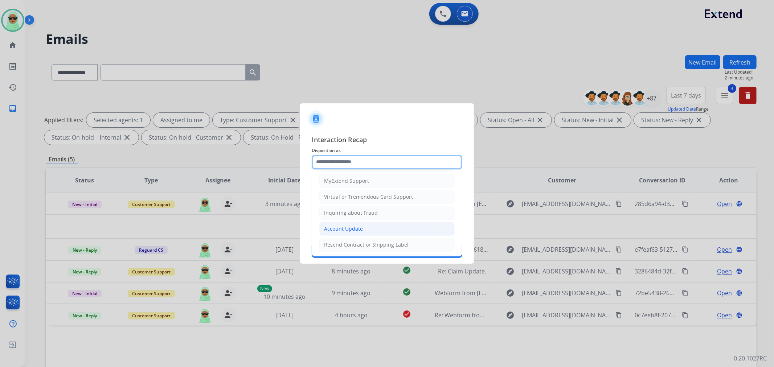
scroll to position [114, 0]
click at [360, 224] on li "Other" at bounding box center [386, 228] width 135 height 14
type input "*****"
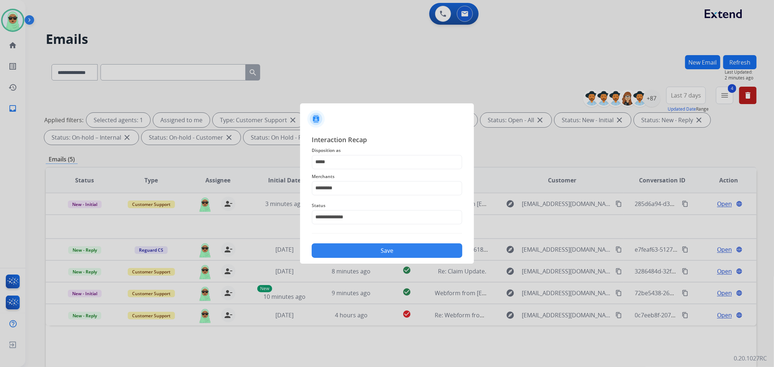
click at [387, 253] on button "Save" at bounding box center [387, 251] width 151 height 15
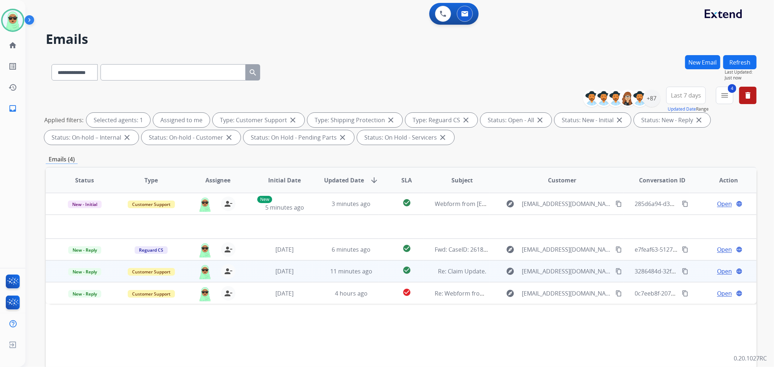
click at [718, 271] on span "Open" at bounding box center [724, 271] width 15 height 9
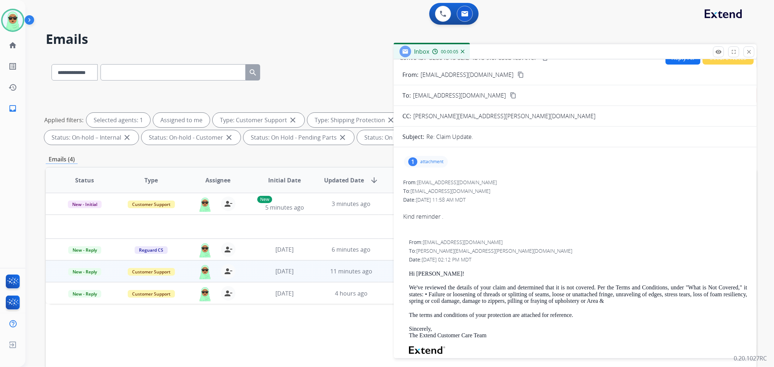
scroll to position [0, 0]
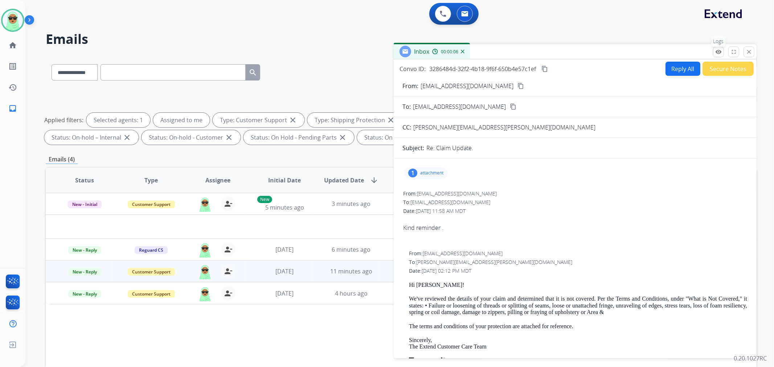
click at [719, 51] on mat-icon "remove_red_eye" at bounding box center [718, 52] width 7 height 7
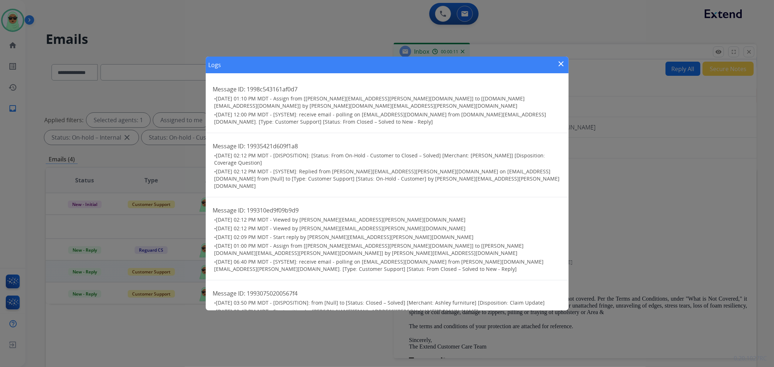
click at [560, 69] on button "close" at bounding box center [561, 65] width 9 height 11
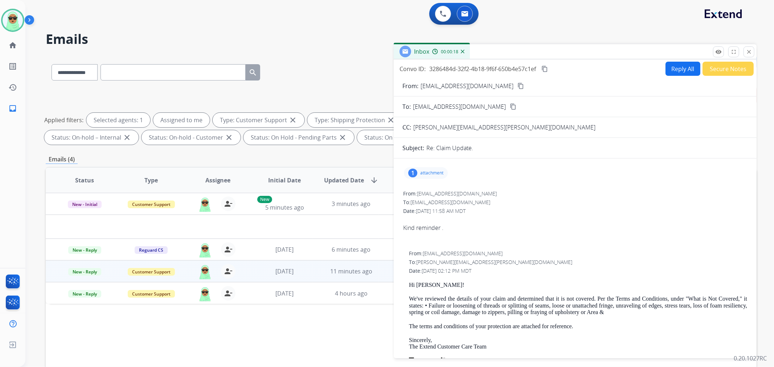
click at [426, 175] on p "attachment" at bounding box center [431, 173] width 23 height 6
click at [642, 192] on mat-icon "download" at bounding box center [645, 190] width 7 height 7
click at [435, 172] on p "attachment" at bounding box center [431, 173] width 23 height 6
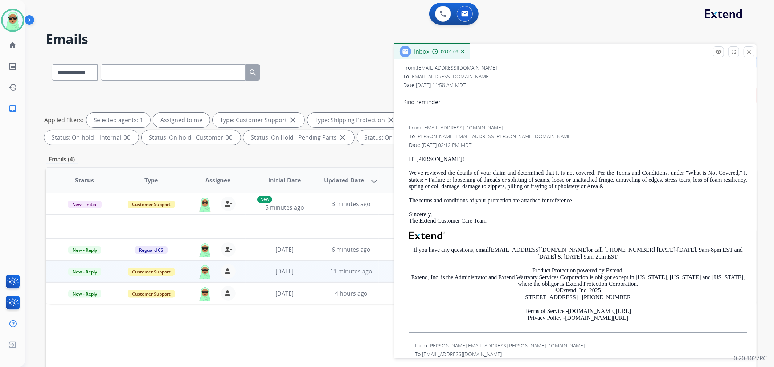
scroll to position [121, 0]
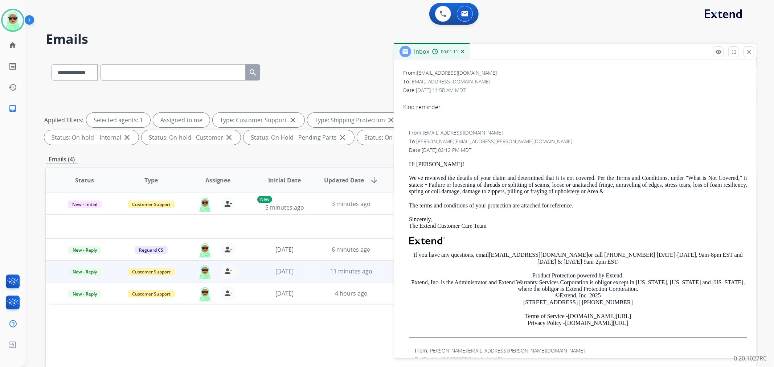
click at [727, 184] on p "We've reviewed the details of your claim and determined that it is not covered.…" at bounding box center [578, 185] width 338 height 20
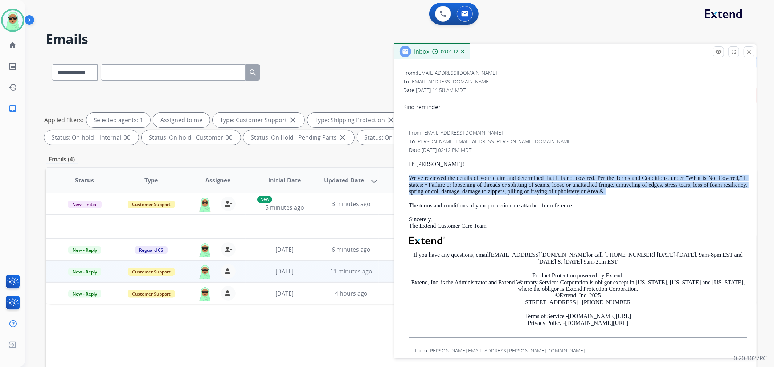
click at [727, 184] on p "We've reviewed the details of your claim and determined that it is not covered.…" at bounding box center [578, 185] width 338 height 20
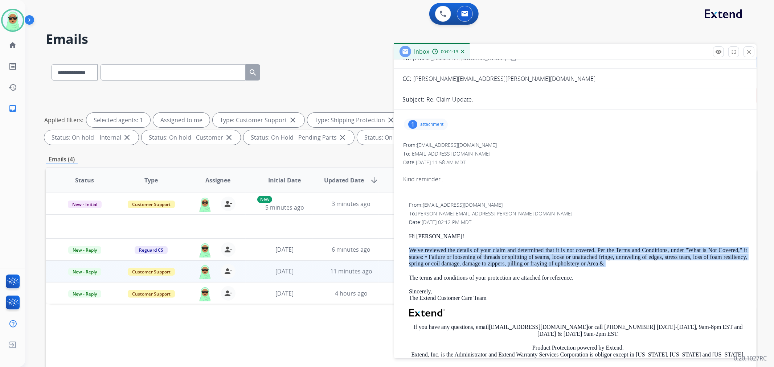
scroll to position [0, 0]
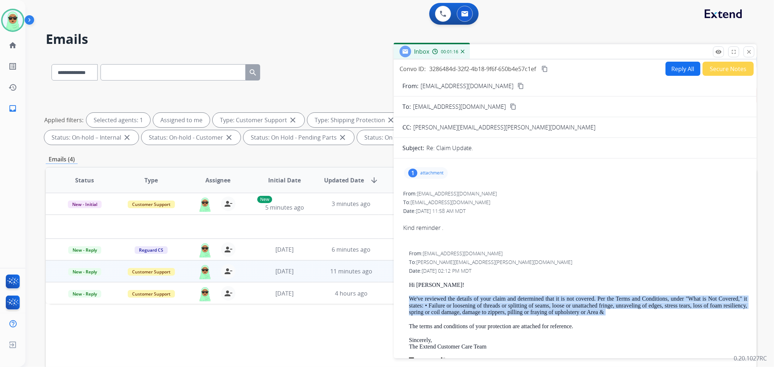
copy p "We've reviewed the details of your claim and determined that it is not covered.…"
click at [680, 65] on button "Reply All" at bounding box center [683, 69] width 35 height 14
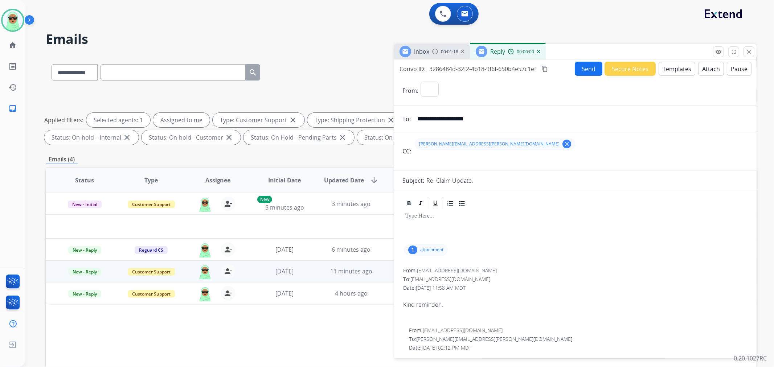
select select "**********"
click at [671, 70] on button "Templates" at bounding box center [677, 69] width 37 height 14
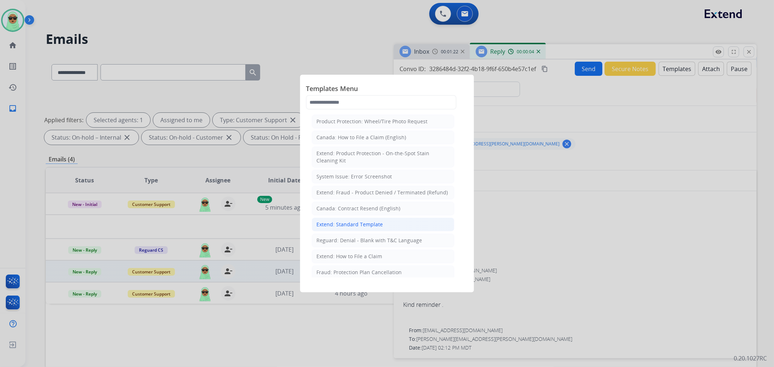
click at [360, 226] on div "Extend: Standard Template" at bounding box center [350, 224] width 66 height 7
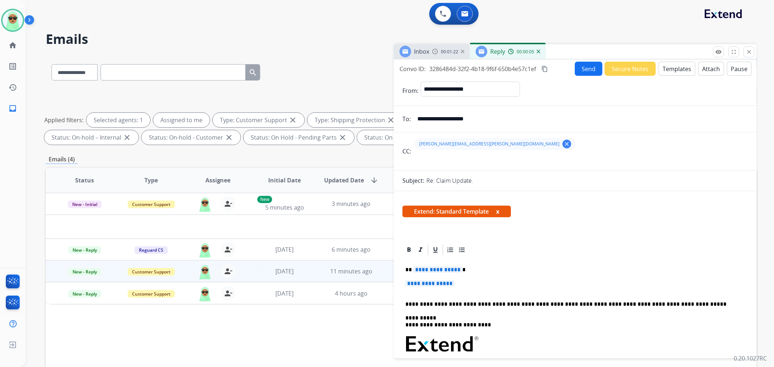
click at [435, 274] on div "**********" at bounding box center [576, 362] width 346 height 210
click at [433, 281] on span "**********" at bounding box center [429, 284] width 49 height 6
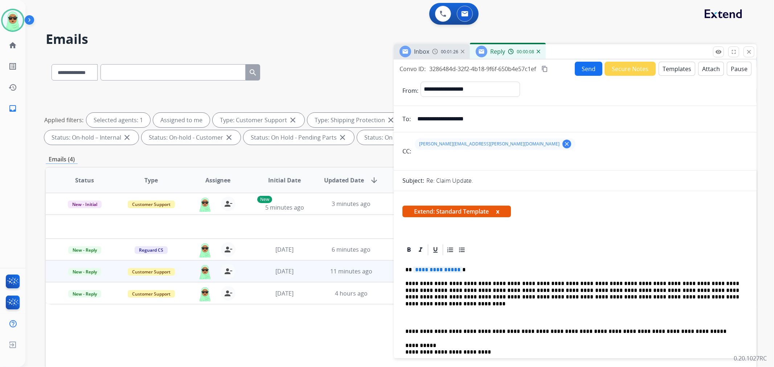
click at [443, 271] on span "**********" at bounding box center [437, 270] width 49 height 6
click at [444, 269] on span "**********" at bounding box center [437, 270] width 49 height 6
click at [577, 66] on button "Send" at bounding box center [589, 69] width 28 height 14
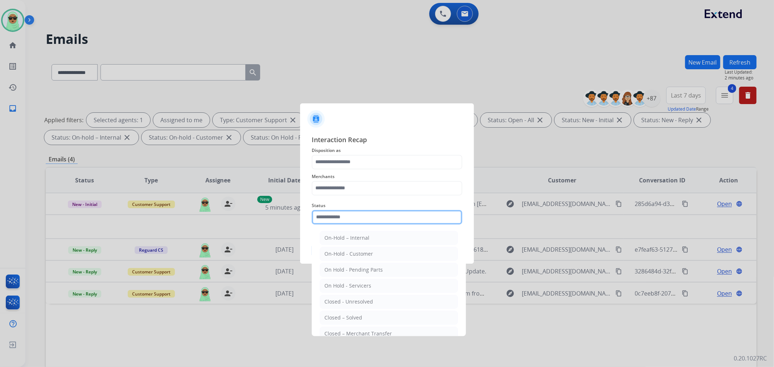
click at [402, 216] on input "text" at bounding box center [387, 217] width 151 height 15
click at [373, 318] on li "Closed – Solved" at bounding box center [389, 318] width 138 height 14
type input "**********"
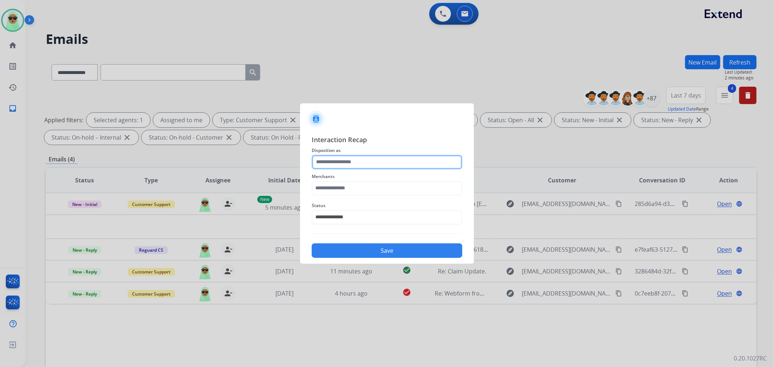
click at [394, 166] on input "text" at bounding box center [387, 162] width 151 height 15
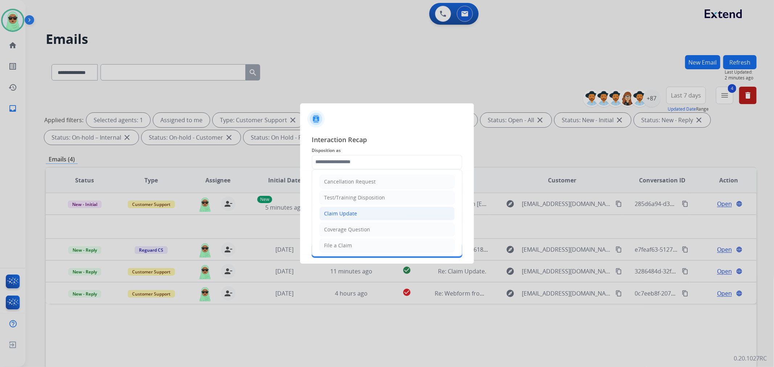
click at [376, 217] on li "Claim Update" at bounding box center [386, 214] width 135 height 14
type input "**********"
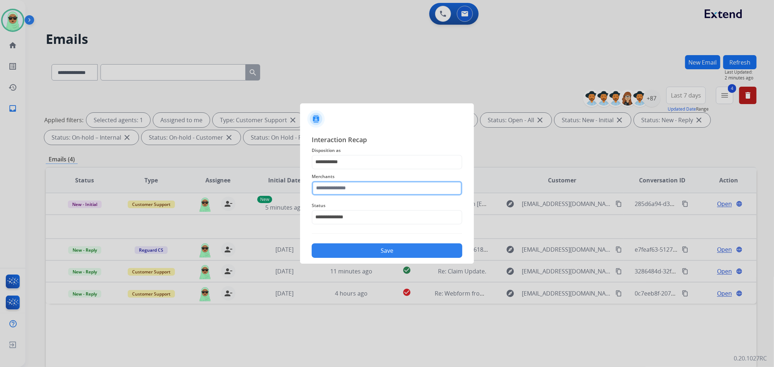
click at [376, 192] on input "text" at bounding box center [387, 188] width 151 height 15
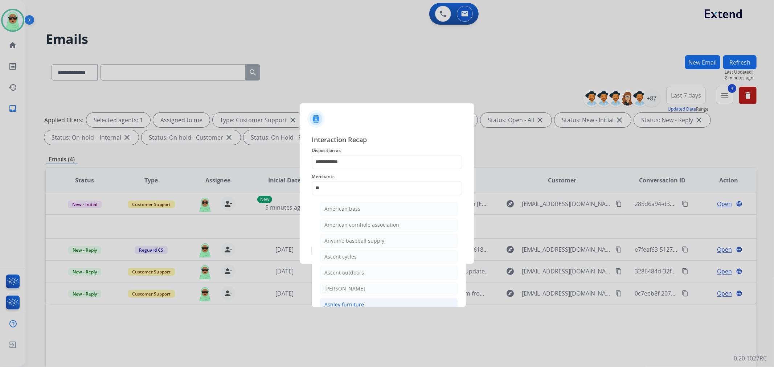
click at [368, 303] on li "Ashley furniture" at bounding box center [389, 305] width 138 height 14
type input "**********"
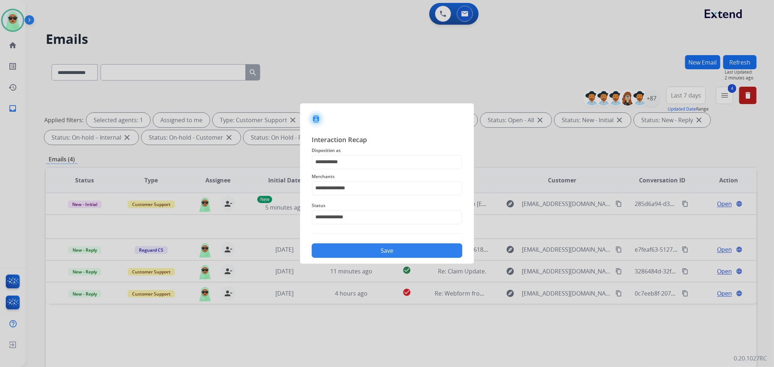
click at [392, 248] on button "Save" at bounding box center [387, 251] width 151 height 15
